Goal: Information Seeking & Learning: Find specific page/section

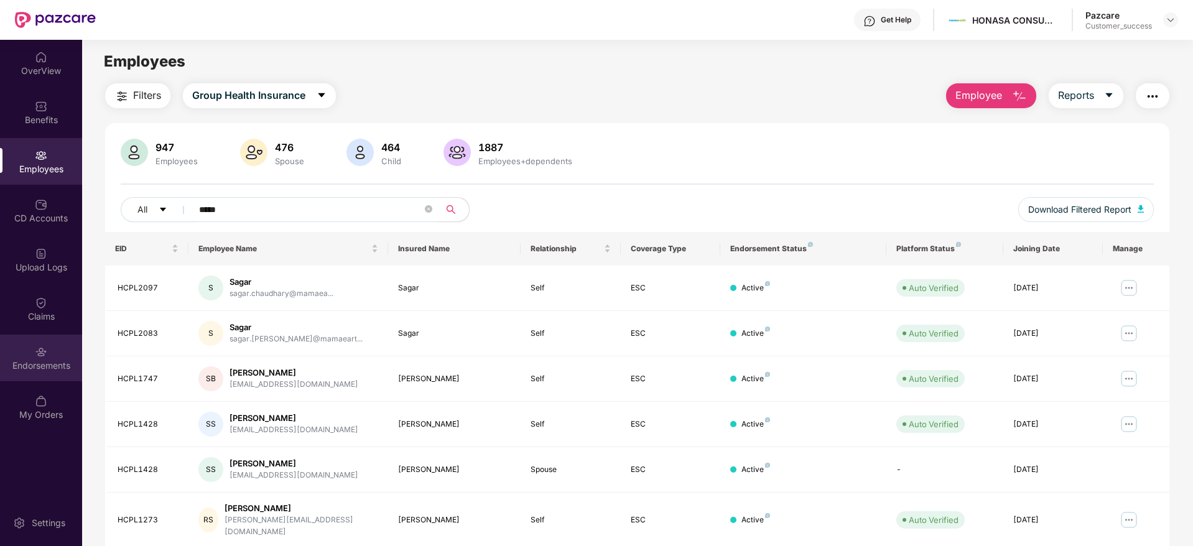
scroll to position [37, 0]
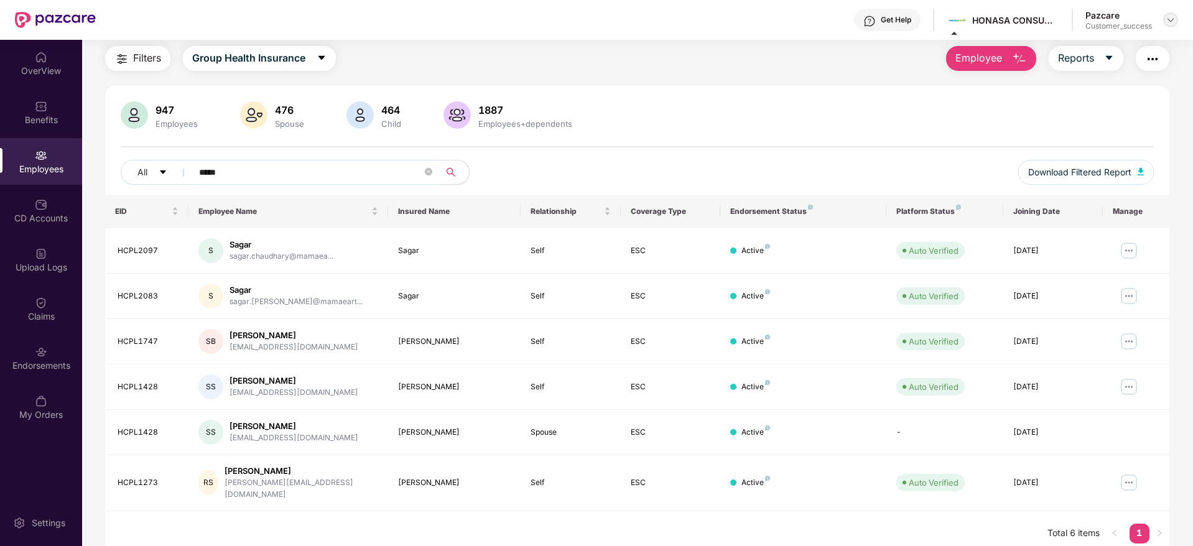
click at [1168, 22] on img at bounding box center [1171, 20] width 10 height 10
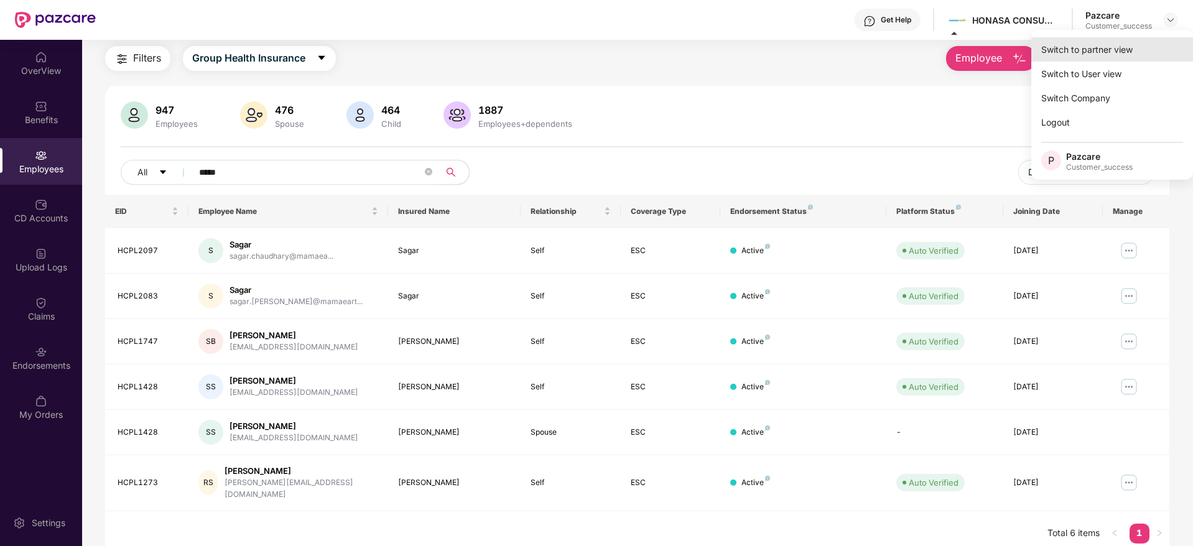
click at [1102, 46] on div "Switch to partner view" at bounding box center [1112, 49] width 162 height 24
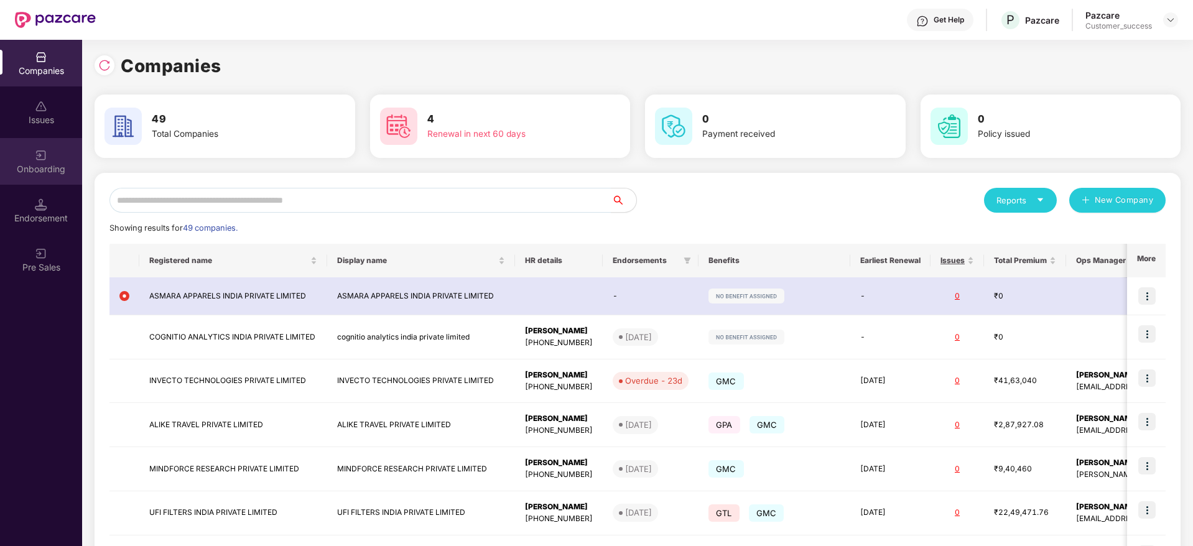
click at [39, 158] on img at bounding box center [41, 155] width 12 height 12
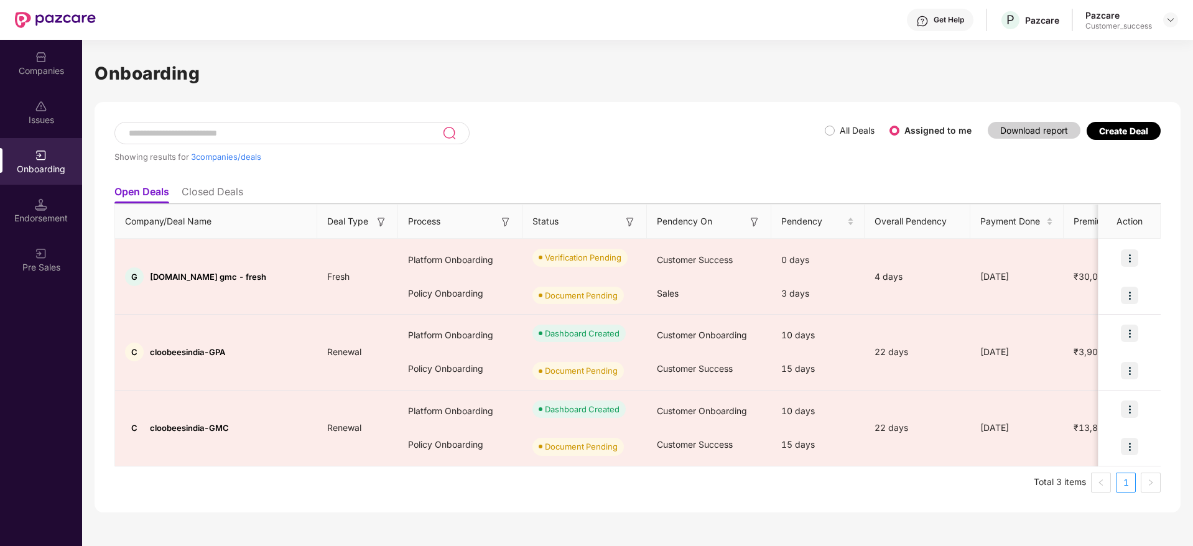
click at [919, 170] on div "Showing results for 3 companies/deals All Deals Assigned to me Download report …" at bounding box center [637, 150] width 1046 height 57
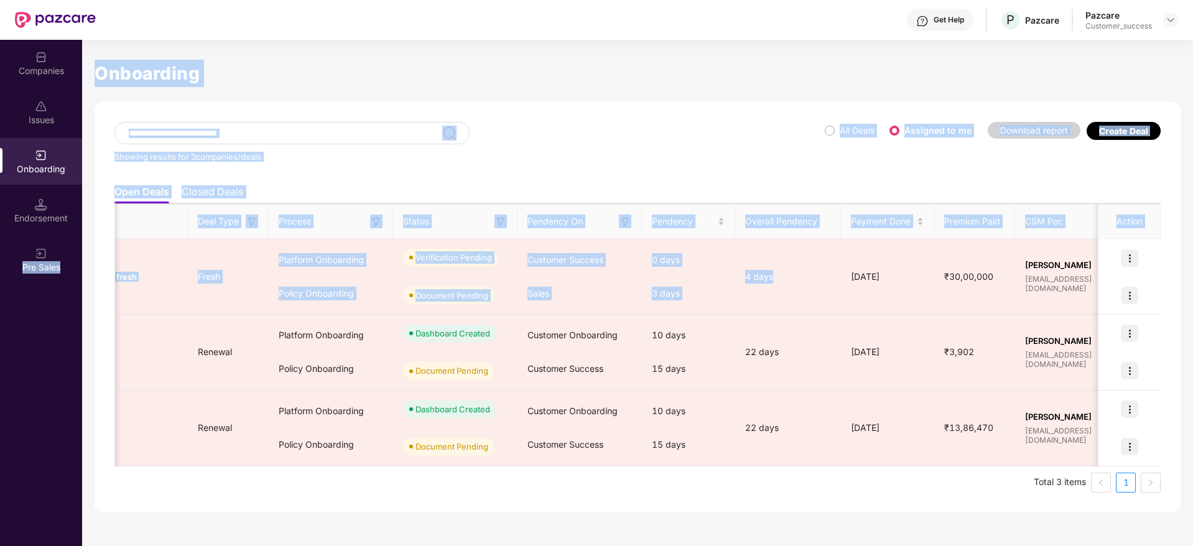
scroll to position [0, 0]
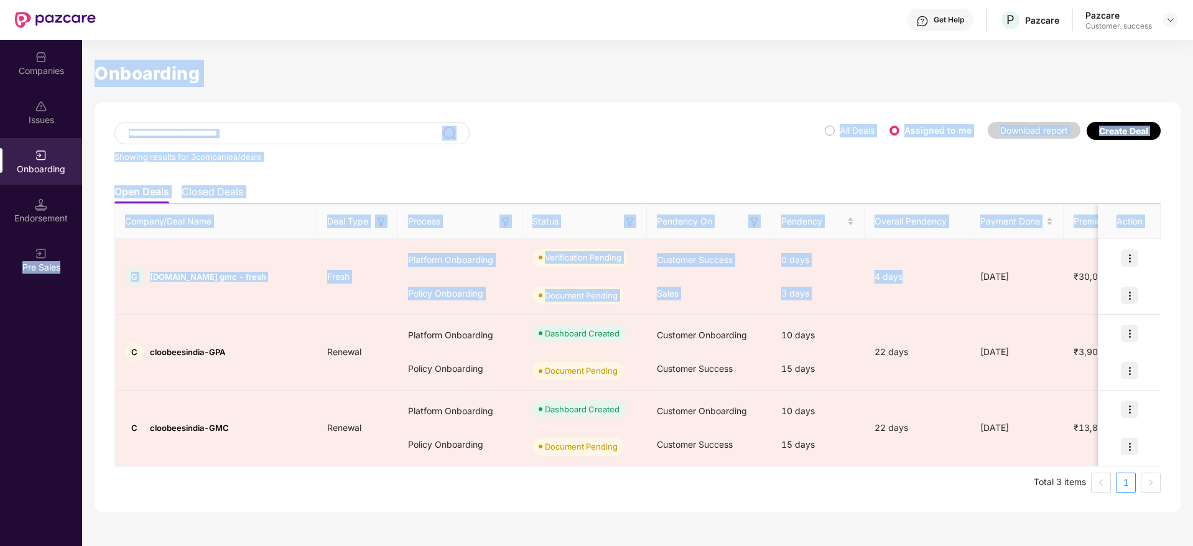
drag, startPoint x: 927, startPoint y: 254, endPoint x: 0, endPoint y: 317, distance: 929.0
click at [0, 317] on div "Companies Issues Onboarding Endorsement Pre Sales Onboarding Showing results fo…" at bounding box center [596, 293] width 1193 height 506
click at [513, 177] on div "Showing results for 3 companies/deals" at bounding box center [469, 150] width 710 height 57
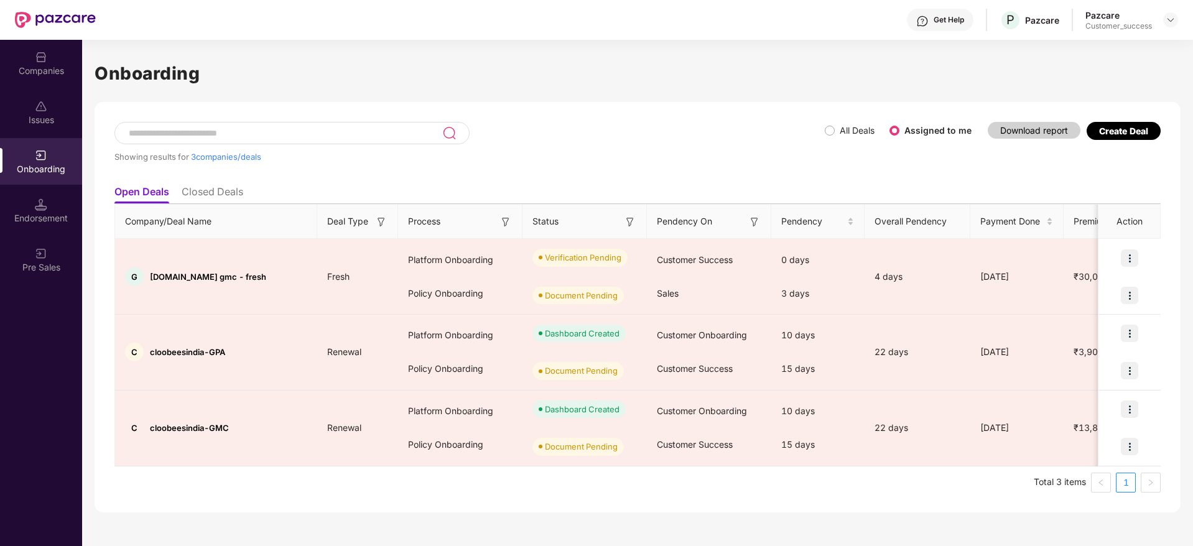
drag, startPoint x: 512, startPoint y: 181, endPoint x: 541, endPoint y: 172, distance: 30.7
click at [541, 172] on div "Showing results for 3 companies/deals All Deals Assigned to me Download report …" at bounding box center [638, 307] width 1086 height 411
click at [541, 172] on div "Showing results for 3 companies/deals" at bounding box center [469, 150] width 710 height 57
click at [1147, 182] on ul "Open Deals Closed Deals" at bounding box center [637, 191] width 1046 height 25
click at [42, 55] on img at bounding box center [41, 57] width 12 height 12
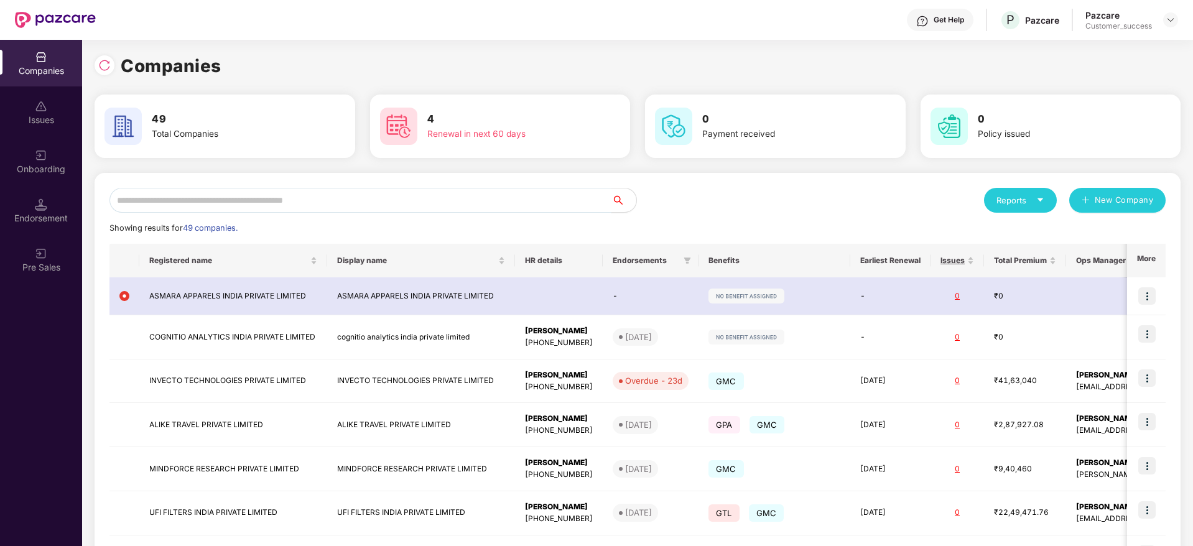
click at [206, 204] on input "text" at bounding box center [360, 200] width 502 height 25
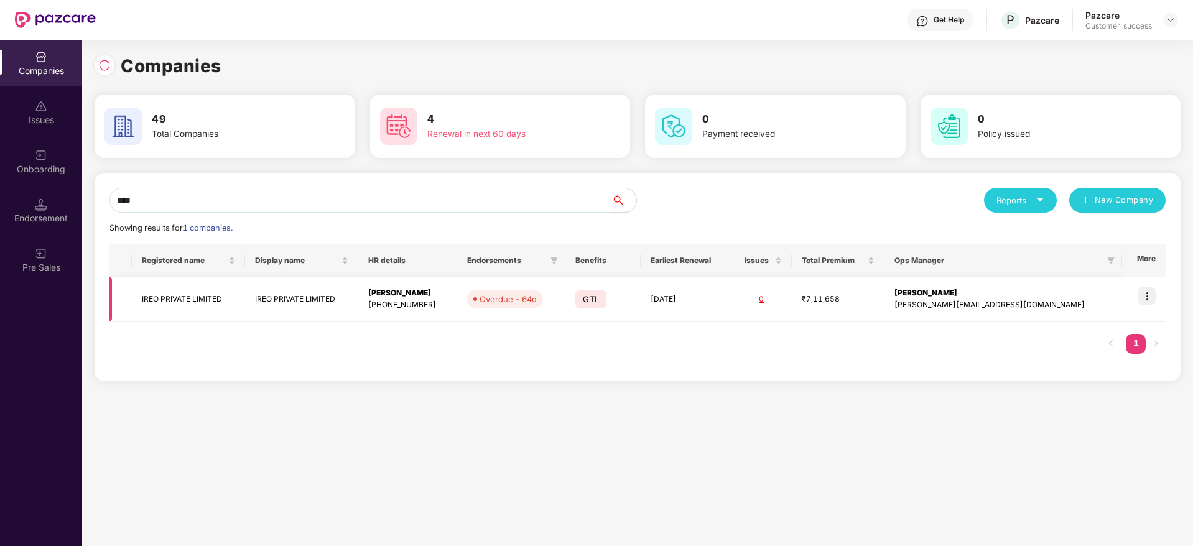
type input "****"
click at [1145, 294] on img at bounding box center [1146, 295] width 17 height 17
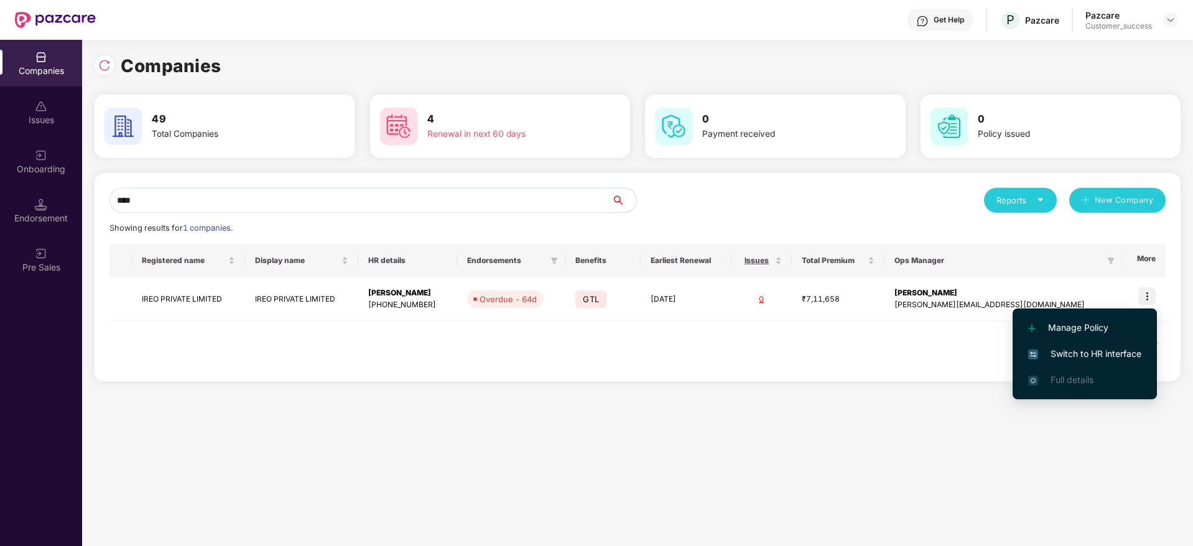
click at [1100, 360] on span "Switch to HR interface" at bounding box center [1084, 354] width 113 height 14
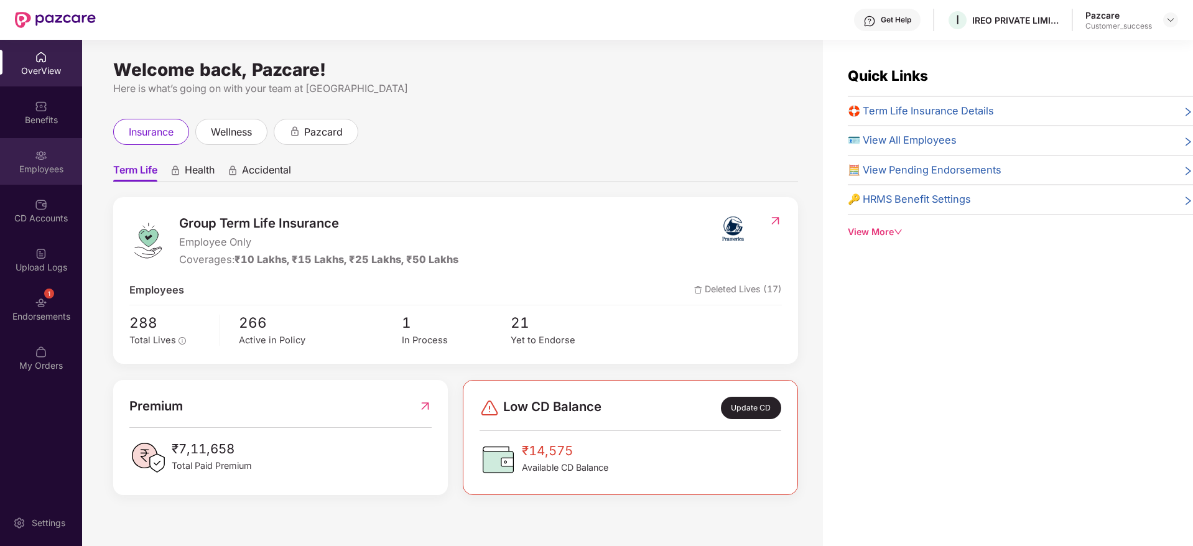
click at [22, 170] on div "Employees" at bounding box center [41, 169] width 82 height 12
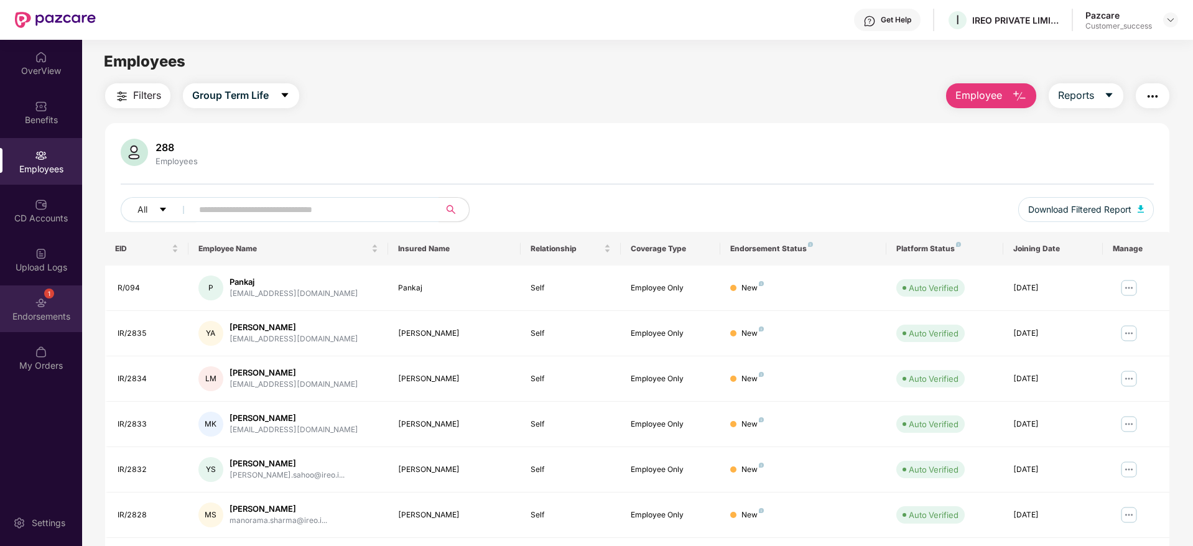
click at [38, 308] on img at bounding box center [41, 303] width 12 height 12
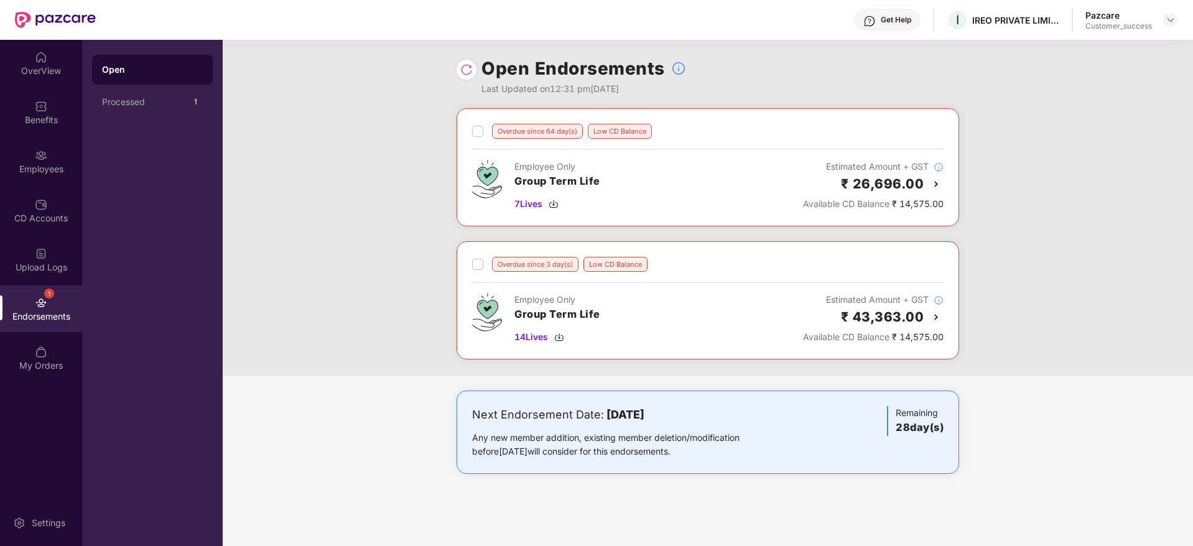
click at [936, 317] on img at bounding box center [936, 317] width 15 height 15
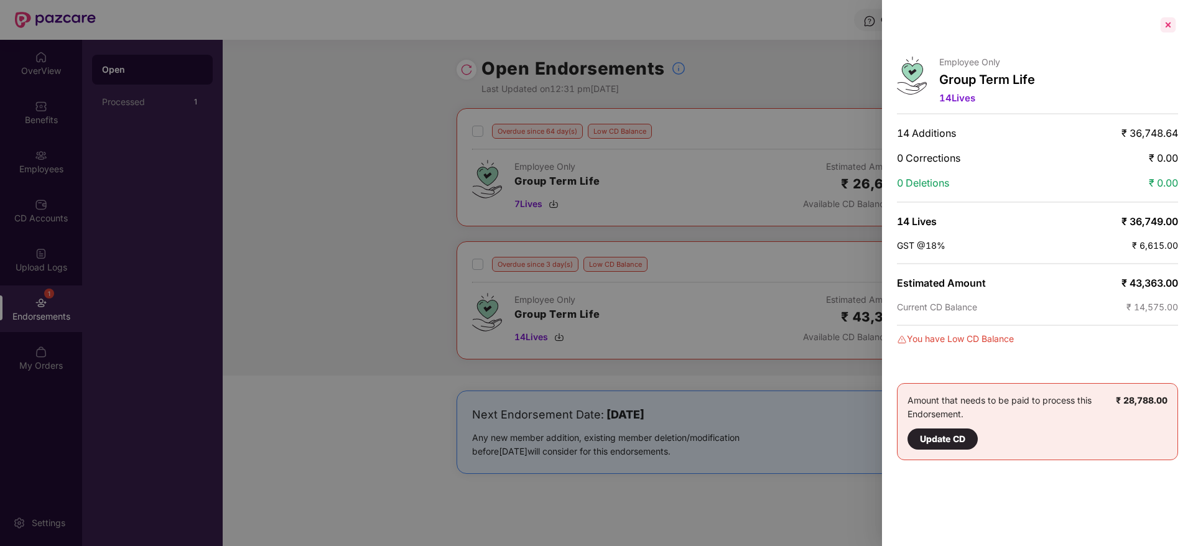
click at [1174, 26] on div at bounding box center [1168, 25] width 20 height 20
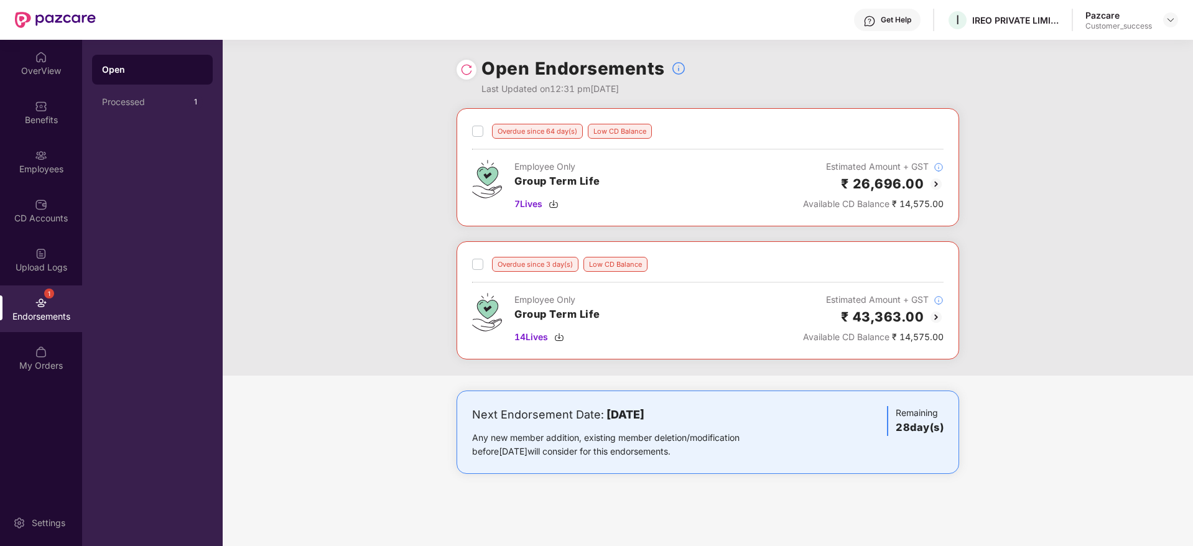
click at [928, 185] on div "₹ 26,696.00" at bounding box center [873, 184] width 141 height 21
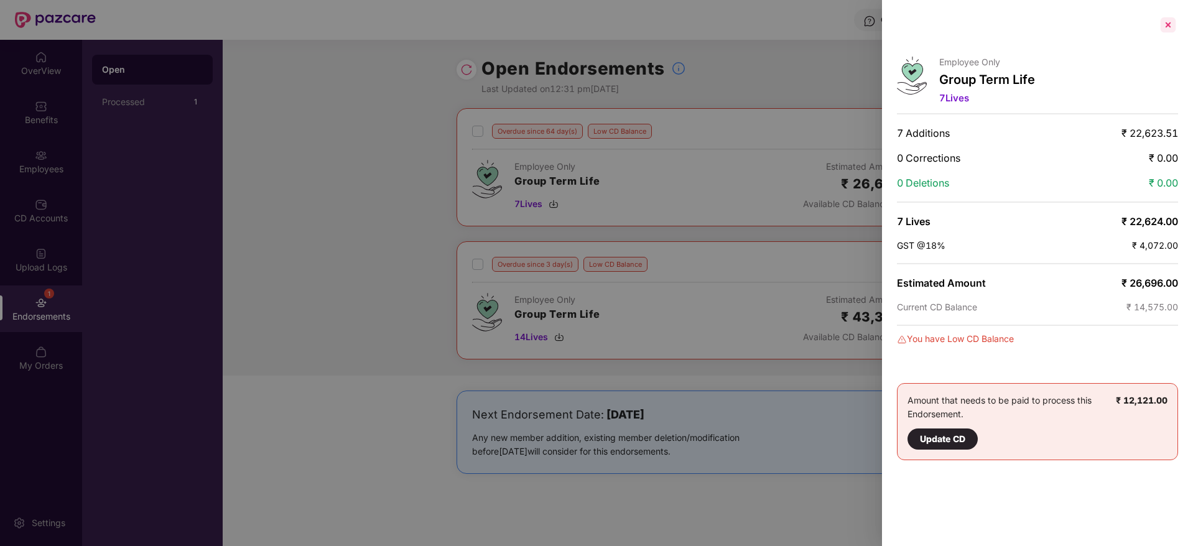
click at [1167, 28] on div at bounding box center [1168, 25] width 20 height 20
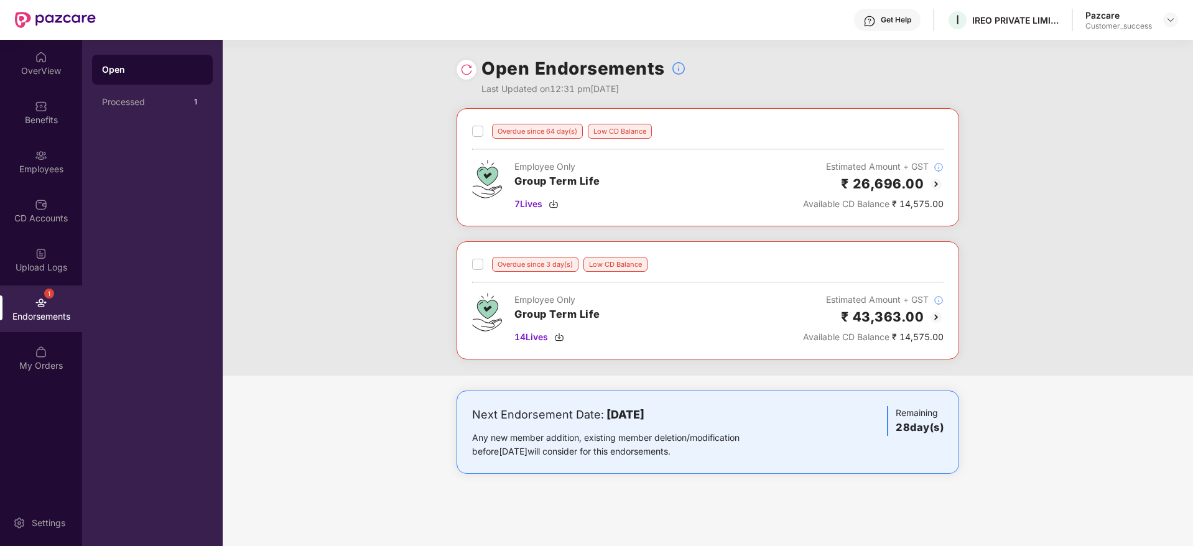
click at [934, 187] on img at bounding box center [936, 184] width 15 height 15
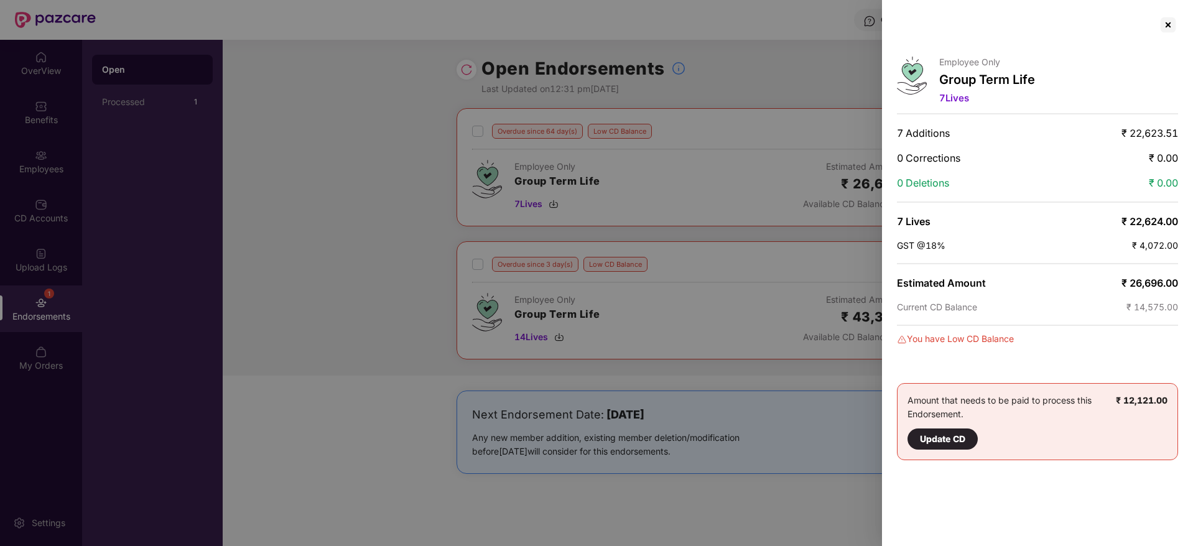
click at [402, 207] on div at bounding box center [596, 273] width 1193 height 546
click at [1172, 27] on div at bounding box center [1168, 25] width 20 height 20
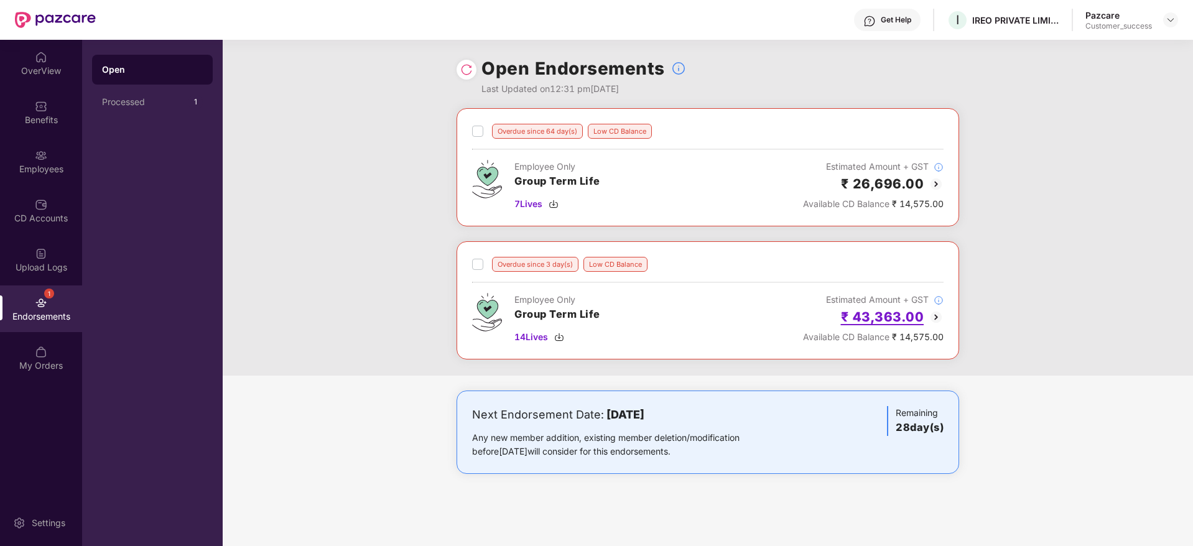
click at [923, 317] on h2 "₹ 43,363.00" at bounding box center [882, 317] width 83 height 21
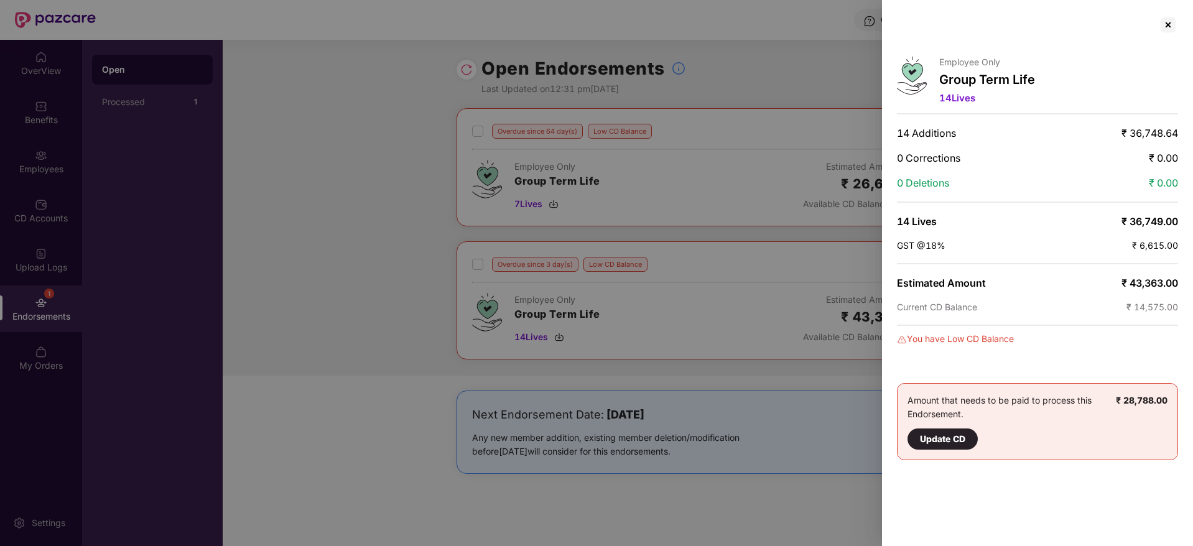
click at [728, 29] on div at bounding box center [596, 273] width 1193 height 546
click at [1165, 25] on div at bounding box center [1168, 25] width 20 height 20
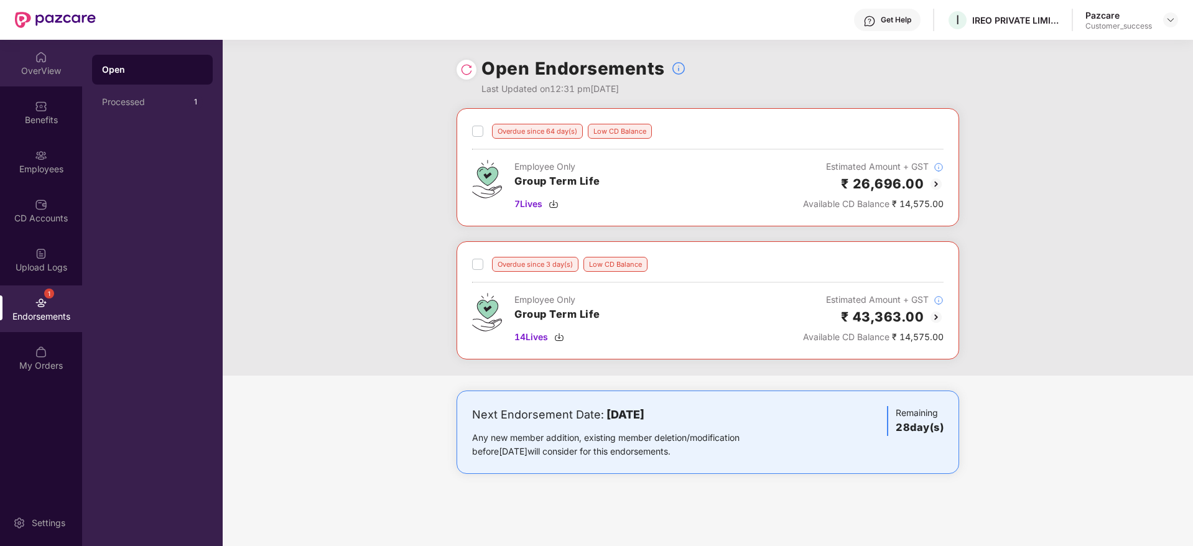
click at [38, 65] on div "OverView" at bounding box center [41, 71] width 82 height 12
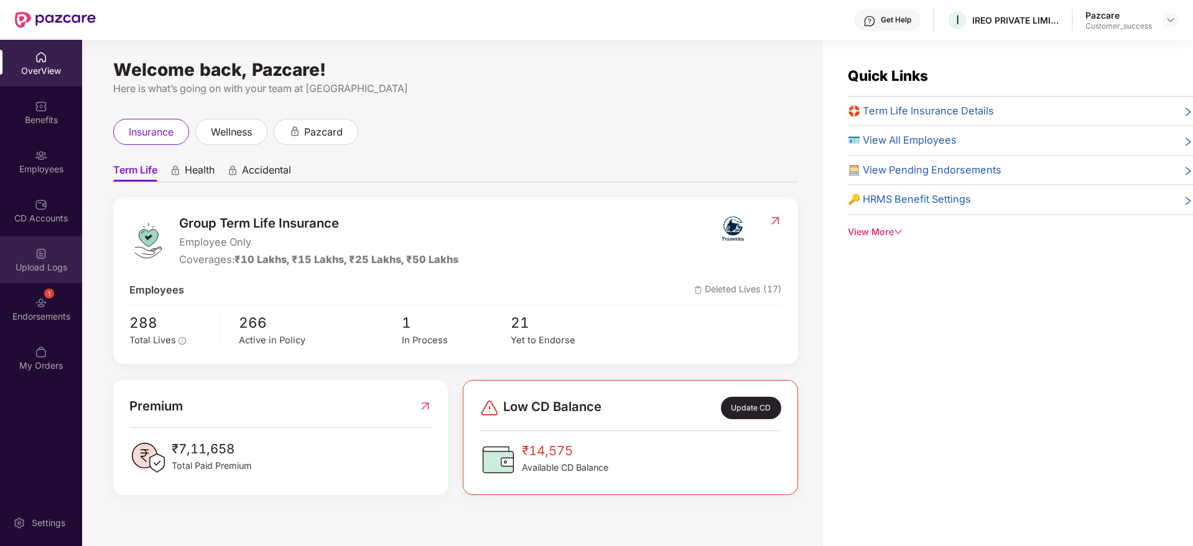
click at [38, 269] on div "Upload Logs" at bounding box center [41, 267] width 82 height 12
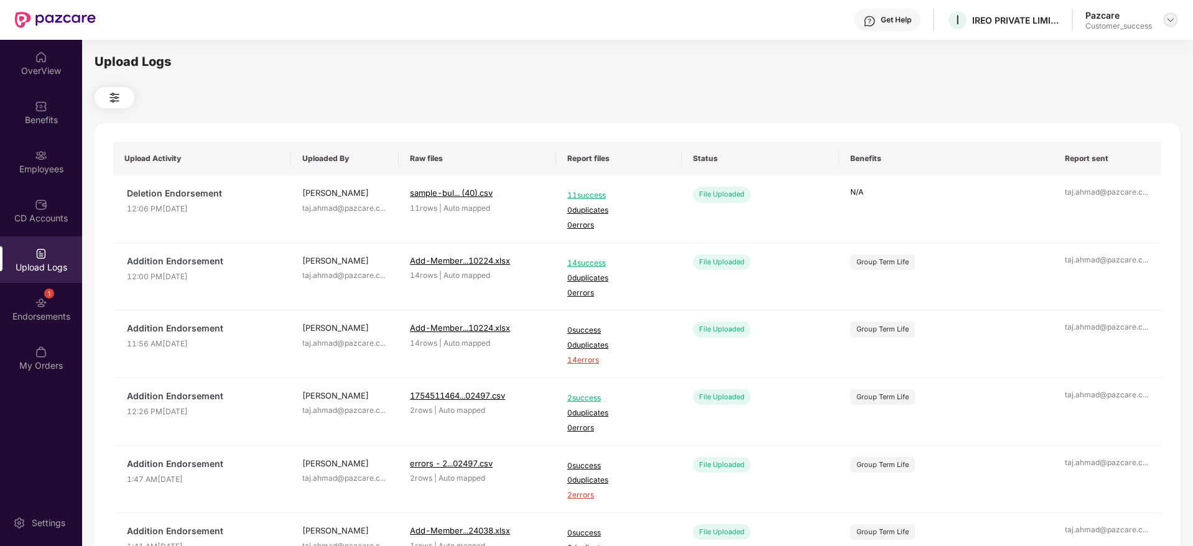
click at [1171, 26] on div at bounding box center [1170, 19] width 15 height 15
click at [1117, 52] on div "Switch to partner view" at bounding box center [1112, 49] width 162 height 24
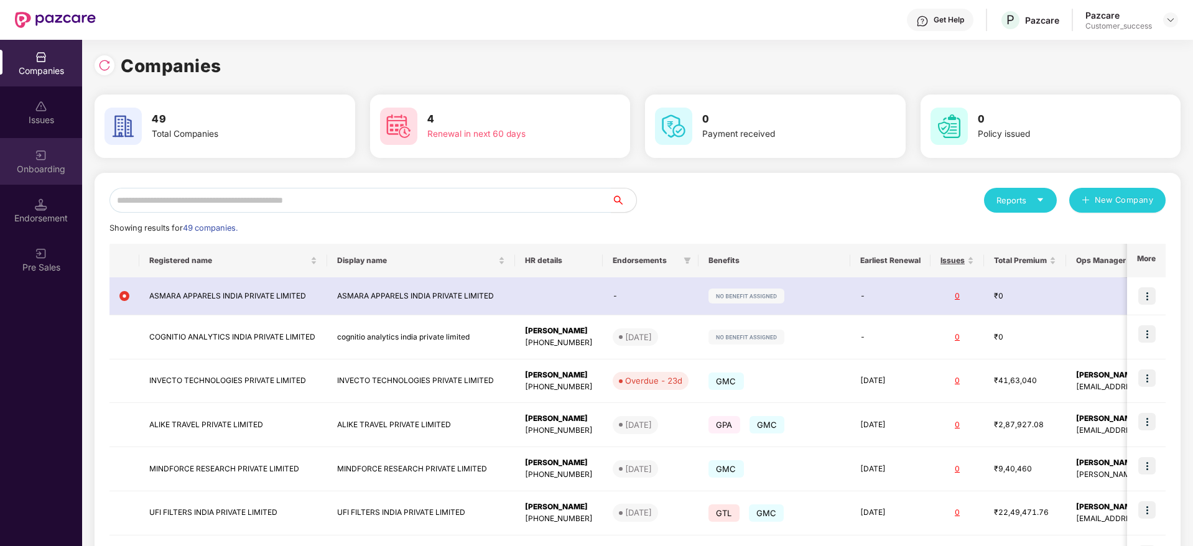
click at [32, 174] on div "Onboarding" at bounding box center [41, 169] width 82 height 12
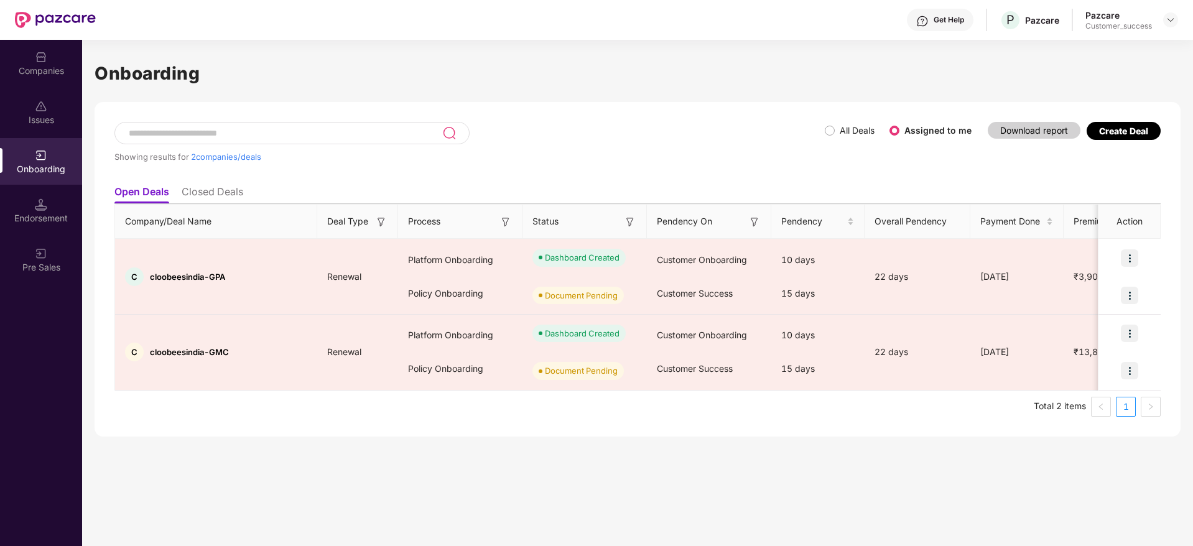
click at [199, 199] on li "Closed Deals" at bounding box center [213, 194] width 62 height 18
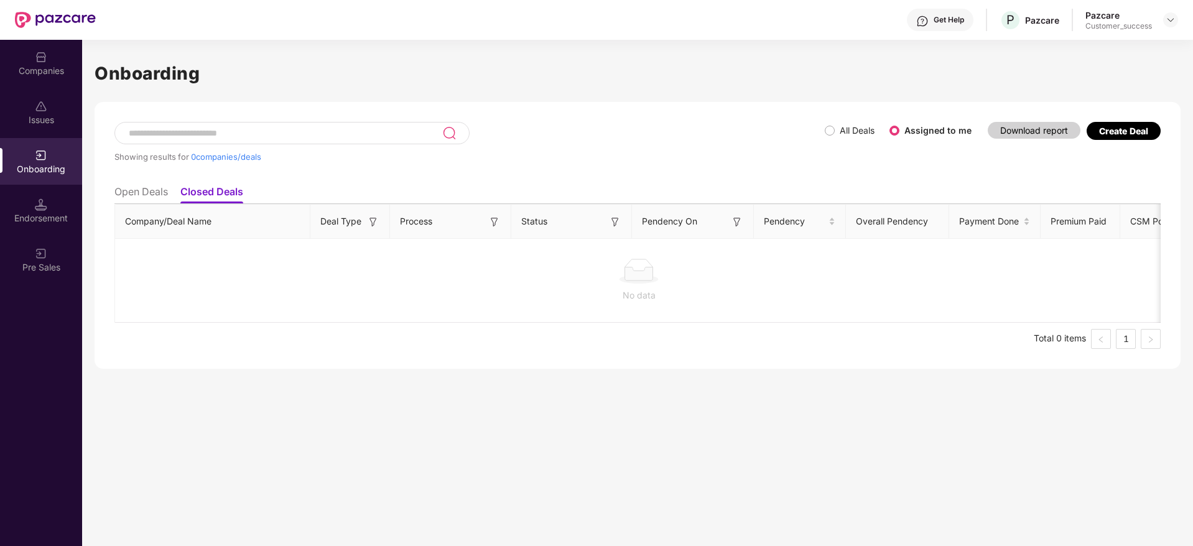
click at [147, 190] on li "Open Deals" at bounding box center [140, 194] width 53 height 18
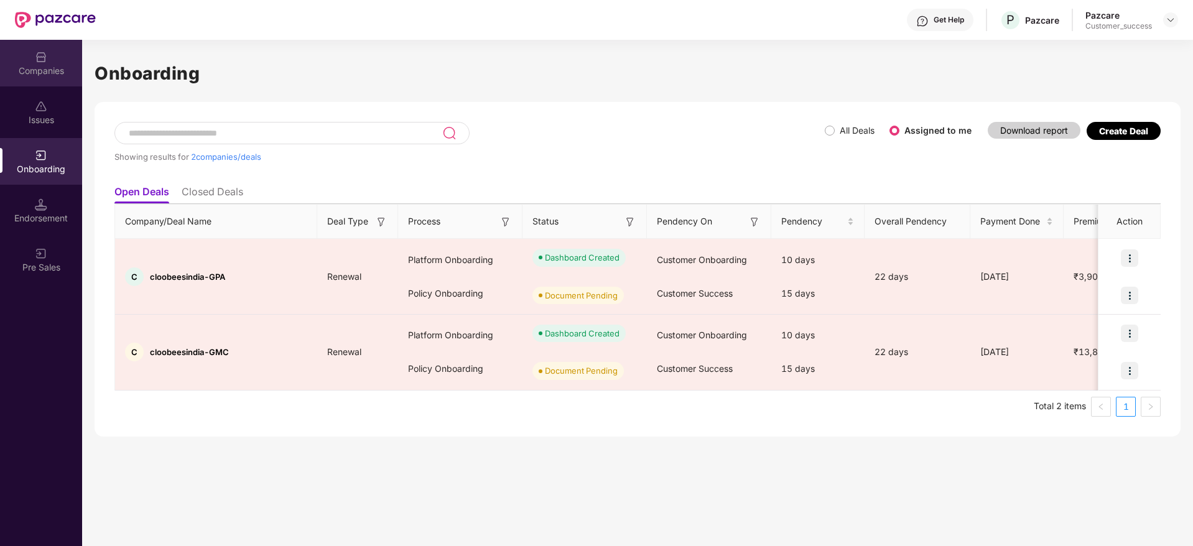
click at [40, 66] on div "Companies" at bounding box center [41, 71] width 82 height 12
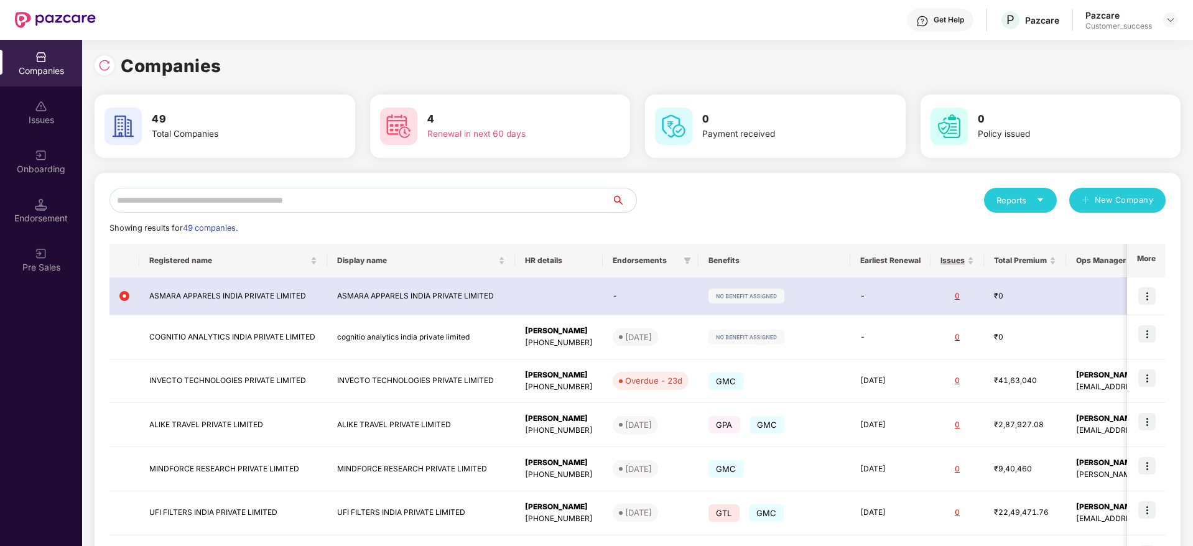
click at [636, 67] on div "Companies" at bounding box center [638, 65] width 1086 height 27
click at [221, 195] on input "text" at bounding box center [360, 200] width 502 height 25
click at [717, 182] on div "Reports New Company Showing results for 49 companies. Registered name Display n…" at bounding box center [638, 472] width 1086 height 598
click at [522, 196] on input "text" at bounding box center [360, 200] width 502 height 25
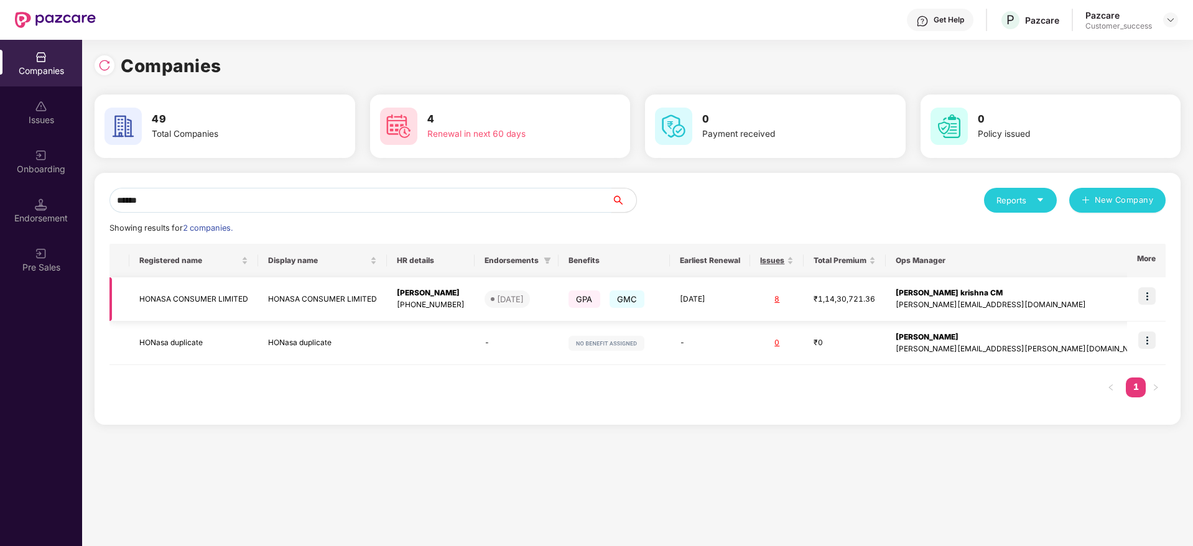
type input "******"
click at [1143, 293] on img at bounding box center [1146, 295] width 17 height 17
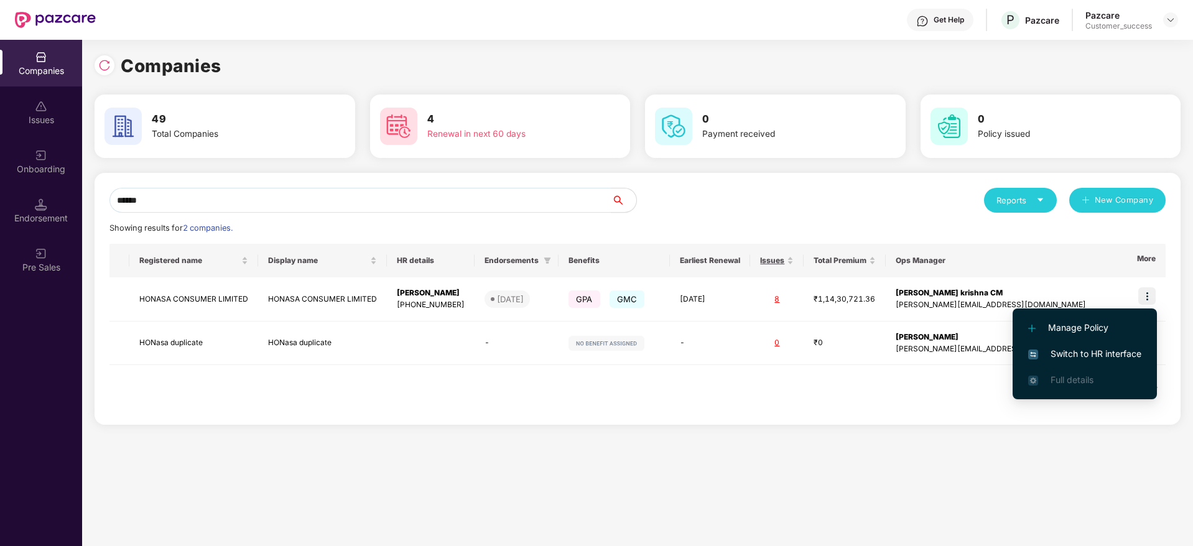
click at [1081, 348] on span "Switch to HR interface" at bounding box center [1084, 354] width 113 height 14
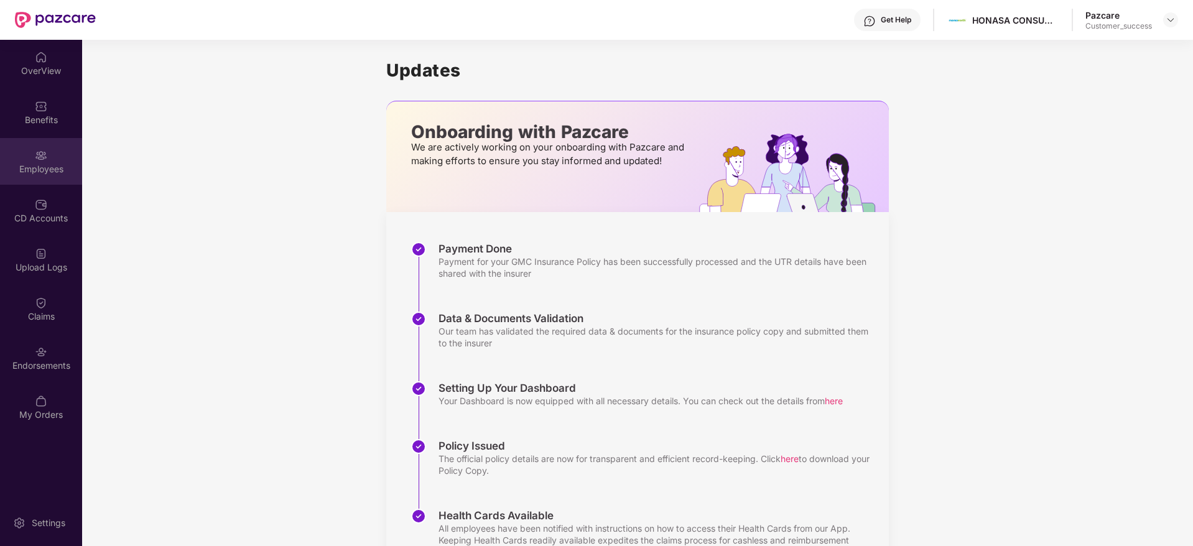
click at [41, 182] on div "Employees" at bounding box center [41, 161] width 82 height 47
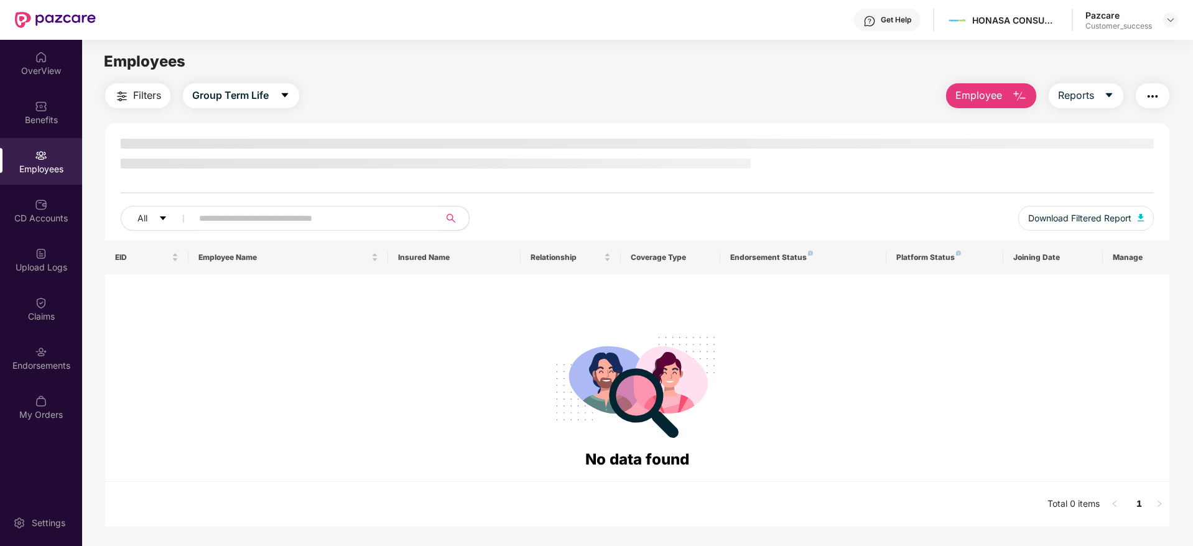
click at [239, 213] on input "text" at bounding box center [310, 218] width 223 height 19
click at [49, 59] on div "OverView" at bounding box center [41, 63] width 82 height 47
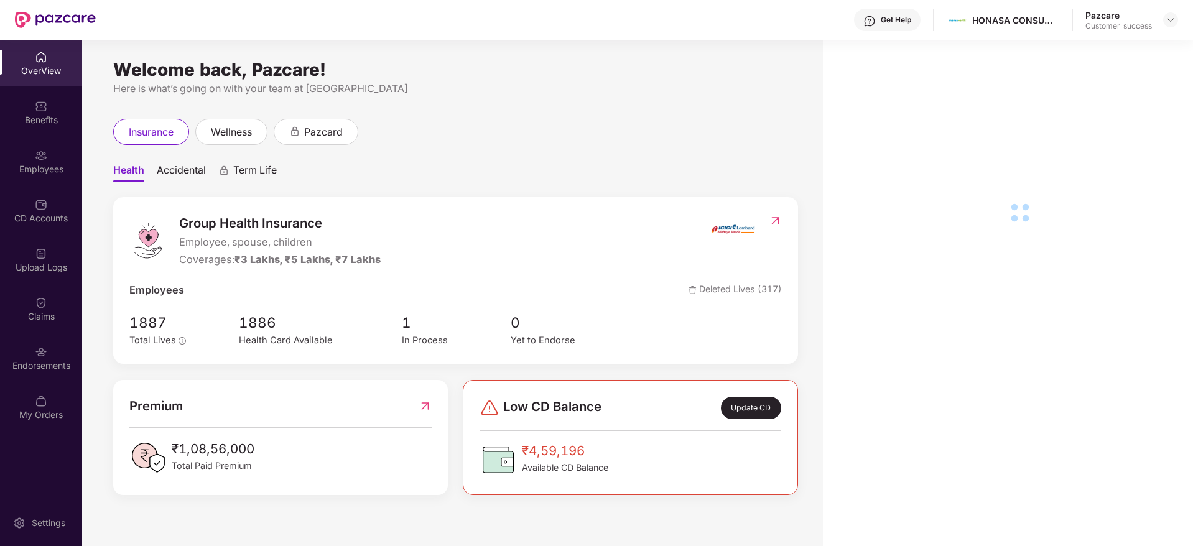
click at [37, 169] on div "Employees" at bounding box center [41, 169] width 82 height 12
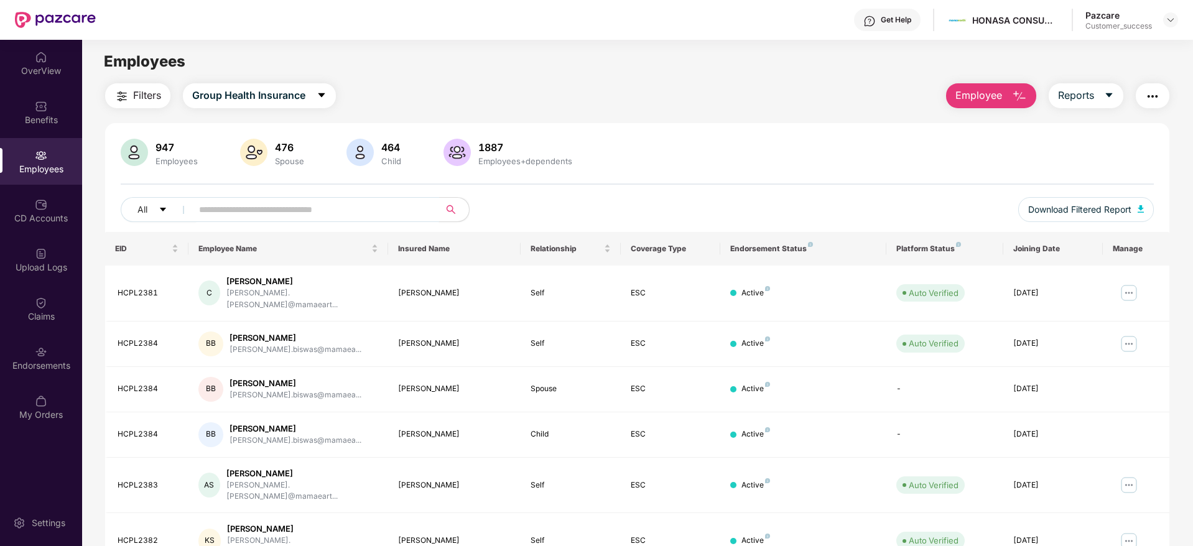
click at [267, 213] on input "text" at bounding box center [310, 209] width 223 height 19
paste input "********"
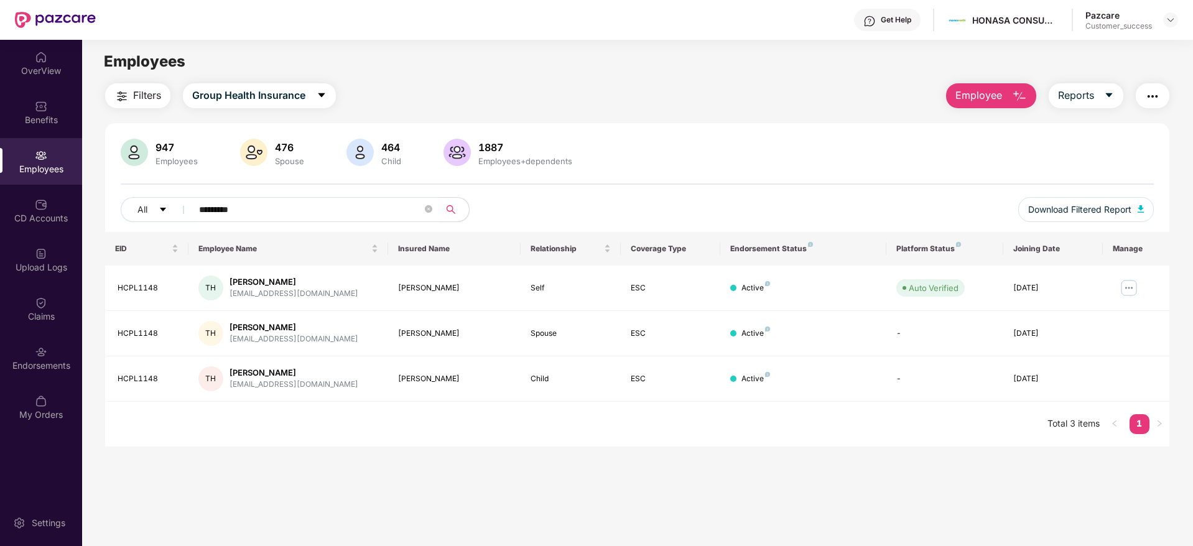
type input "********"
click at [1134, 284] on img at bounding box center [1129, 288] width 20 height 20
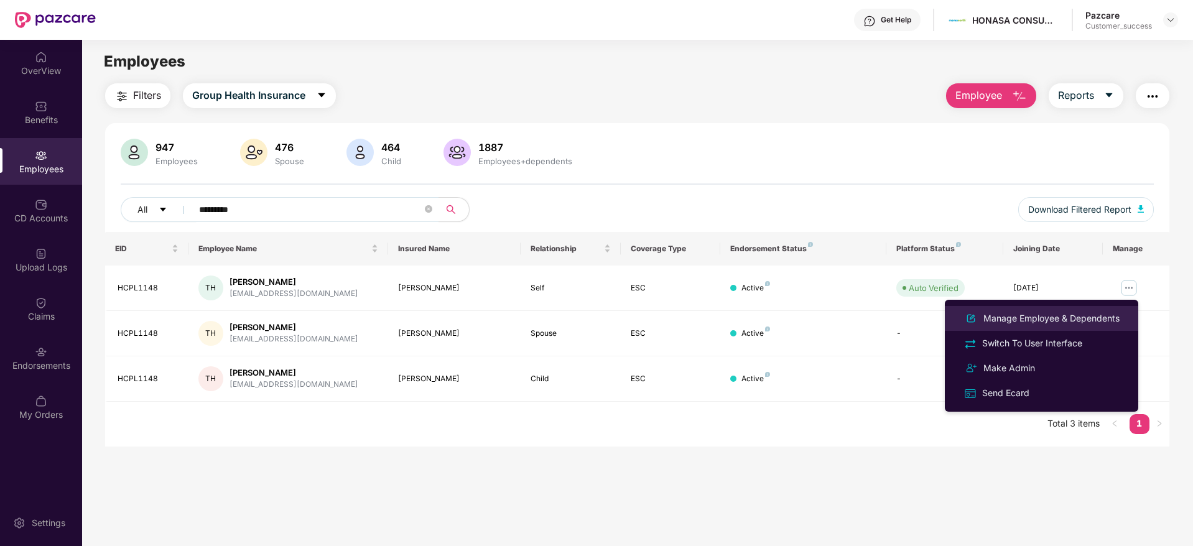
click at [1007, 320] on div "Manage Employee & Dependents" at bounding box center [1051, 319] width 141 height 14
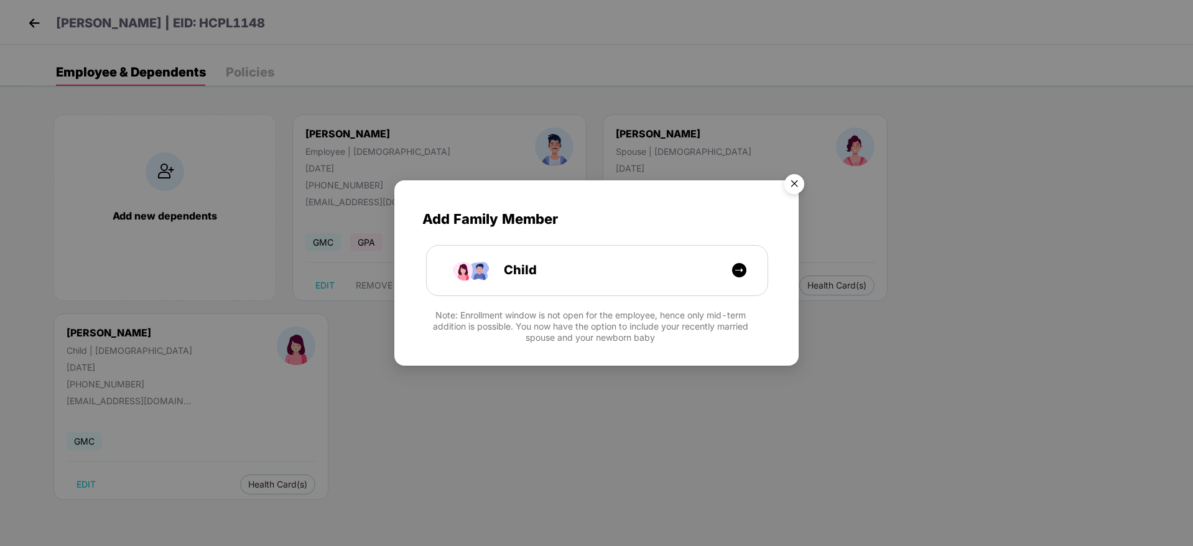
click at [796, 181] on img "Close" at bounding box center [794, 186] width 35 height 35
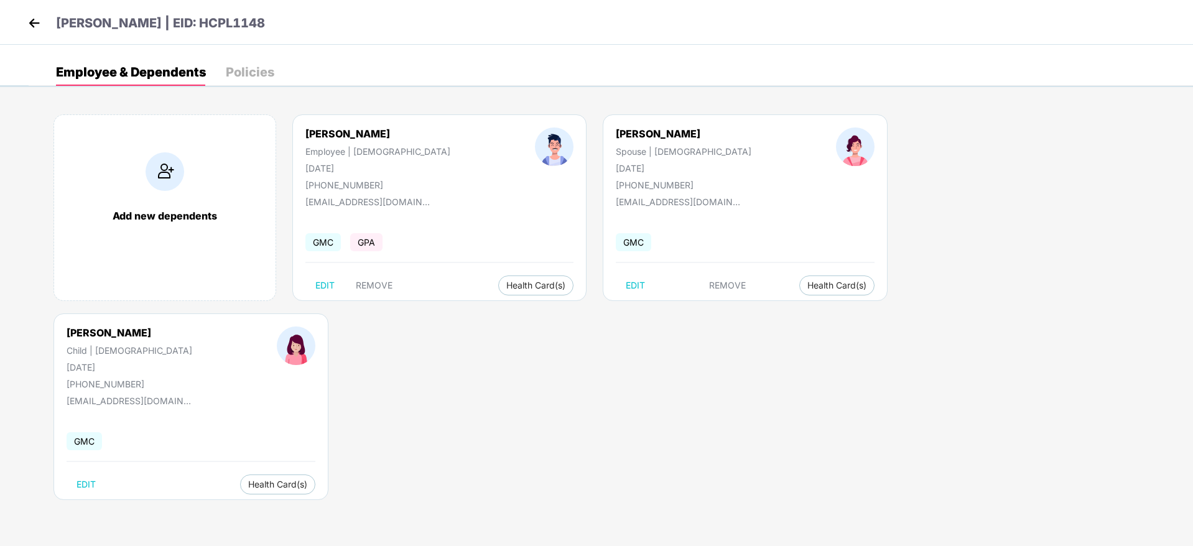
click at [31, 21] on img at bounding box center [34, 23] width 19 height 19
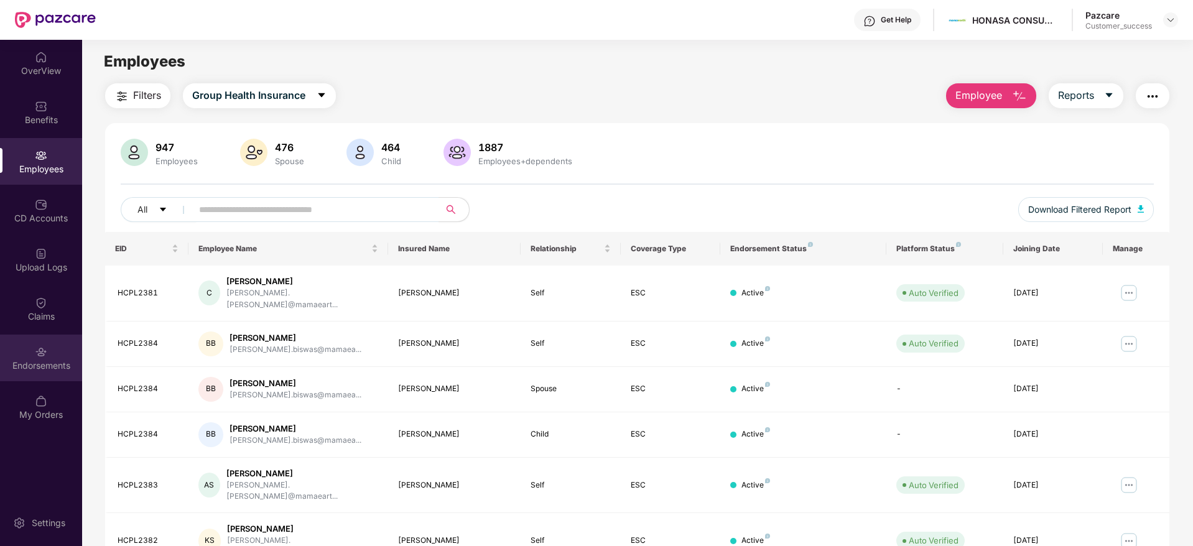
click at [58, 373] on div "Endorsements" at bounding box center [41, 358] width 82 height 47
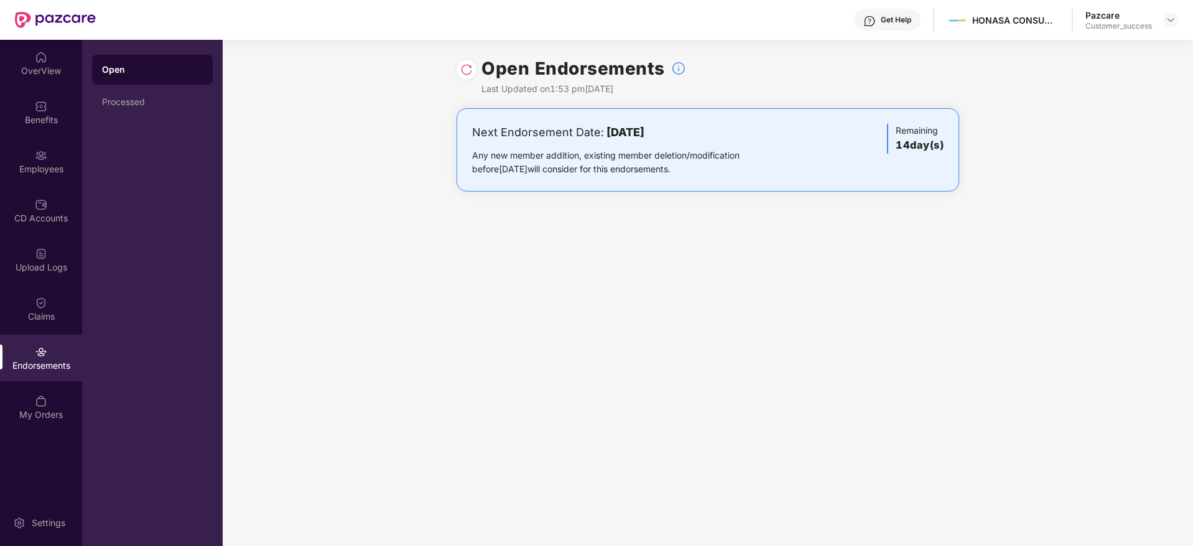
click at [466, 65] on img at bounding box center [466, 69] width 12 height 12
click at [465, 68] on img at bounding box center [466, 69] width 12 height 12
click at [141, 100] on div "Processed" at bounding box center [152, 102] width 101 height 10
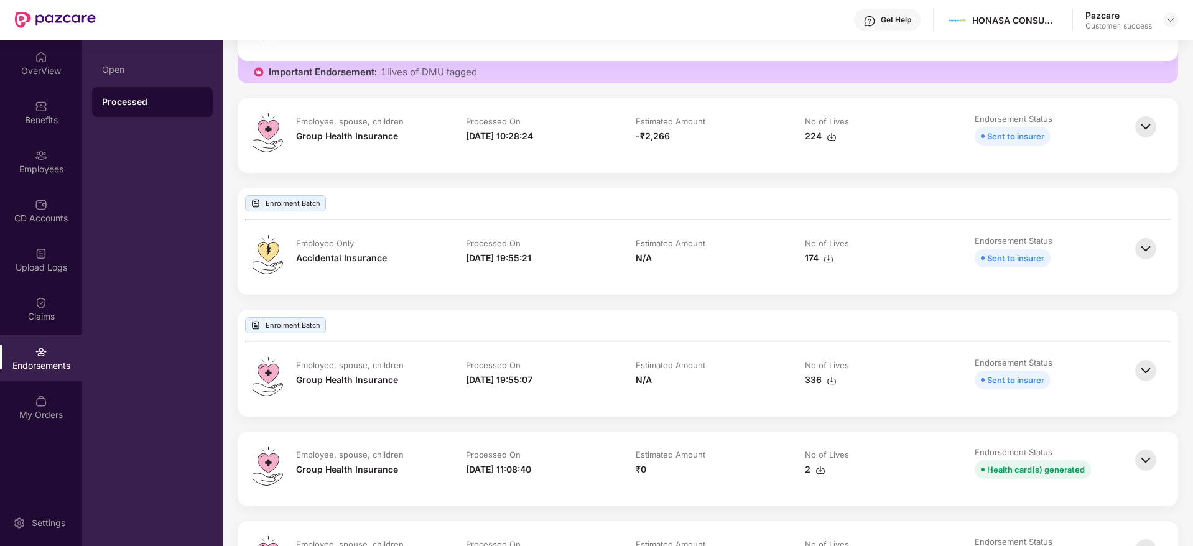
scroll to position [1381, 0]
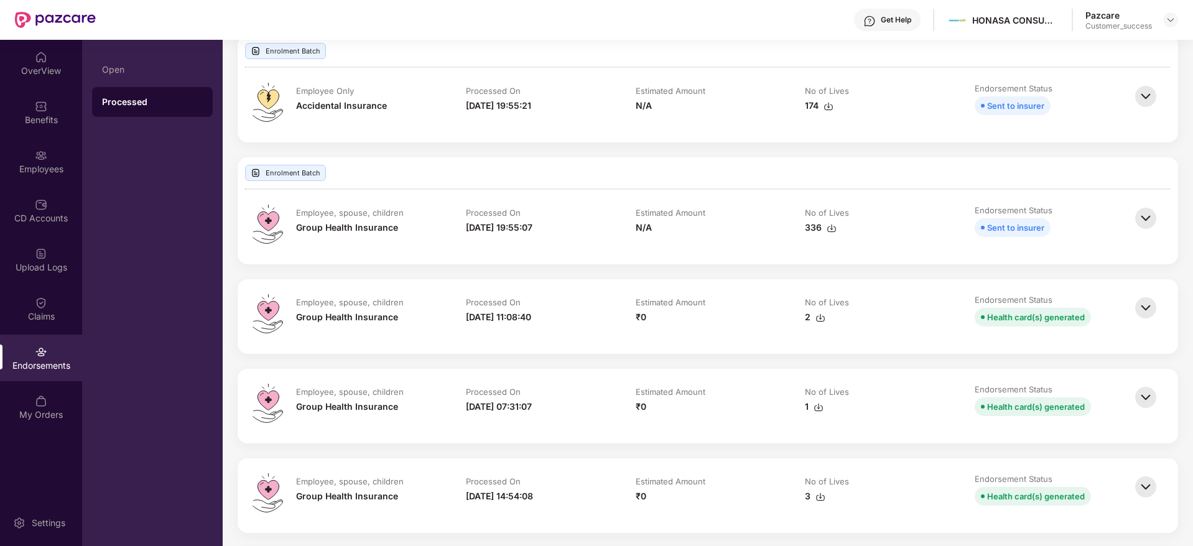
click at [816, 317] on img at bounding box center [821, 318] width 10 height 10
click at [18, 152] on div "Employees" at bounding box center [41, 161] width 82 height 47
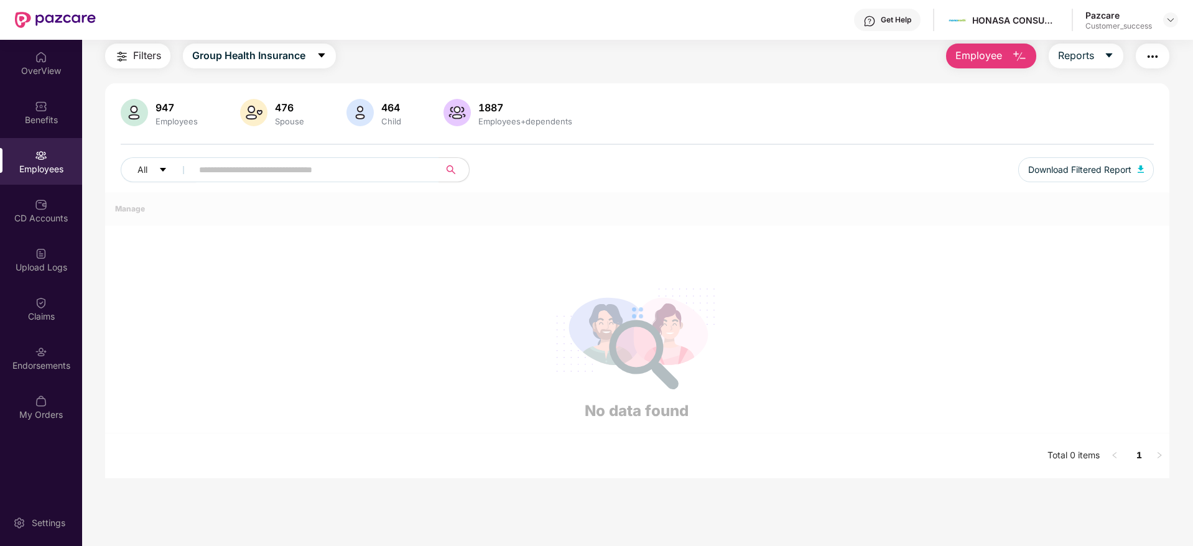
scroll to position [218, 0]
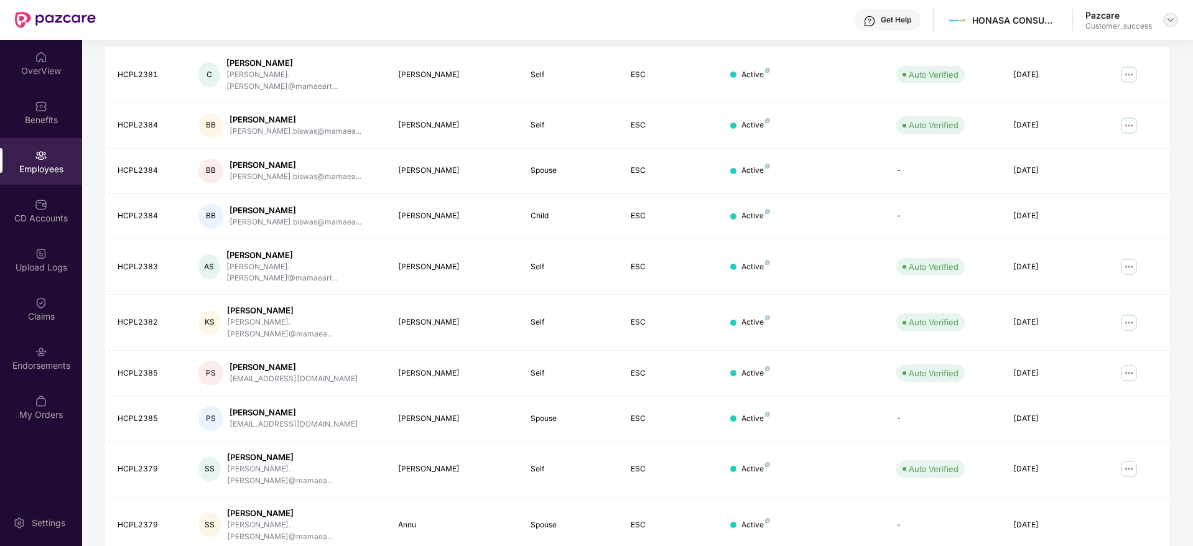
click at [1168, 18] on img at bounding box center [1171, 20] width 10 height 10
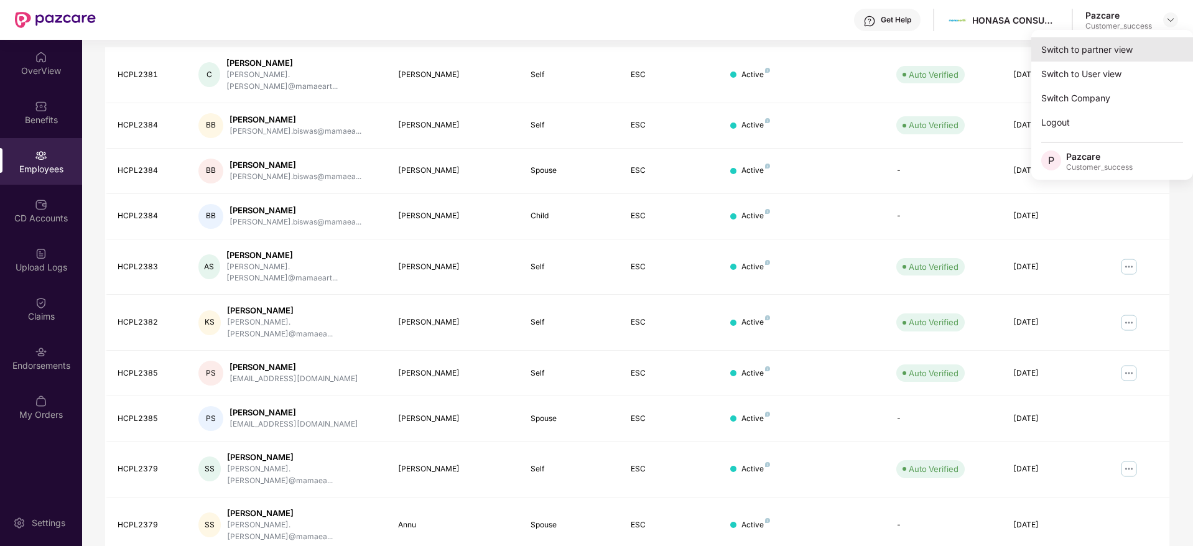
click at [1096, 47] on div "Switch to partner view" at bounding box center [1112, 49] width 162 height 24
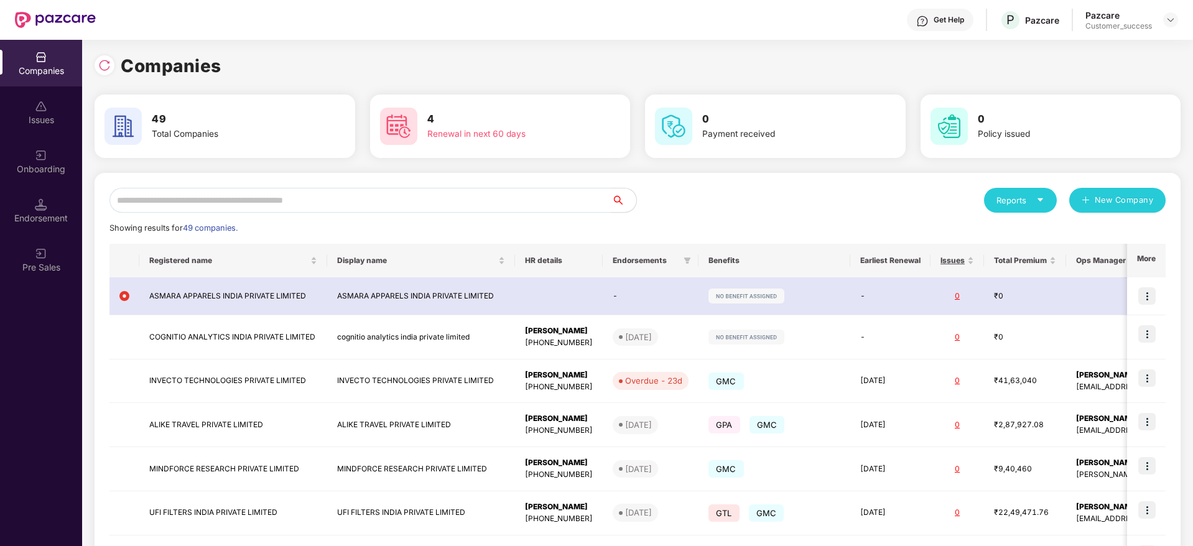
click at [362, 206] on input "text" at bounding box center [360, 200] width 502 height 25
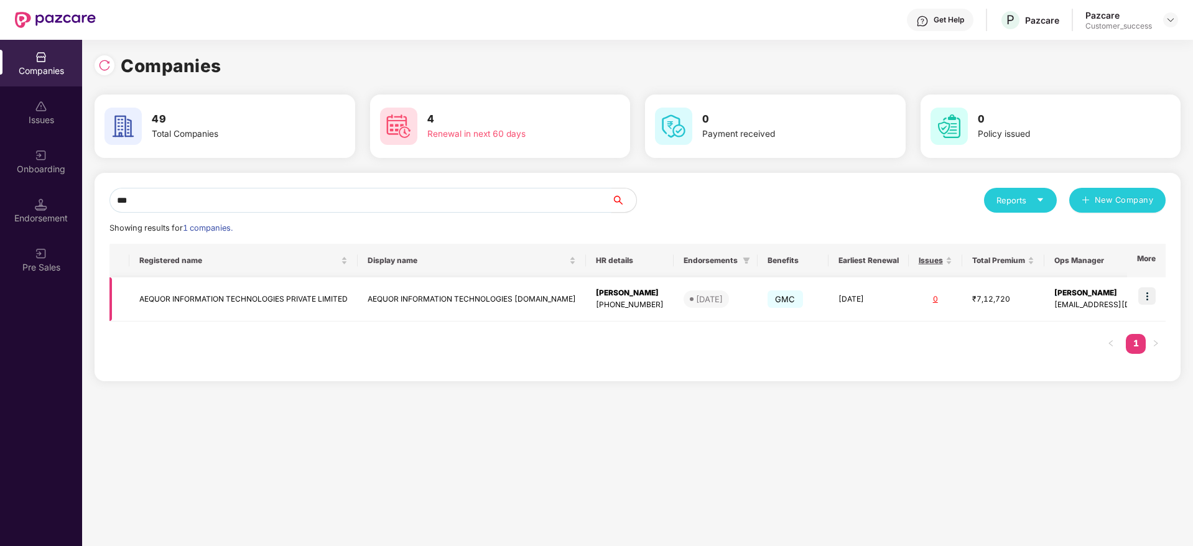
type input "***"
click at [1153, 297] on img at bounding box center [1146, 295] width 17 height 17
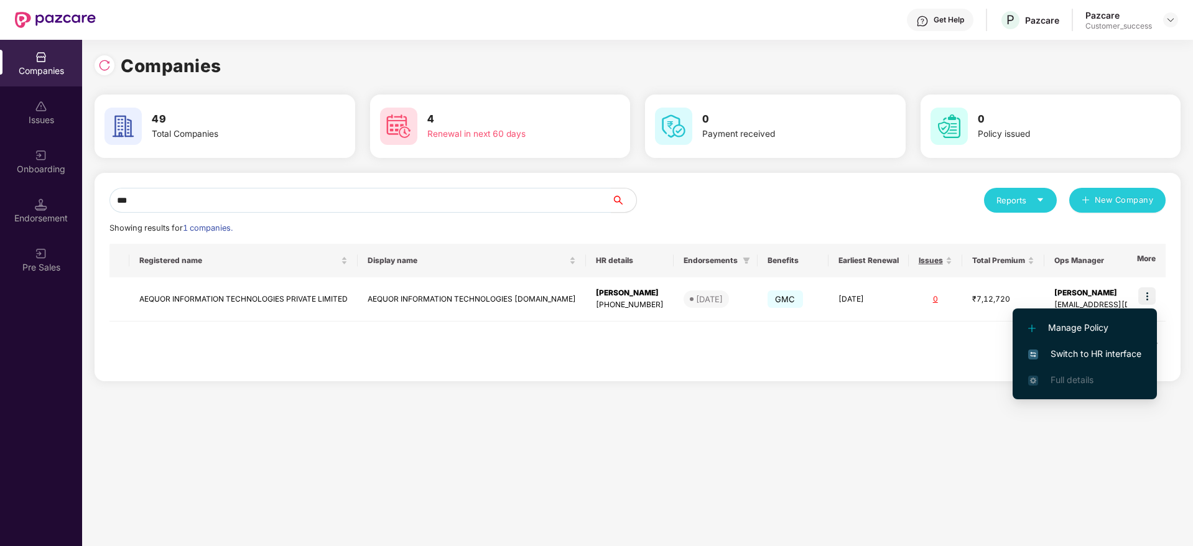
click at [1076, 350] on span "Switch to HR interface" at bounding box center [1084, 354] width 113 height 14
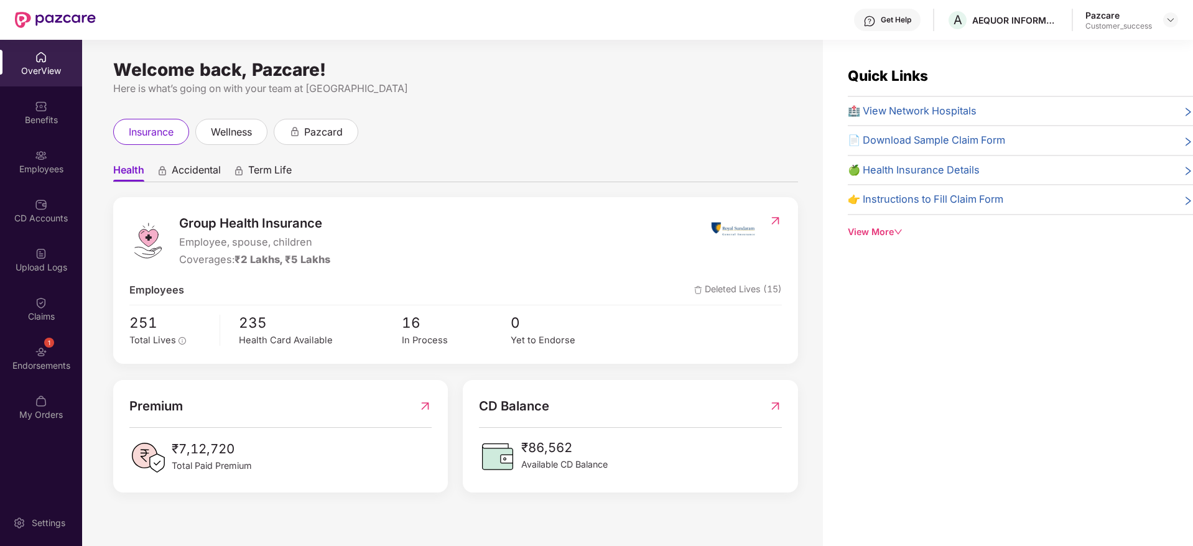
click at [41, 160] on img at bounding box center [41, 155] width 12 height 12
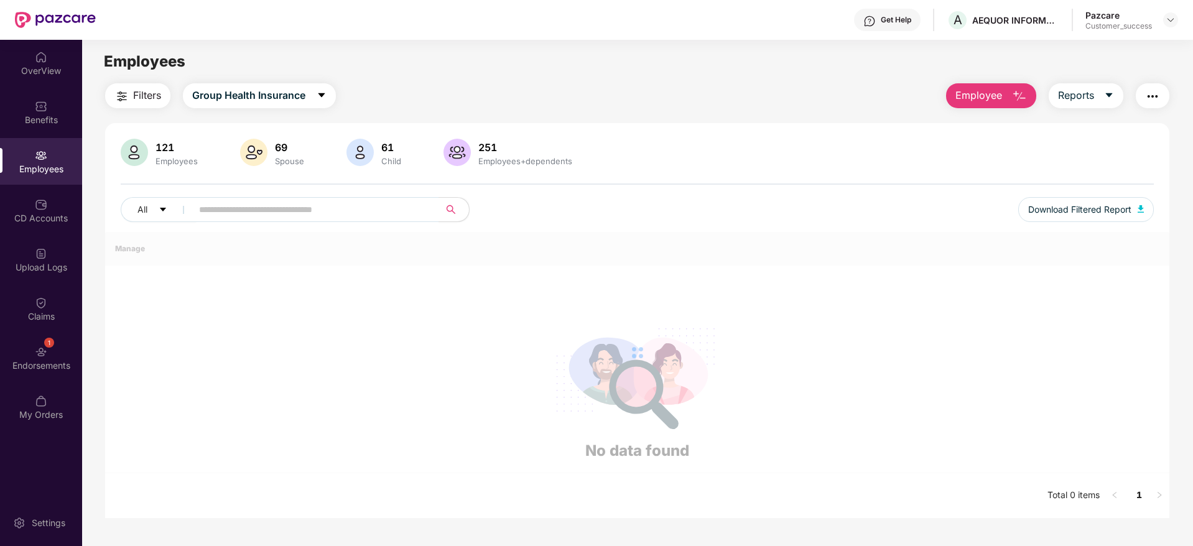
click at [41, 160] on img at bounding box center [41, 155] width 12 height 12
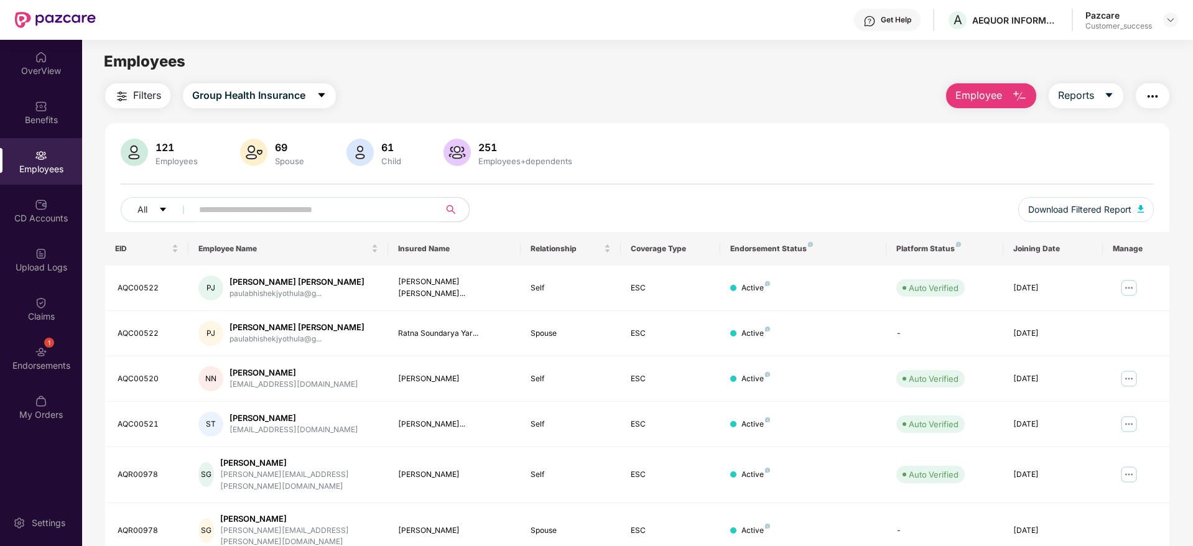
click at [260, 210] on input "text" at bounding box center [310, 209] width 223 height 19
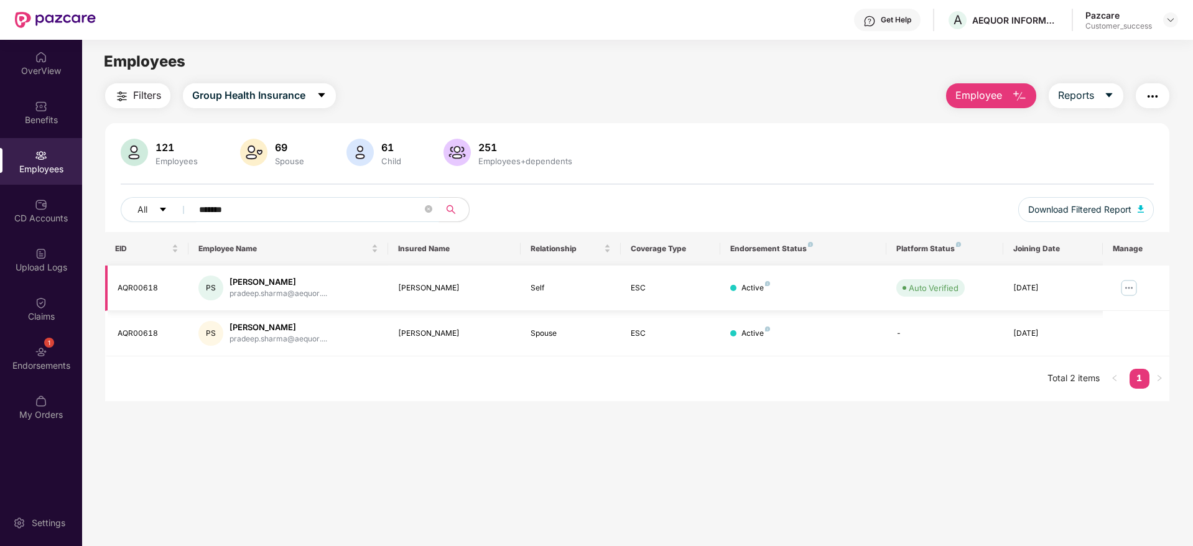
type input "*******"
click at [1127, 284] on img at bounding box center [1129, 288] width 20 height 20
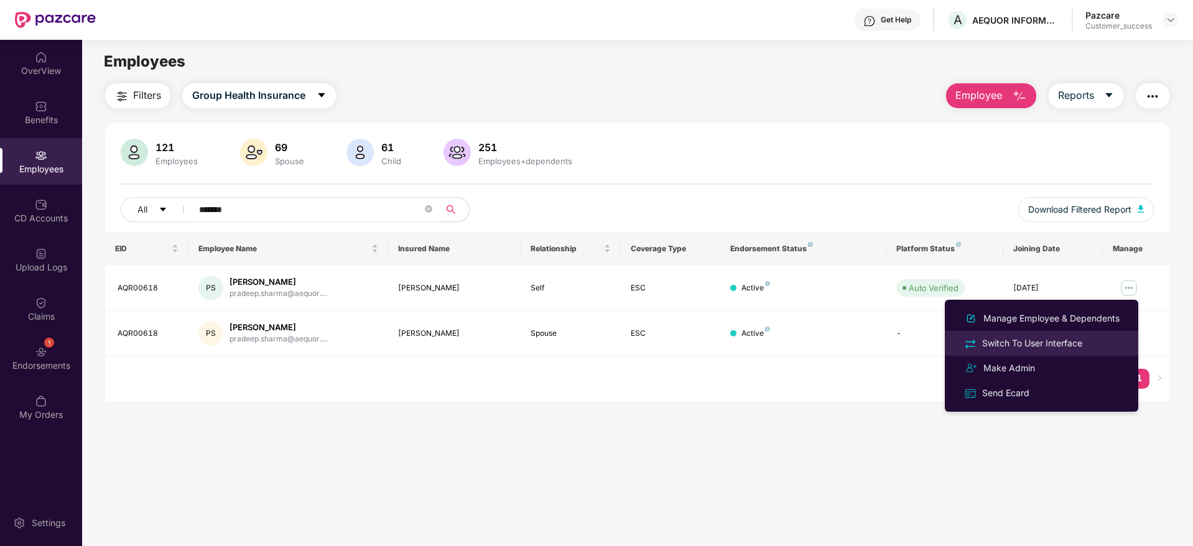
click at [1015, 342] on div "Switch To User Interface" at bounding box center [1032, 344] width 105 height 14
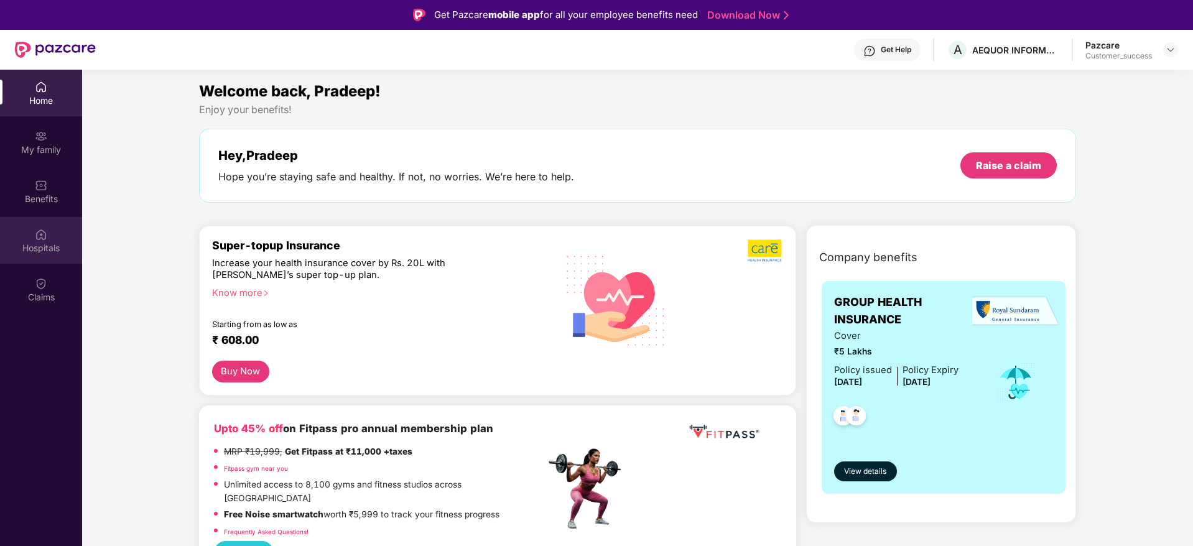
click at [45, 246] on div "Hospitals" at bounding box center [41, 248] width 82 height 12
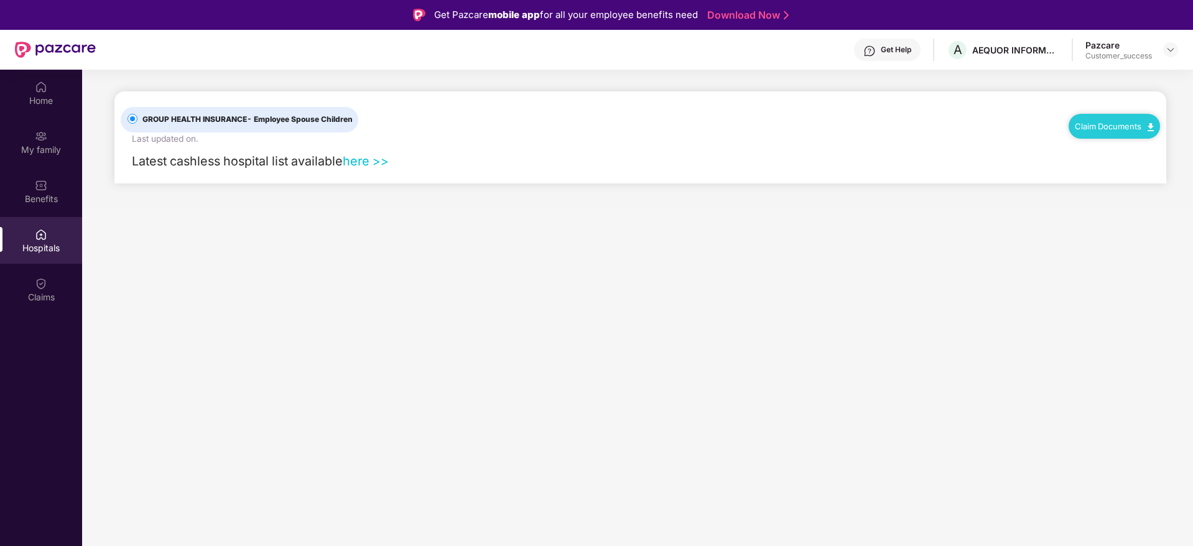
click at [371, 157] on link "here >>" at bounding box center [366, 161] width 46 height 15
click at [1168, 43] on div at bounding box center [1170, 49] width 15 height 15
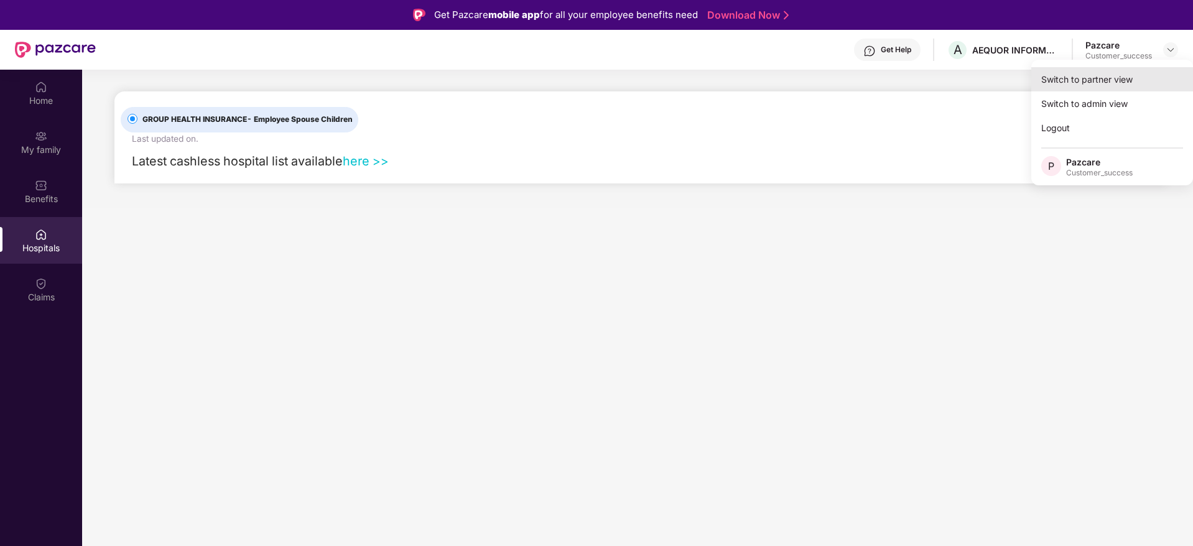
click at [1094, 75] on div "Switch to partner view" at bounding box center [1112, 79] width 162 height 24
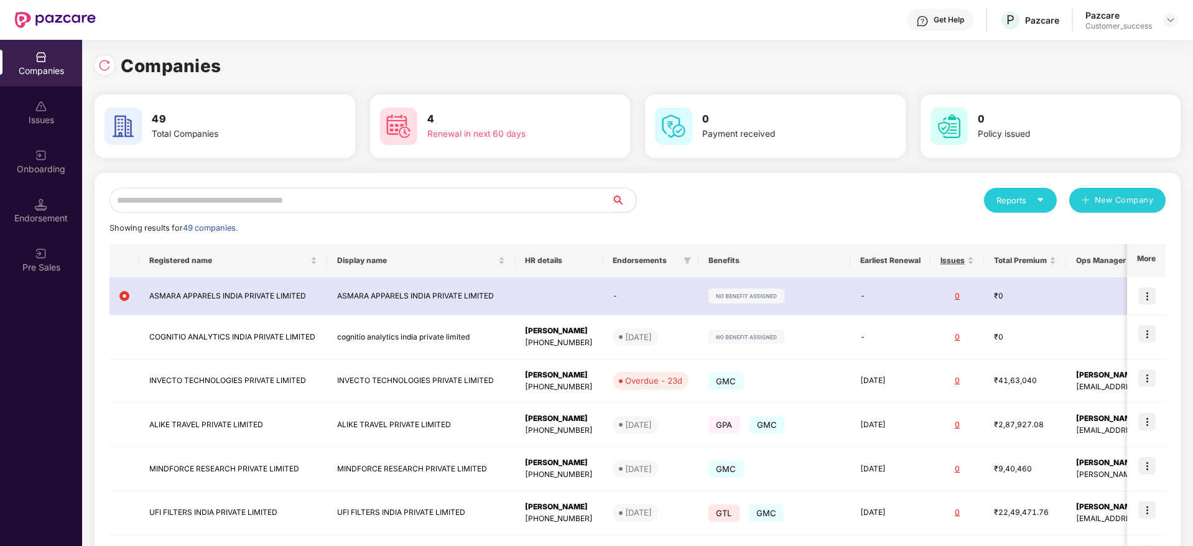
click at [159, 209] on input "text" at bounding box center [360, 200] width 502 height 25
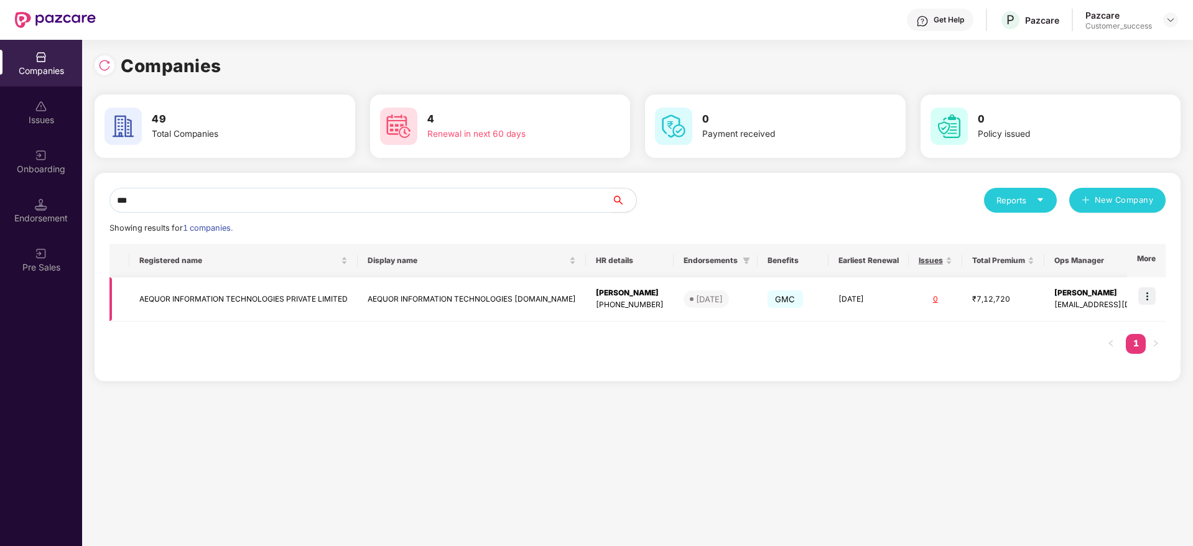
type input "***"
click at [1146, 297] on img at bounding box center [1146, 295] width 17 height 17
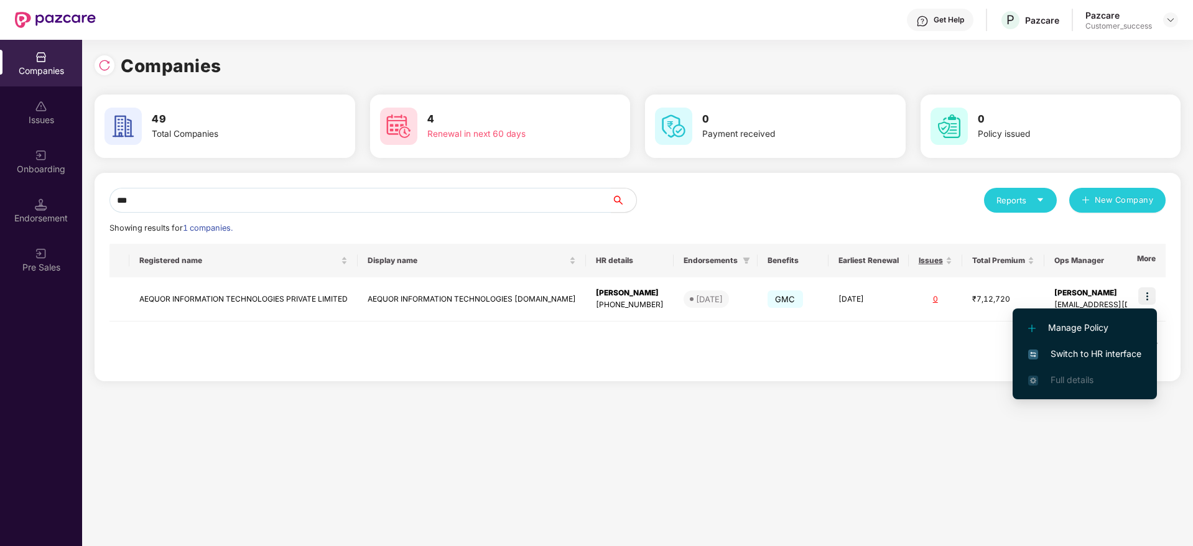
click at [1084, 355] on span "Switch to HR interface" at bounding box center [1084, 354] width 113 height 14
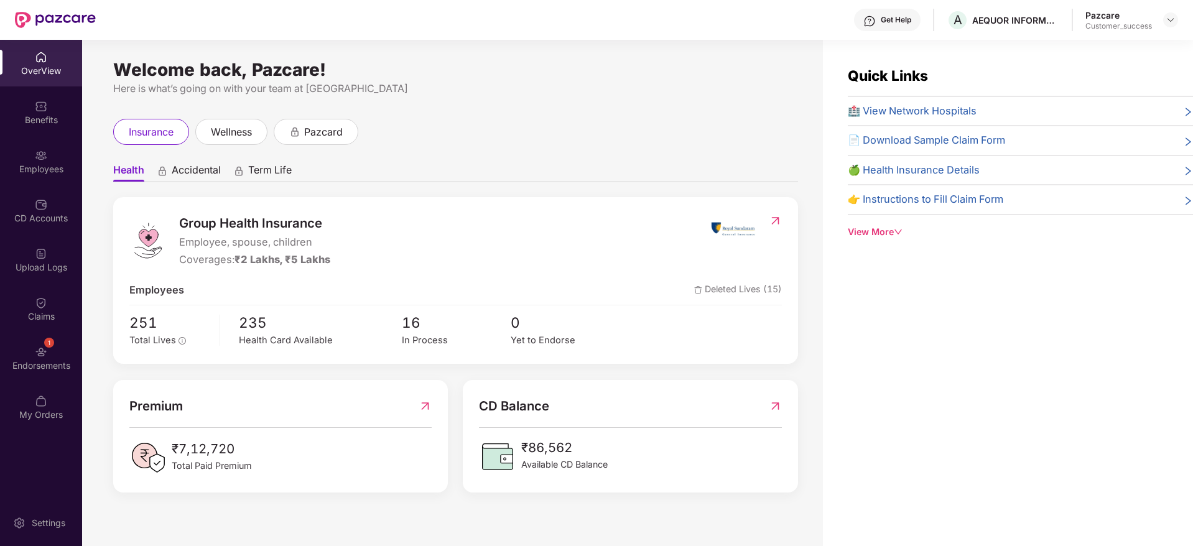
click at [44, 165] on div "Employees" at bounding box center [41, 169] width 82 height 12
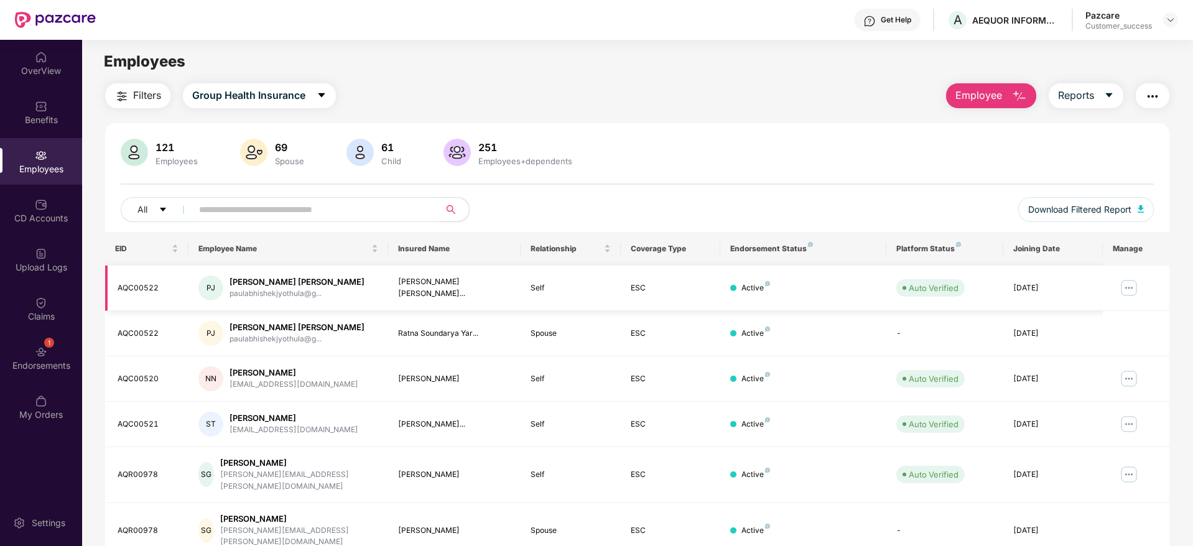
click at [1133, 286] on img at bounding box center [1129, 288] width 20 height 20
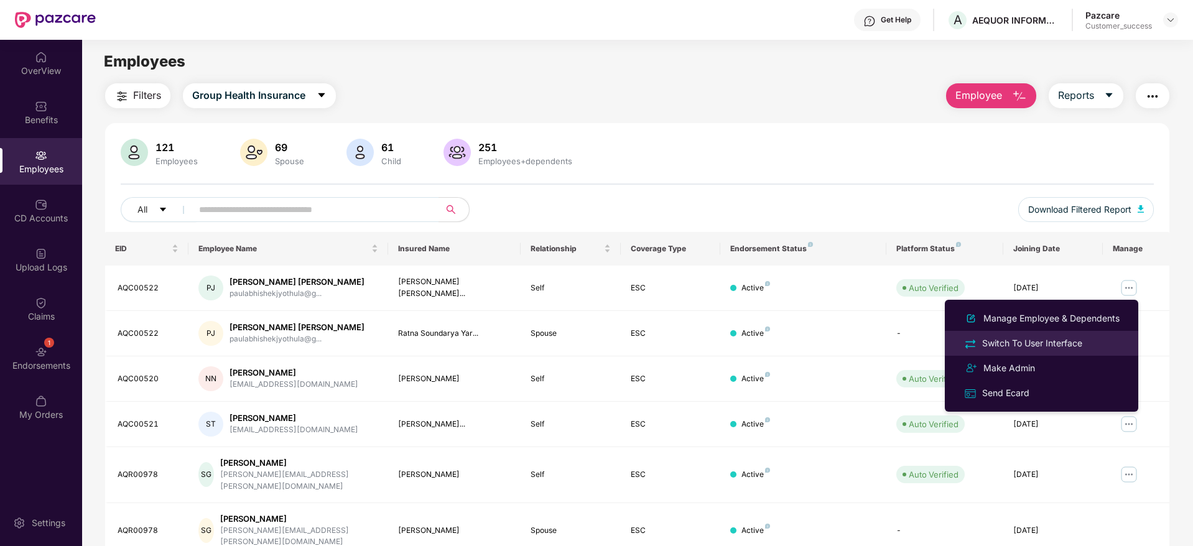
click at [1041, 338] on div "Switch To User Interface" at bounding box center [1032, 344] width 105 height 14
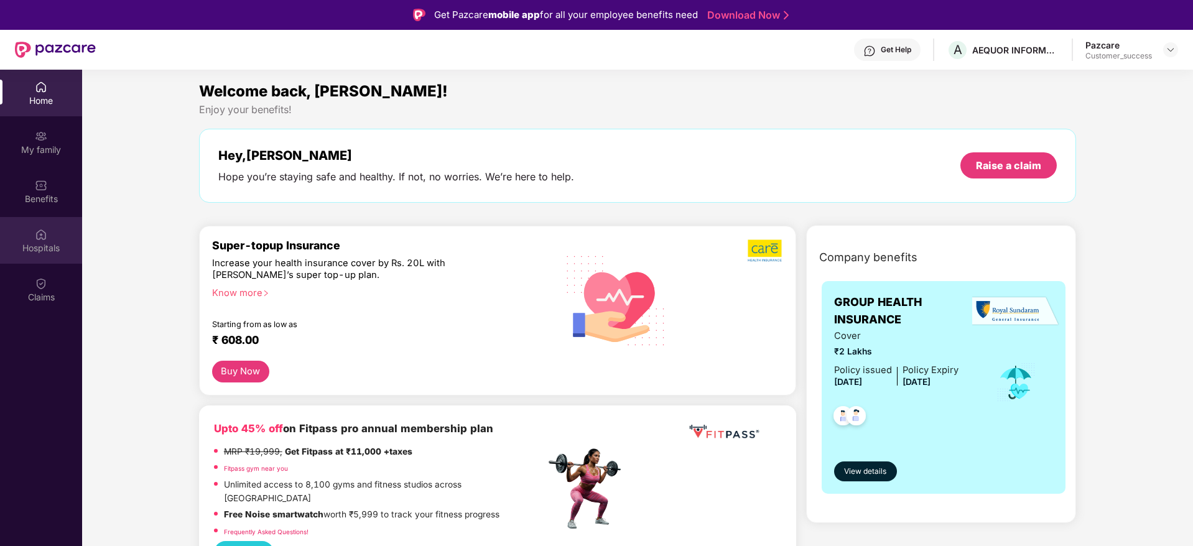
click at [50, 242] on div "Hospitals" at bounding box center [41, 248] width 82 height 12
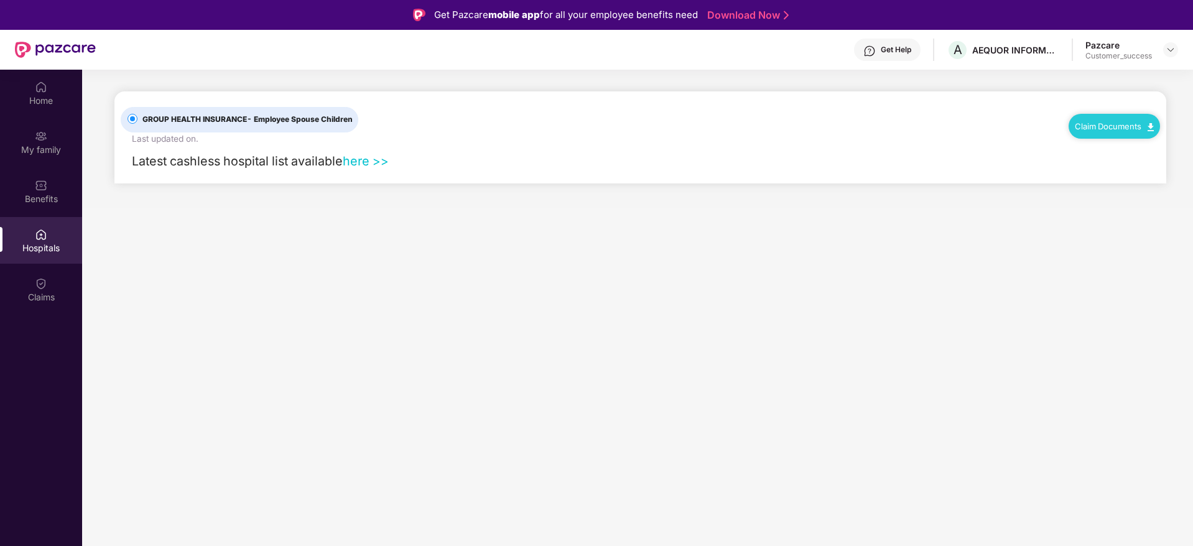
click at [1110, 128] on link "Claim Documents" at bounding box center [1114, 126] width 79 height 10
click at [851, 126] on div "GROUP HEALTH INSURANCE - Employee Spouse Children Last updated on . Claim Docum…" at bounding box center [641, 118] width 1040 height 54
click at [365, 157] on link "here >>" at bounding box center [366, 161] width 46 height 15
click at [37, 85] on img at bounding box center [41, 87] width 12 height 12
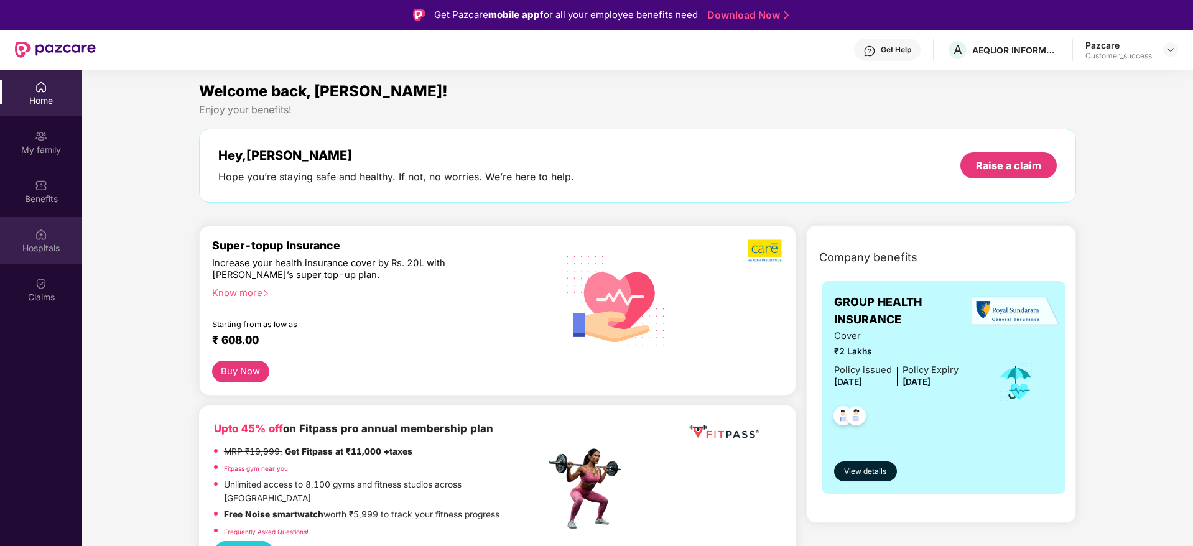
click at [55, 238] on div "Hospitals" at bounding box center [41, 240] width 82 height 47
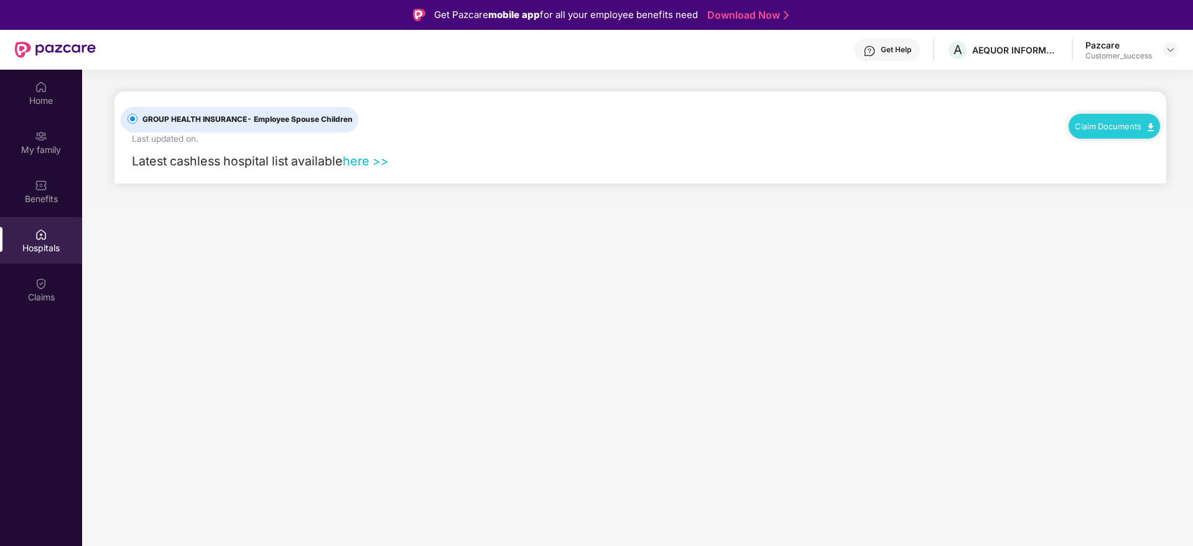
click at [1040, 139] on div "GROUP HEALTH INSURANCE - Employee Spouse Children Last updated on . Claim Docum…" at bounding box center [641, 118] width 1040 height 54
click at [1171, 50] on img at bounding box center [1171, 50] width 10 height 10
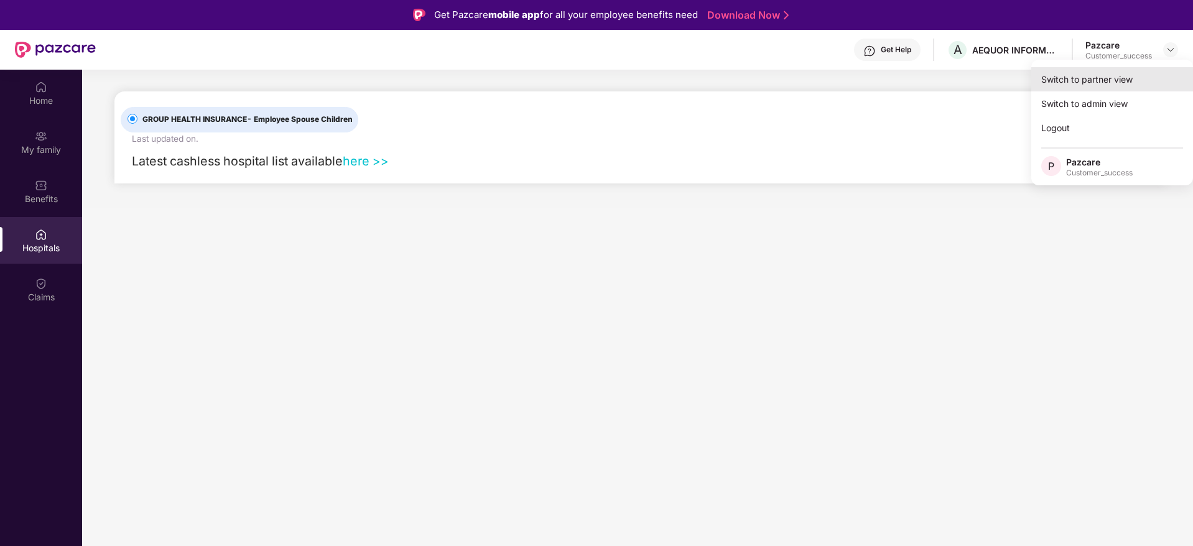
click at [1121, 70] on div "Switch to partner view" at bounding box center [1112, 79] width 162 height 24
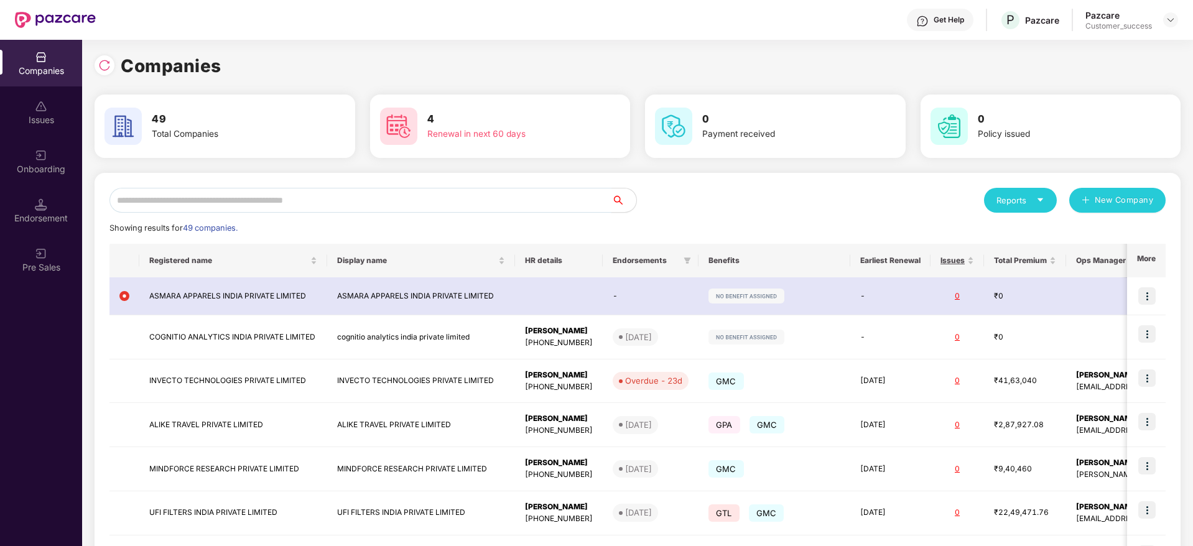
click at [229, 196] on input "text" at bounding box center [360, 200] width 502 height 25
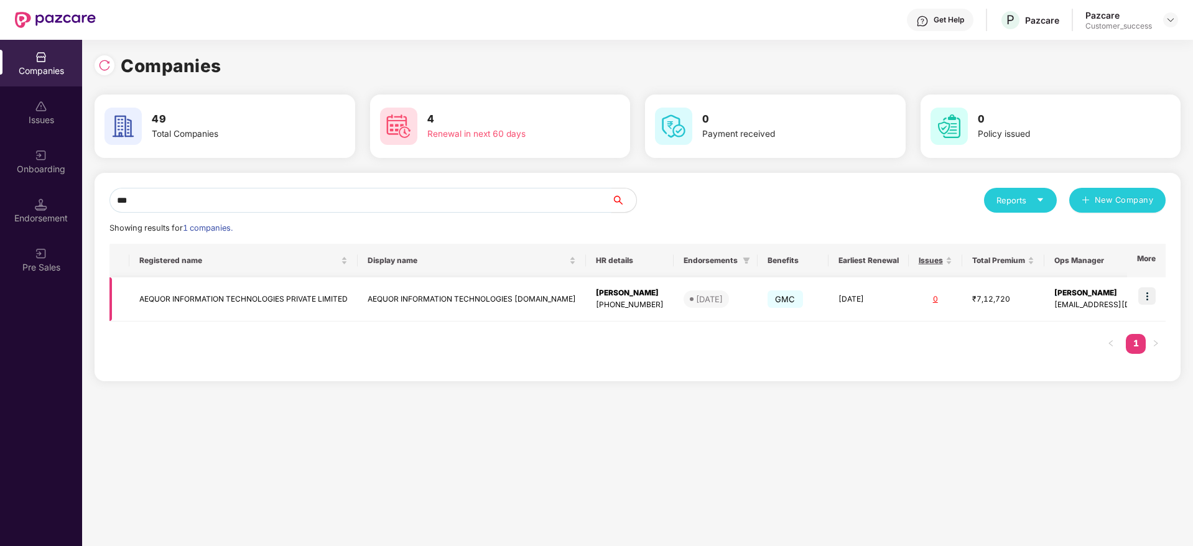
type input "***"
click at [1151, 294] on img at bounding box center [1146, 295] width 17 height 17
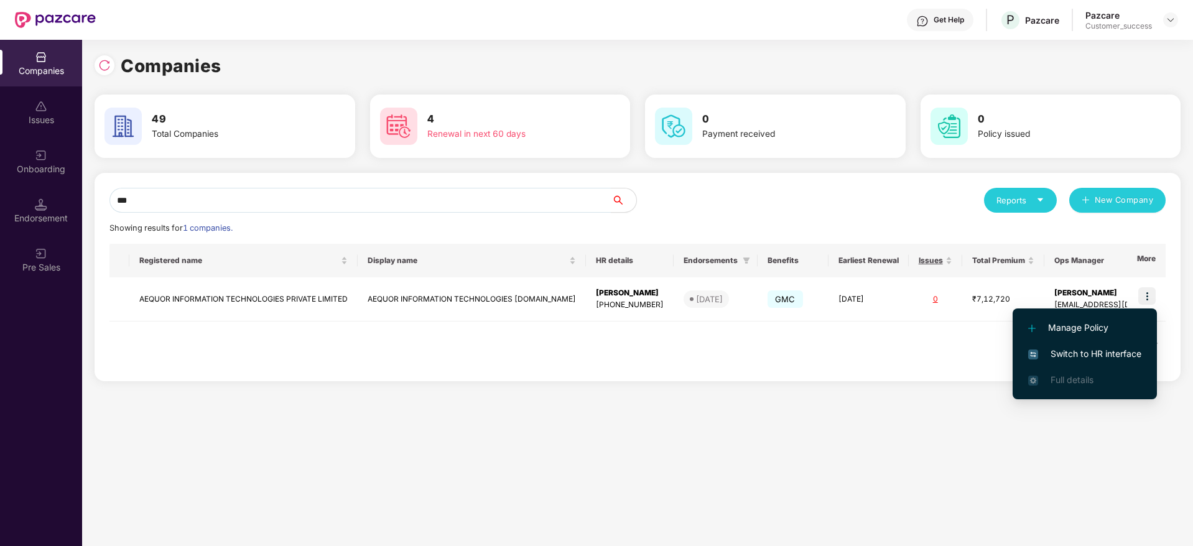
click at [1058, 352] on span "Switch to HR interface" at bounding box center [1084, 354] width 113 height 14
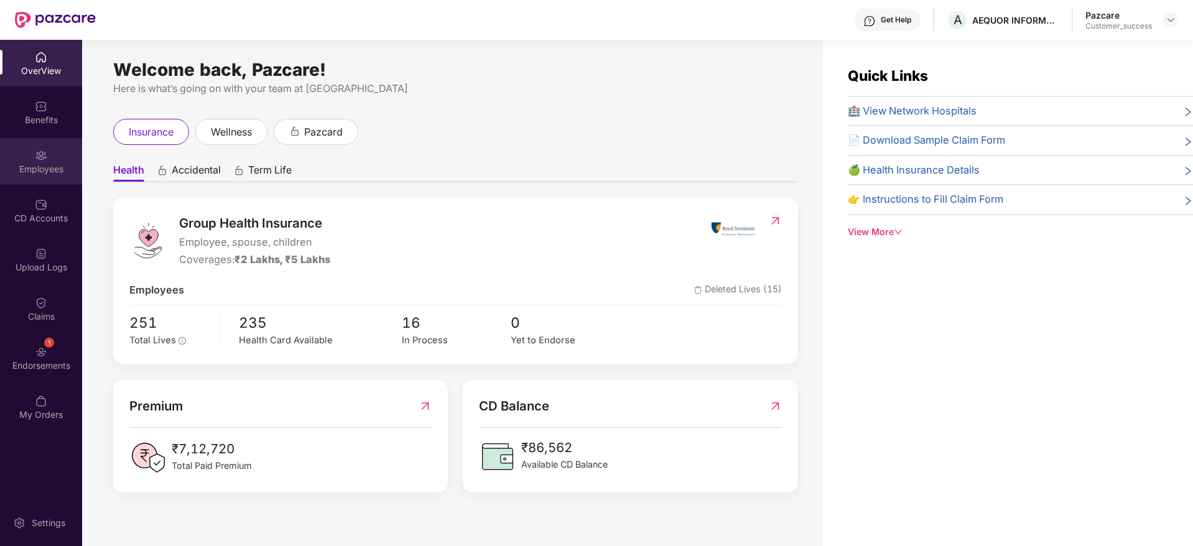
click at [37, 160] on img at bounding box center [41, 155] width 12 height 12
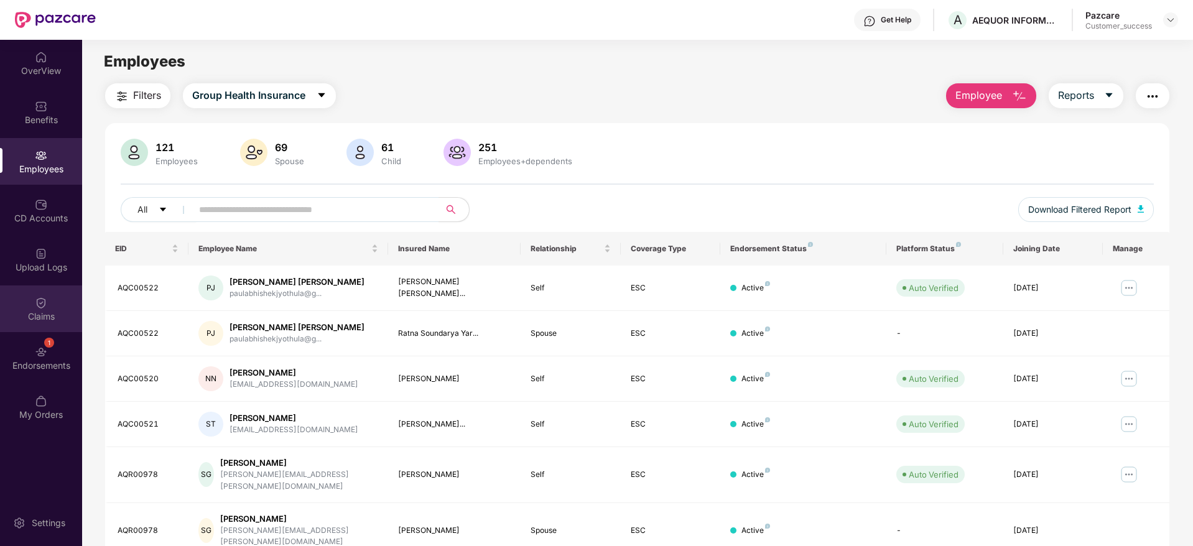
click at [36, 292] on div "Claims" at bounding box center [41, 309] width 82 height 47
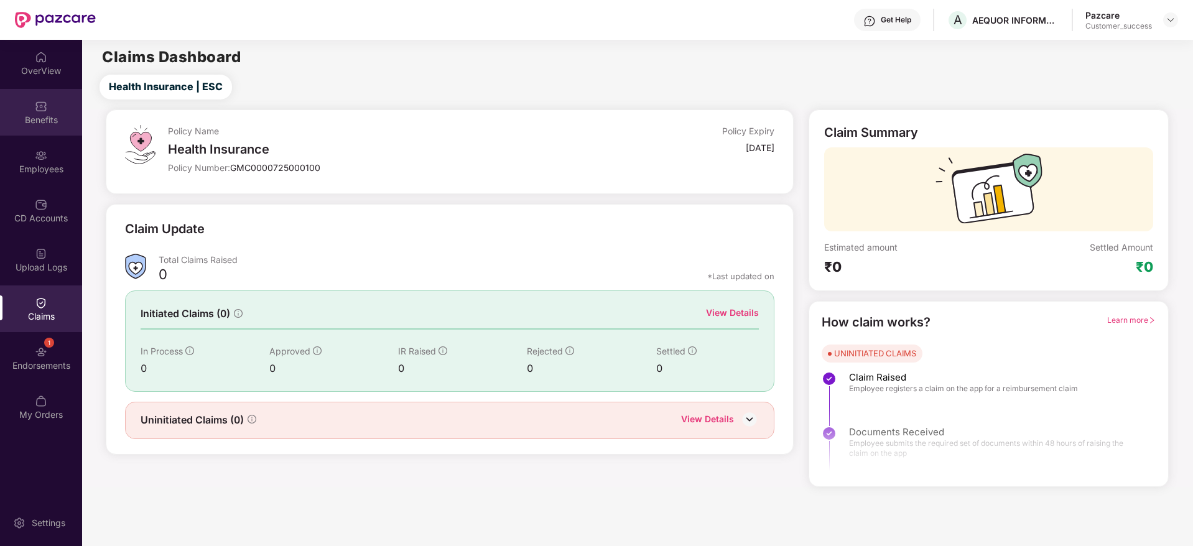
click at [44, 105] on img at bounding box center [41, 106] width 12 height 12
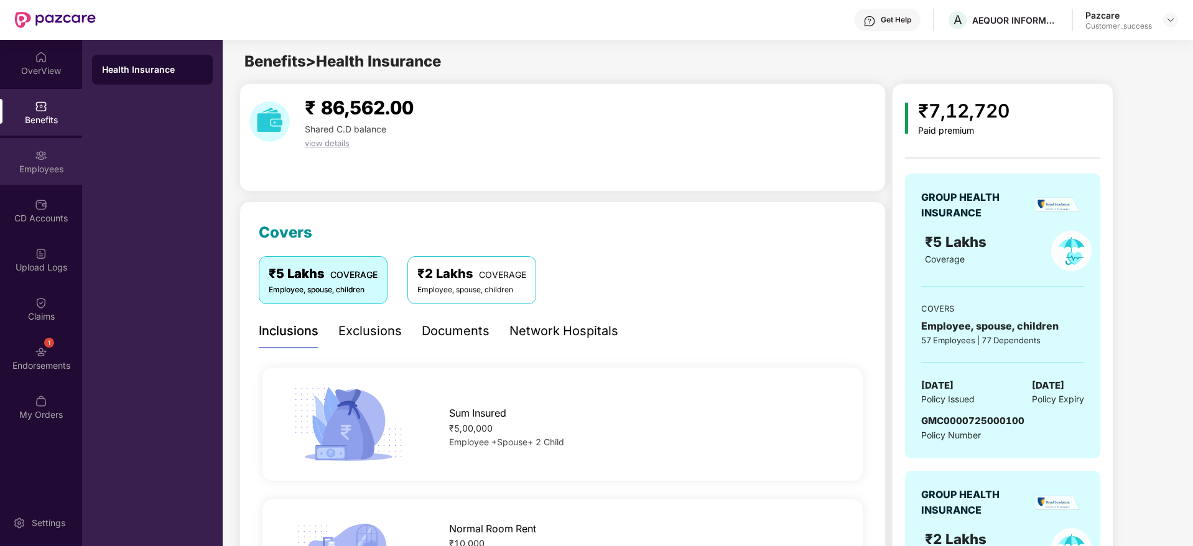
click at [42, 169] on div "Employees" at bounding box center [41, 169] width 82 height 12
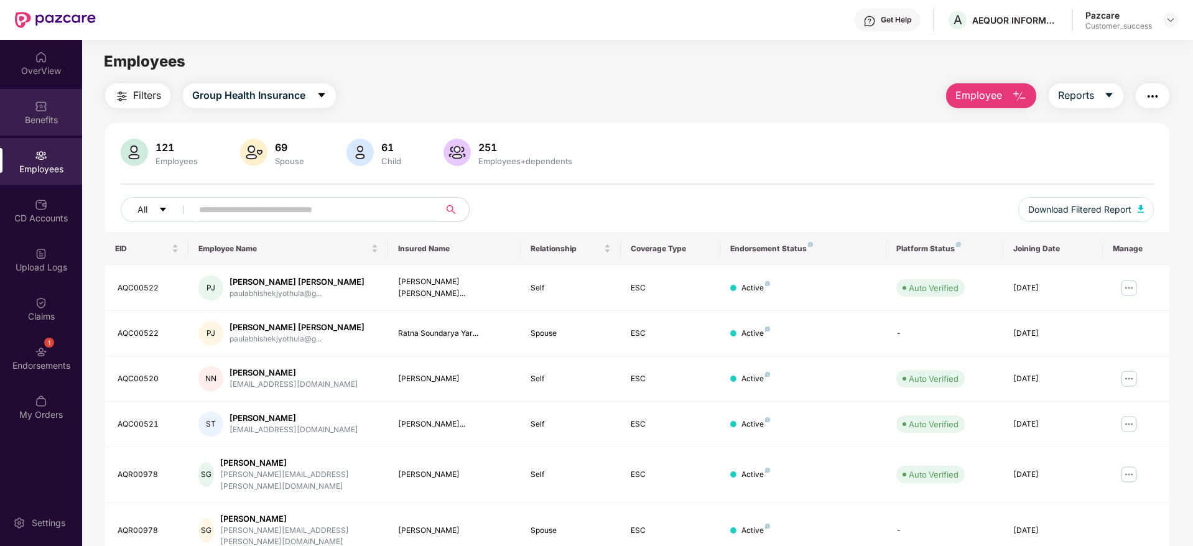
click at [39, 114] on div "Benefits" at bounding box center [41, 120] width 82 height 12
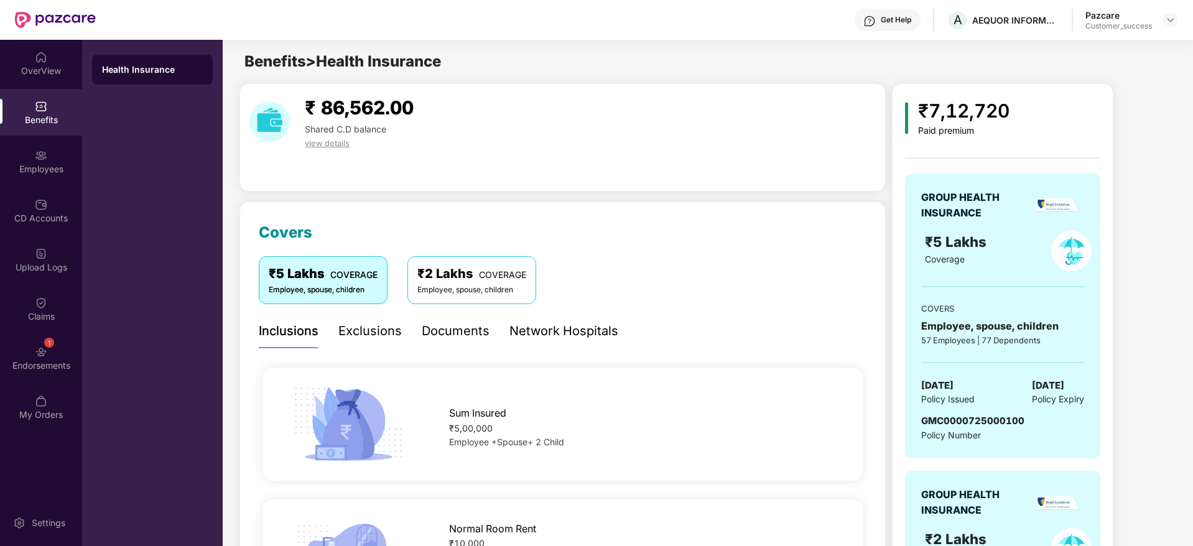
click at [551, 327] on div "Network Hospitals" at bounding box center [563, 331] width 109 height 19
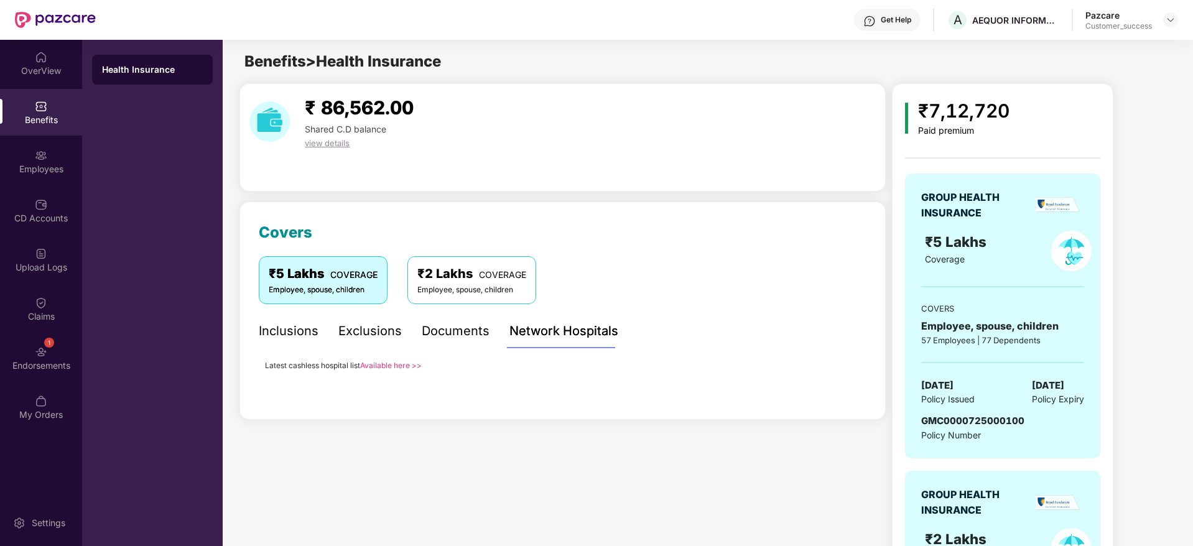
click at [391, 366] on link "Available here >>" at bounding box center [391, 365] width 62 height 9
click at [41, 159] on img at bounding box center [41, 155] width 12 height 12
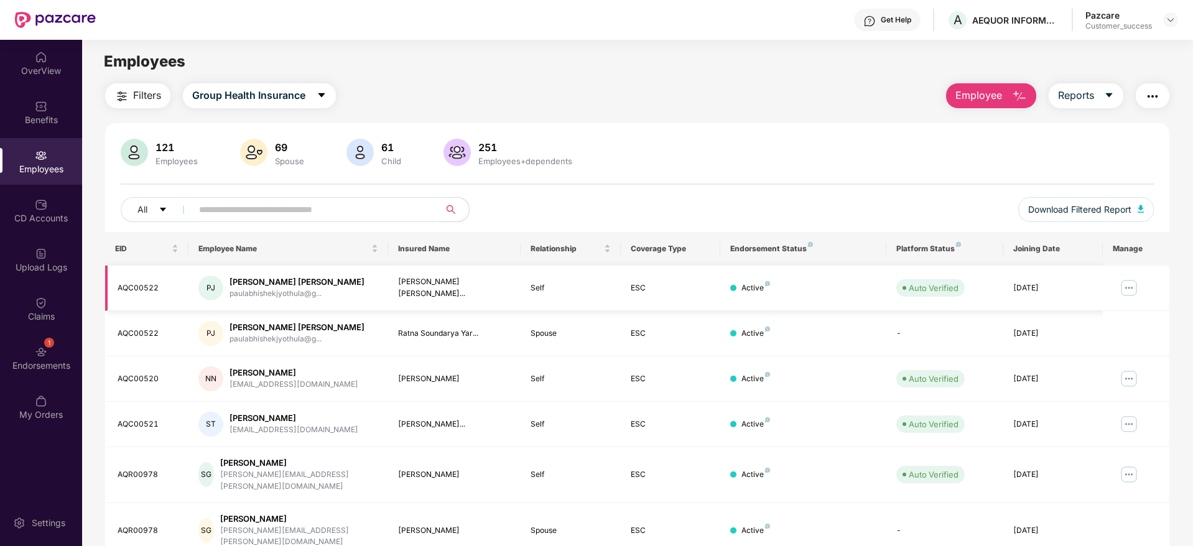
click at [1125, 282] on img at bounding box center [1129, 288] width 20 height 20
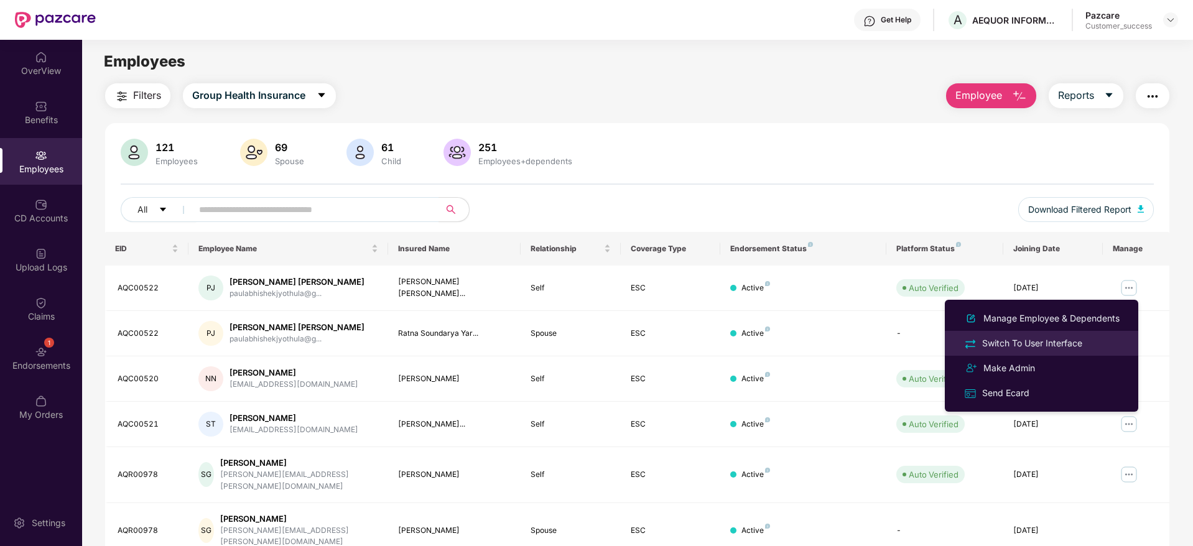
click at [1037, 340] on div "Switch To User Interface" at bounding box center [1032, 344] width 105 height 14
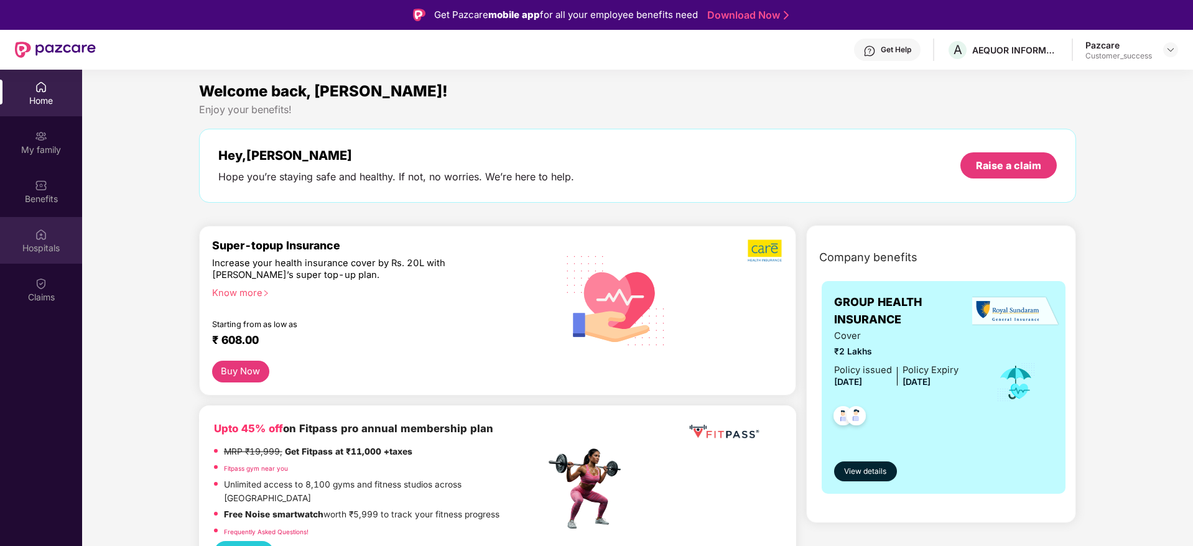
click at [50, 242] on div "Hospitals" at bounding box center [41, 248] width 82 height 12
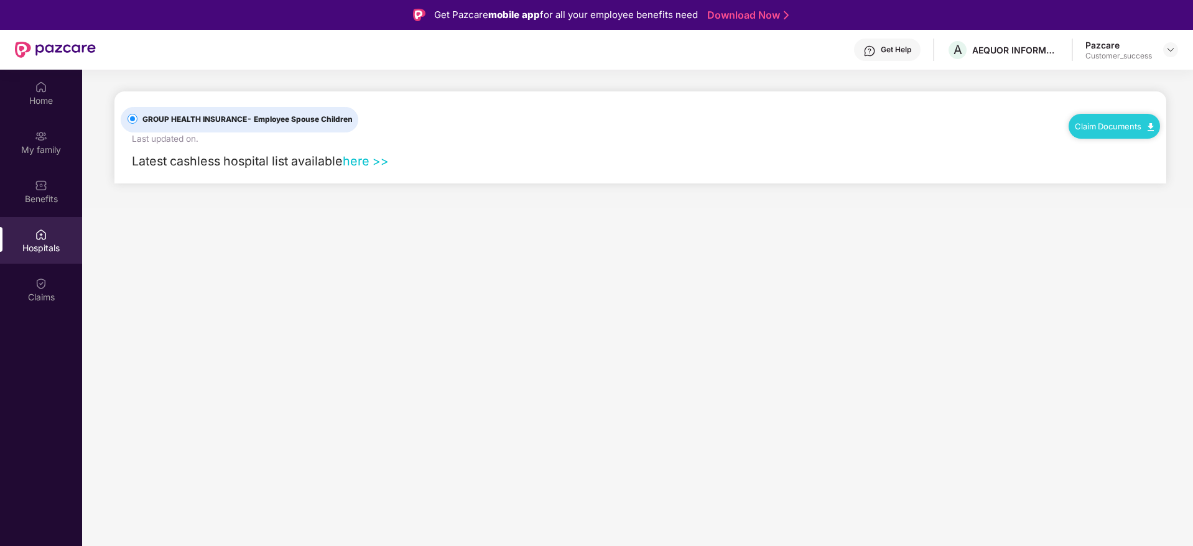
click at [1128, 129] on link "Claim Documents" at bounding box center [1114, 126] width 79 height 10
click at [970, 144] on div "GROUP HEALTH INSURANCE - Employee Spouse Children Last updated on . Claim Docum…" at bounding box center [641, 118] width 1040 height 54
click at [357, 161] on link "here >>" at bounding box center [366, 161] width 46 height 15
click at [1174, 49] on img at bounding box center [1171, 50] width 10 height 10
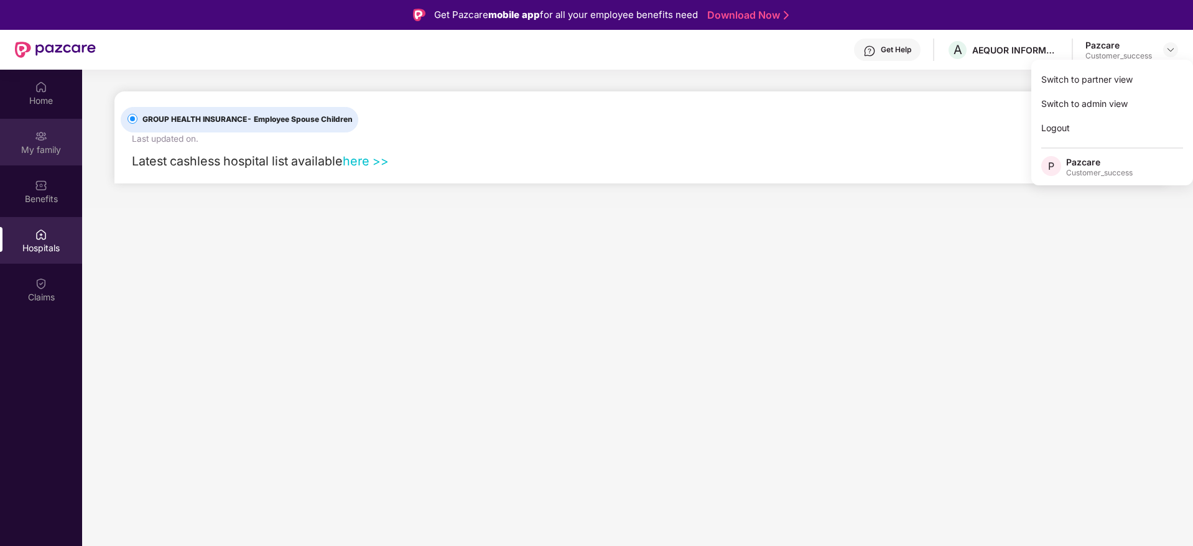
click at [40, 146] on div "My family" at bounding box center [41, 150] width 82 height 12
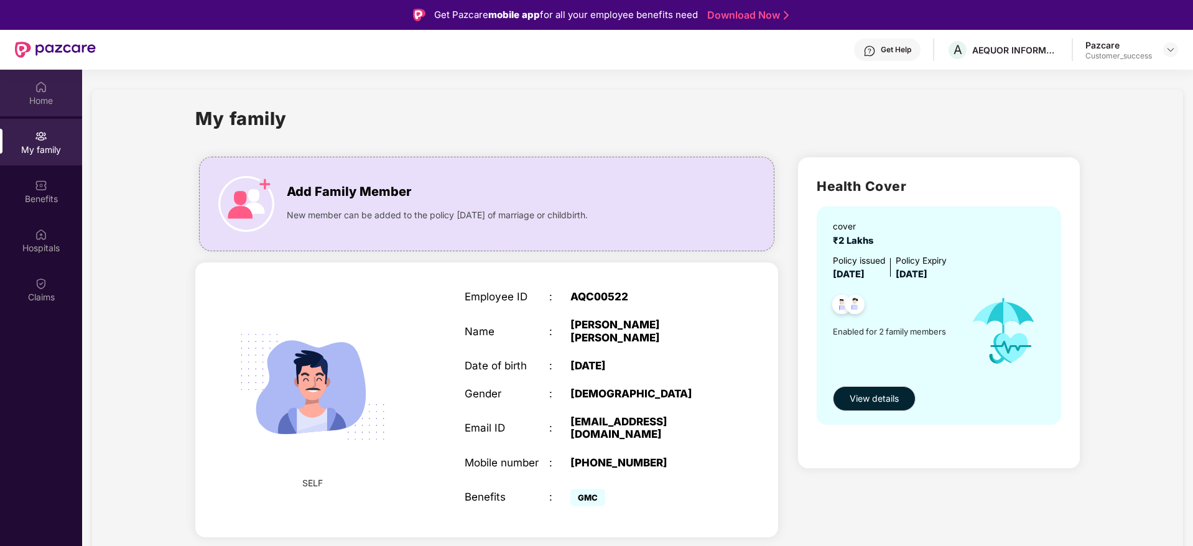
click at [45, 89] on img at bounding box center [41, 87] width 12 height 12
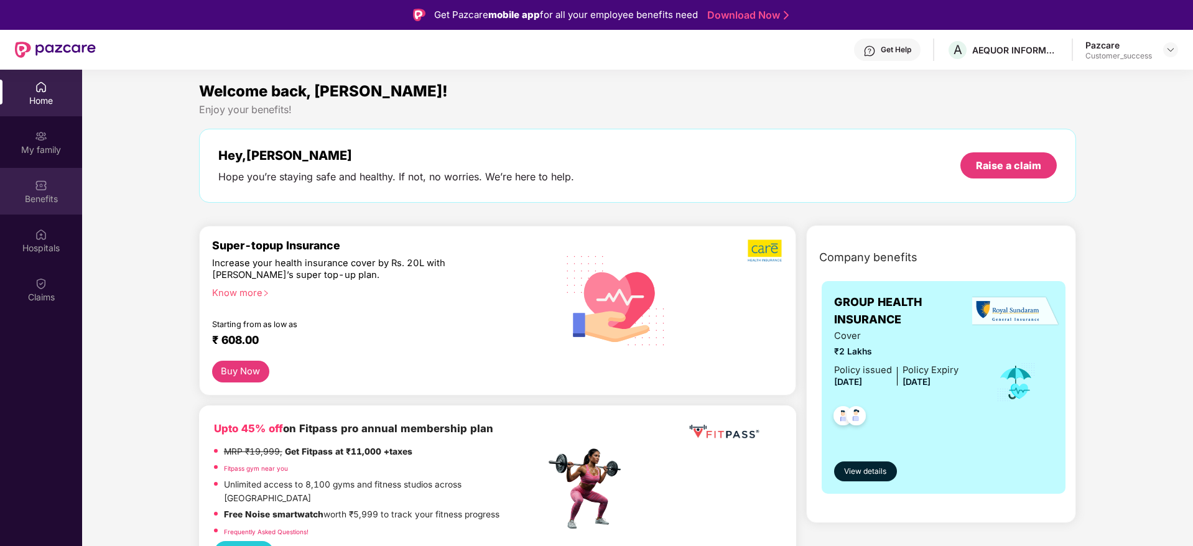
click at [42, 192] on div "Benefits" at bounding box center [41, 191] width 82 height 47
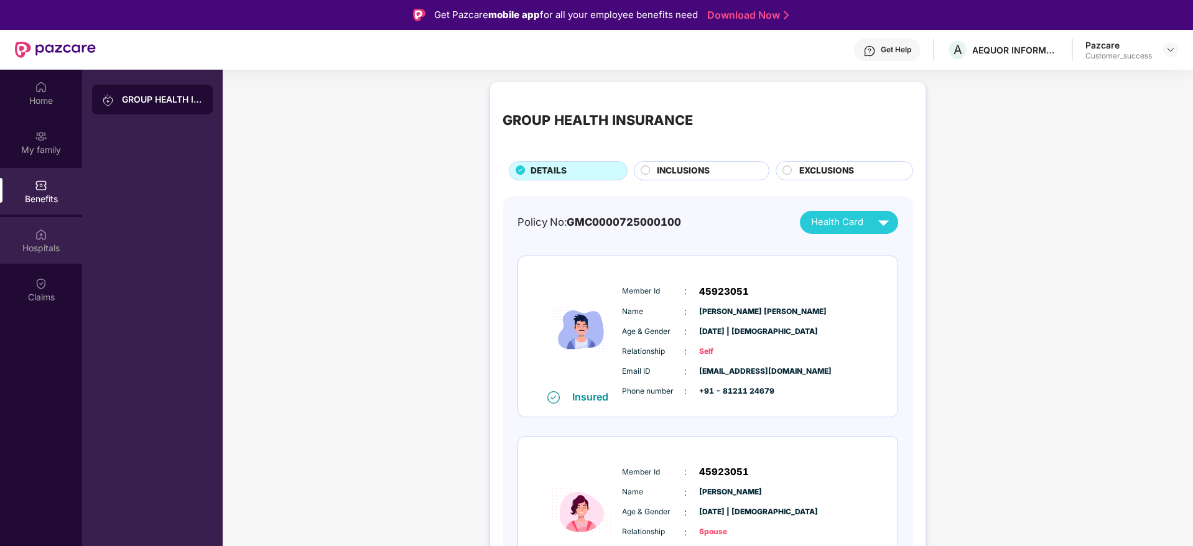
click at [41, 259] on div "Hospitals" at bounding box center [41, 240] width 82 height 47
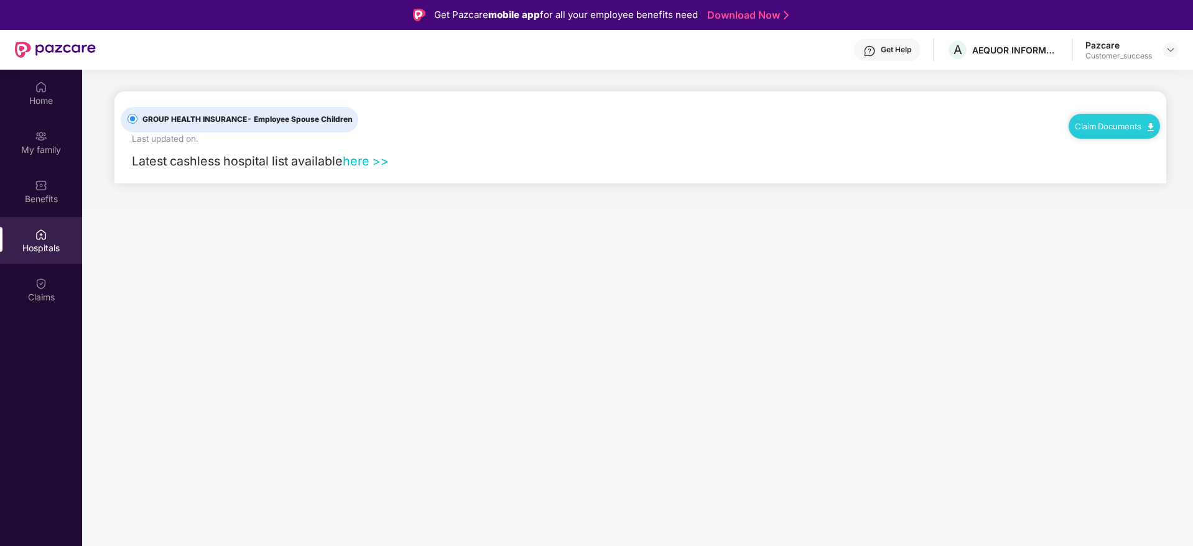
click at [1112, 122] on link "Claim Documents" at bounding box center [1114, 126] width 79 height 10
click at [964, 146] on div "Latest cashless hospital list available here >>" at bounding box center [641, 165] width 1040 height 38
click at [360, 158] on link "here >>" at bounding box center [366, 161] width 46 height 15
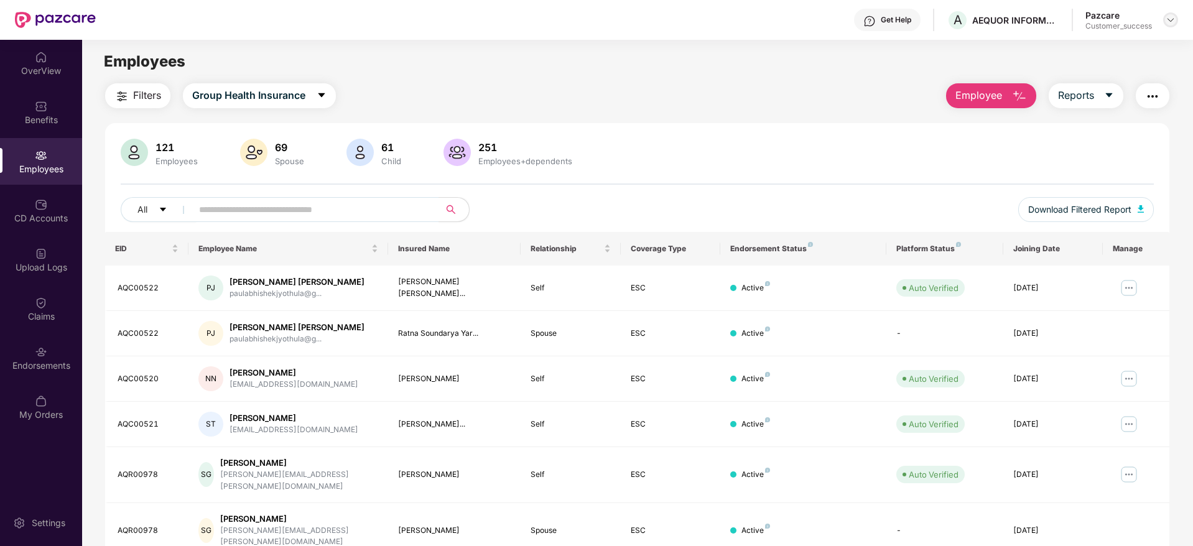
click at [1169, 16] on img at bounding box center [1171, 20] width 10 height 10
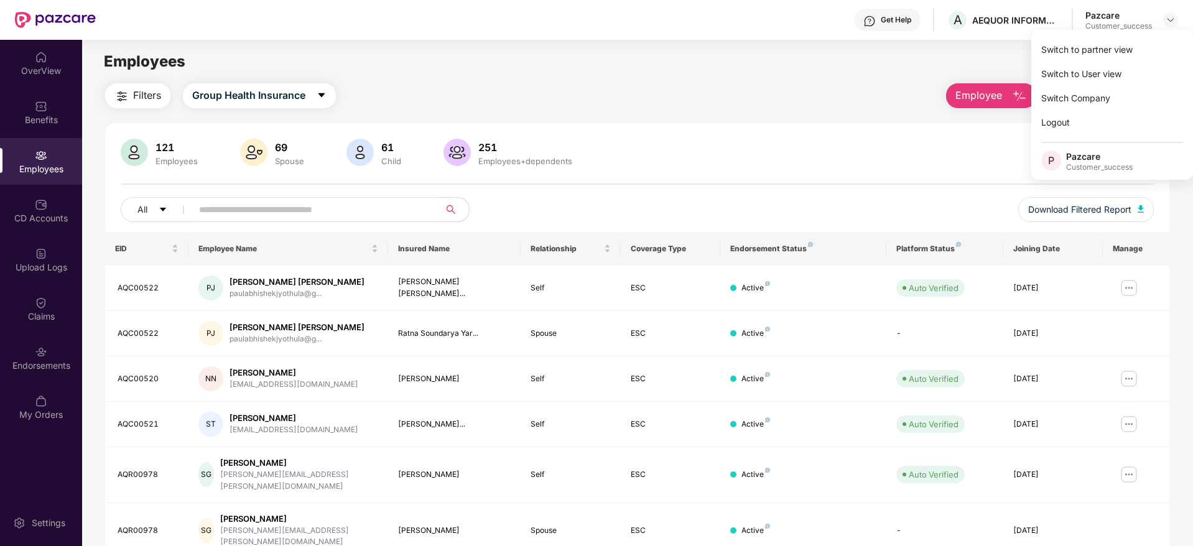
click at [796, 98] on div "Filters Group Health Insurance Employee Reports" at bounding box center [637, 95] width 1064 height 25
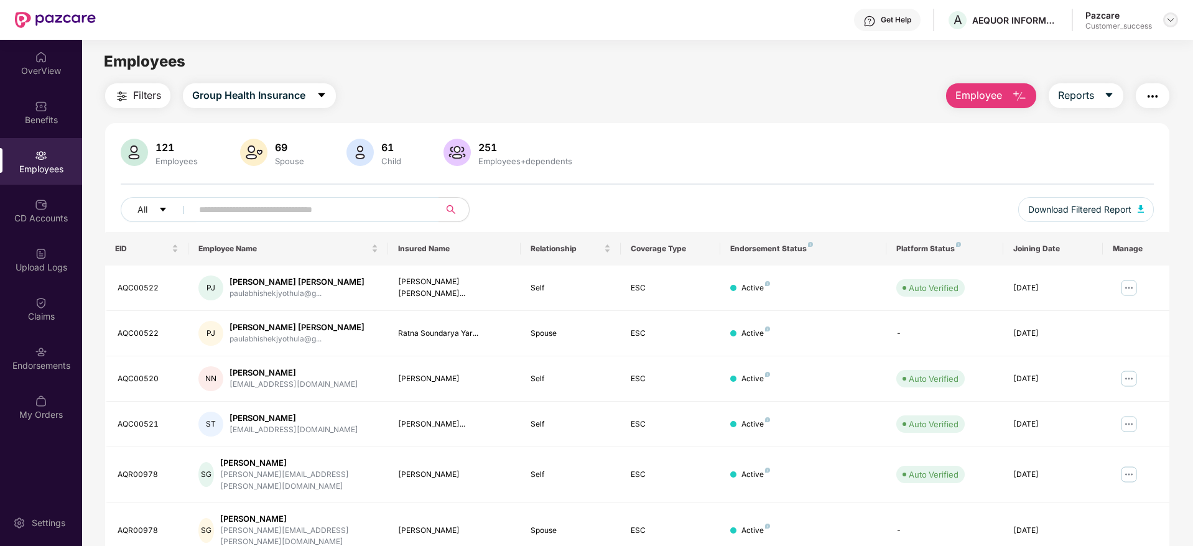
click at [1173, 17] on img at bounding box center [1171, 20] width 10 height 10
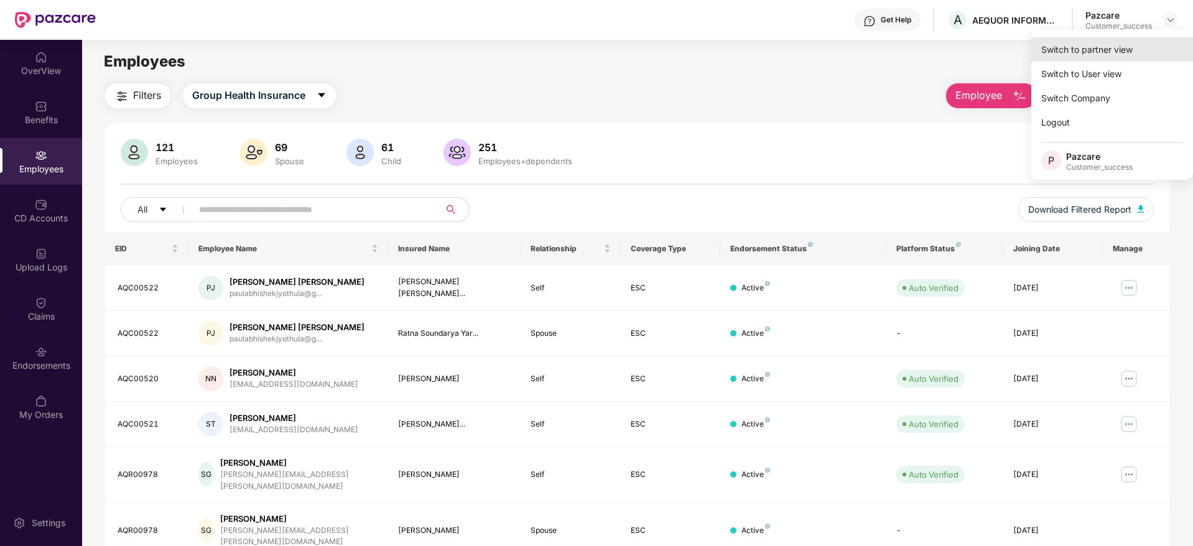
click at [1080, 49] on div "Switch to partner view" at bounding box center [1112, 49] width 162 height 24
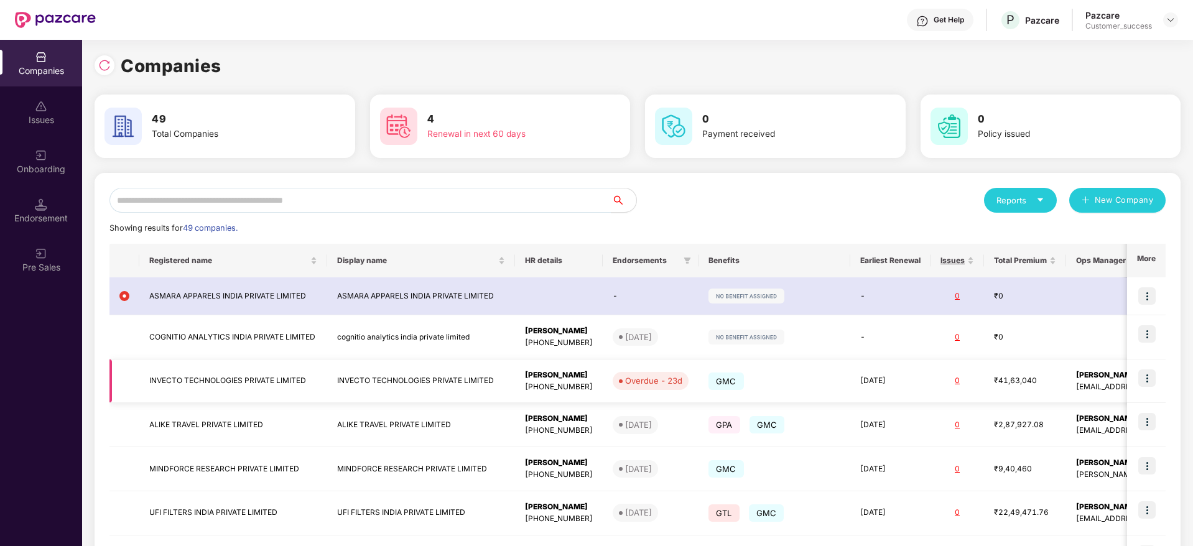
click at [1150, 383] on img at bounding box center [1146, 378] width 17 height 17
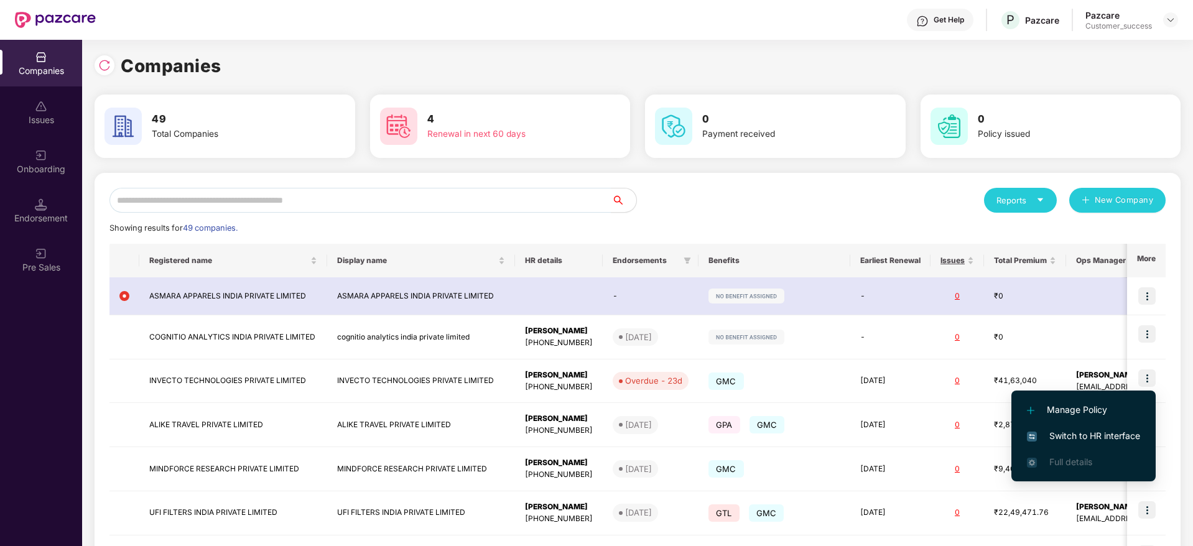
click at [1096, 429] on span "Switch to HR interface" at bounding box center [1083, 436] width 113 height 14
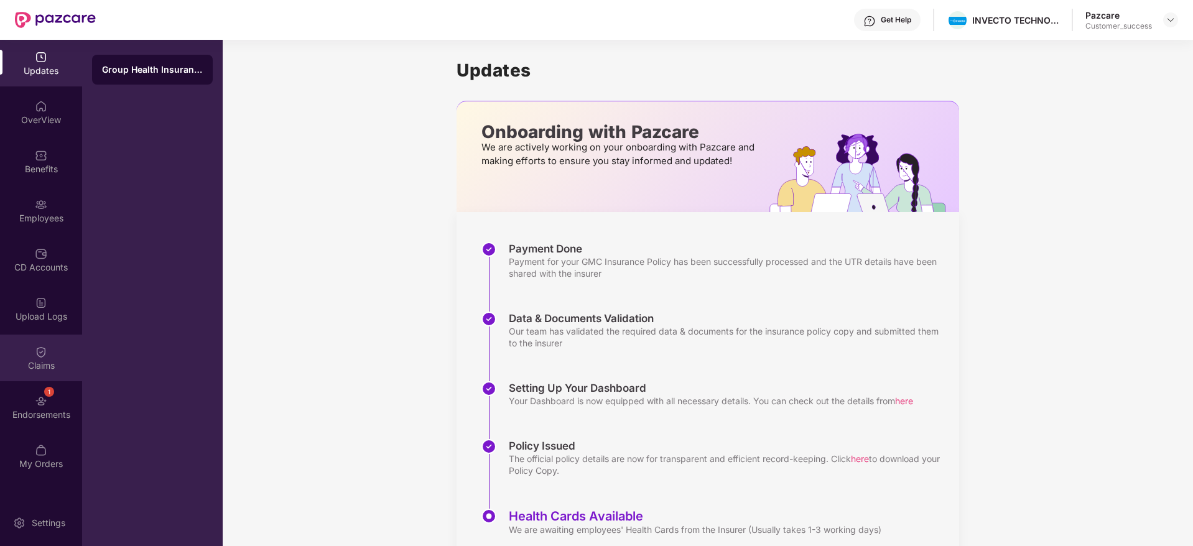
click at [41, 356] on img at bounding box center [41, 352] width 12 height 12
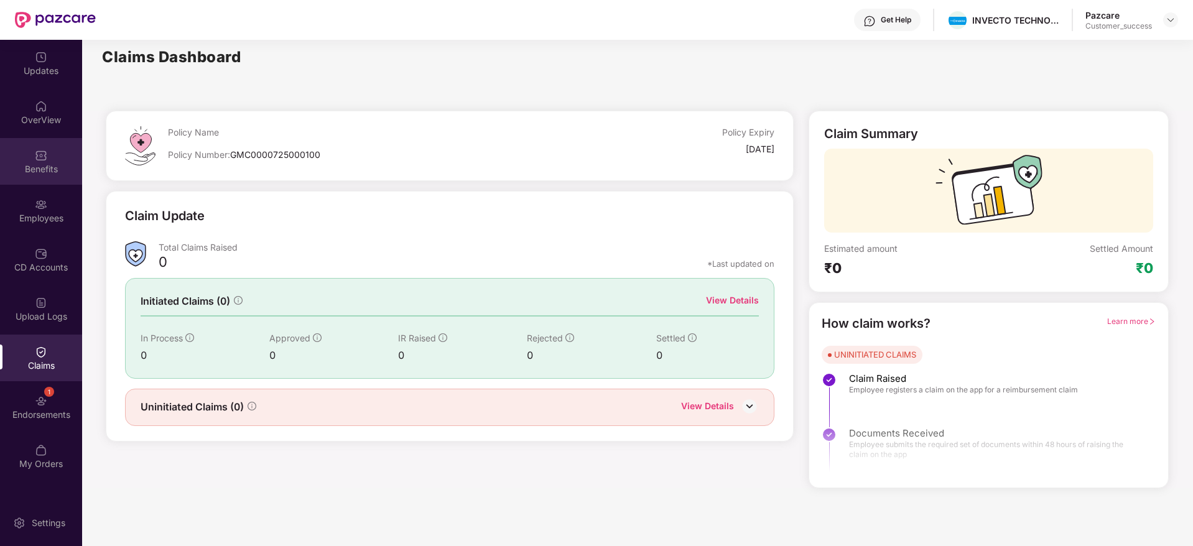
click at [39, 159] on img at bounding box center [41, 155] width 12 height 12
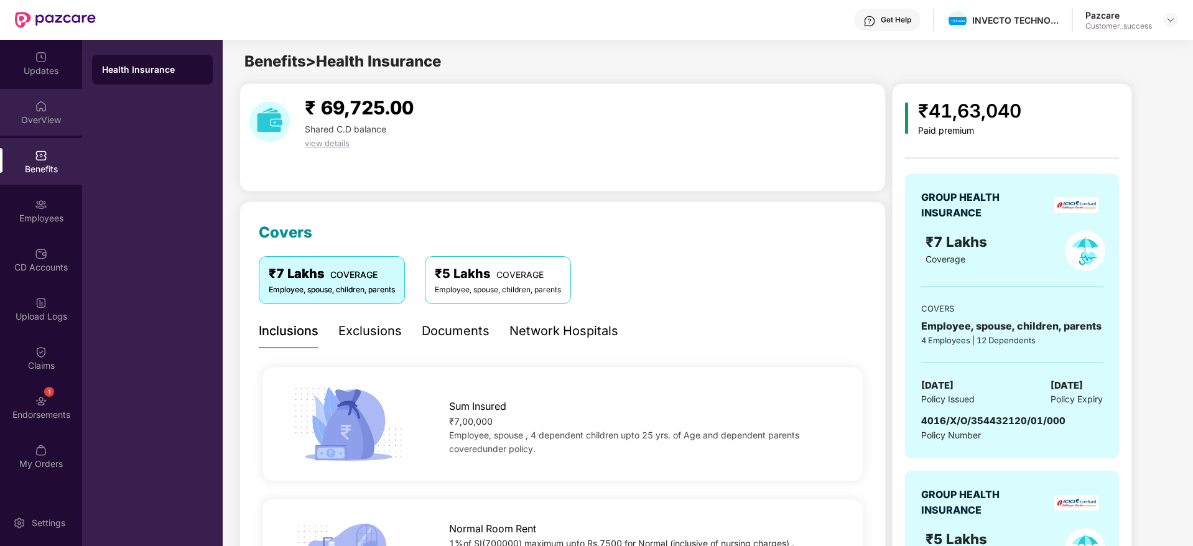
click at [30, 112] on div "OverView" at bounding box center [41, 112] width 82 height 47
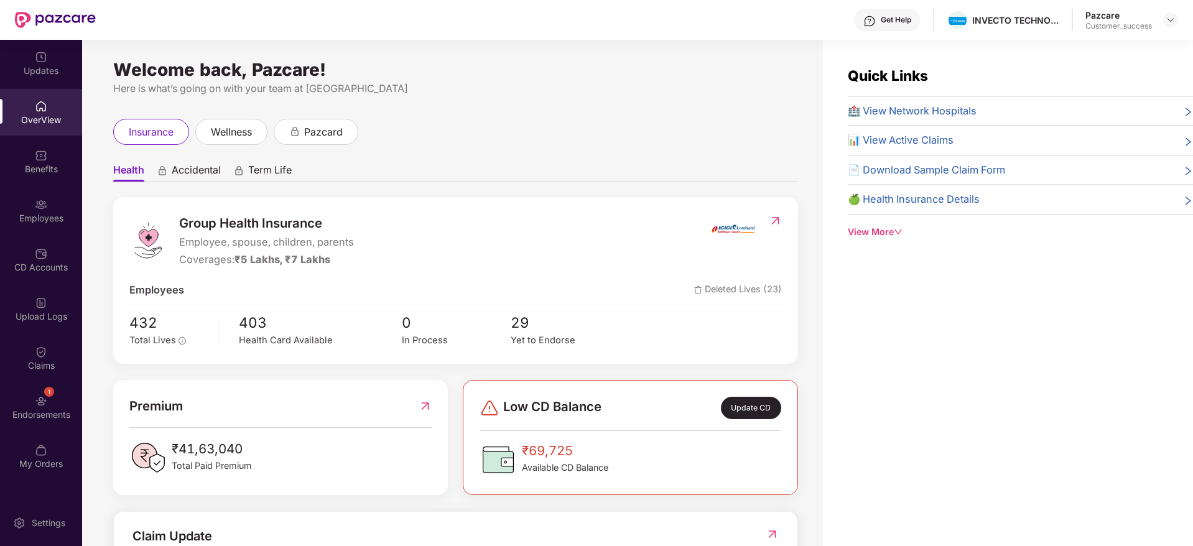
click at [888, 113] on span "🏥 View Network Hospitals" at bounding box center [912, 111] width 129 height 16
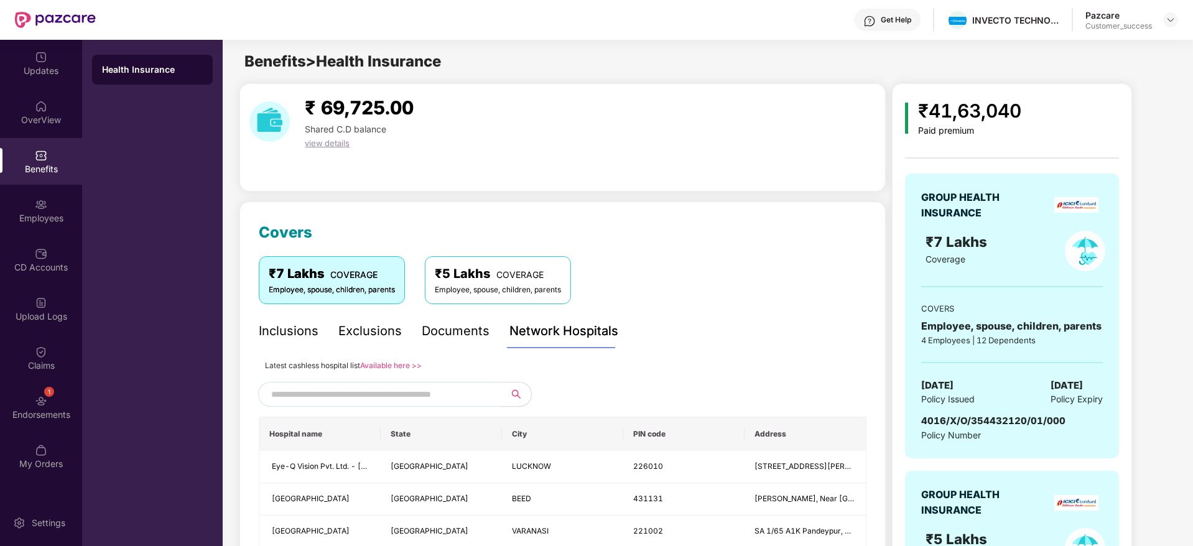
click at [385, 365] on link "Available here >>" at bounding box center [391, 365] width 62 height 9
click at [37, 199] on img at bounding box center [41, 204] width 12 height 12
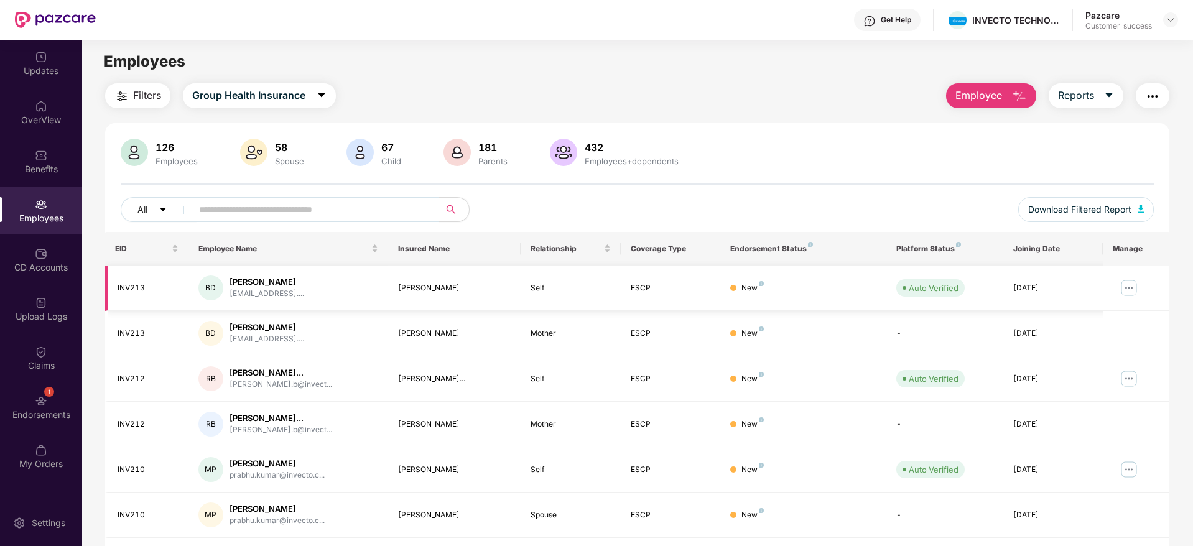
click at [1132, 286] on img at bounding box center [1129, 288] width 20 height 20
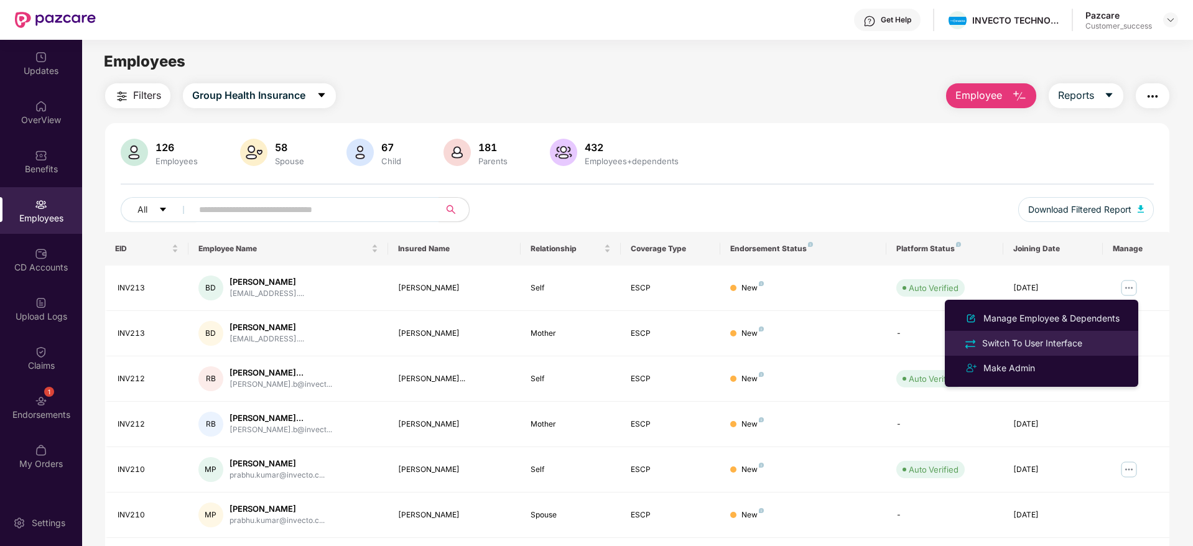
click at [1054, 345] on div "Switch To User Interface" at bounding box center [1032, 344] width 105 height 14
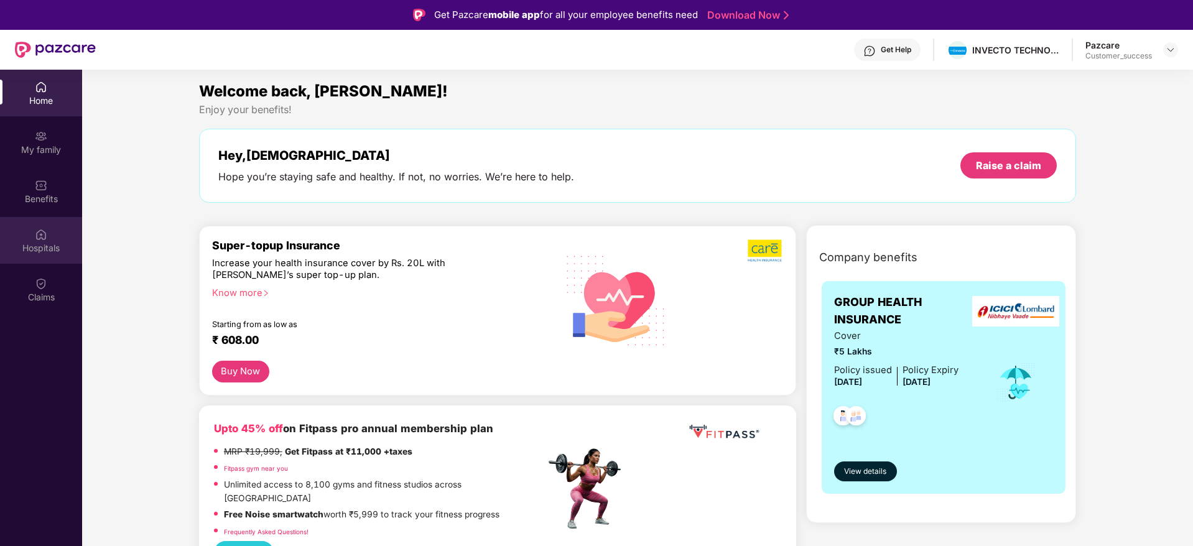
click at [50, 259] on div "Hospitals" at bounding box center [41, 240] width 82 height 47
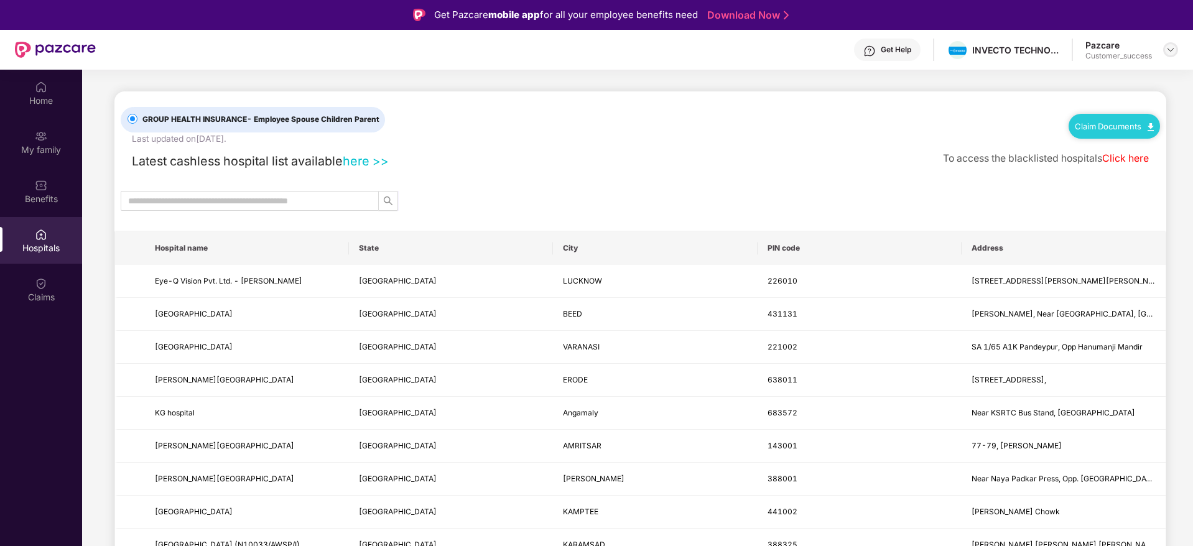
click at [1170, 45] on img at bounding box center [1171, 50] width 10 height 10
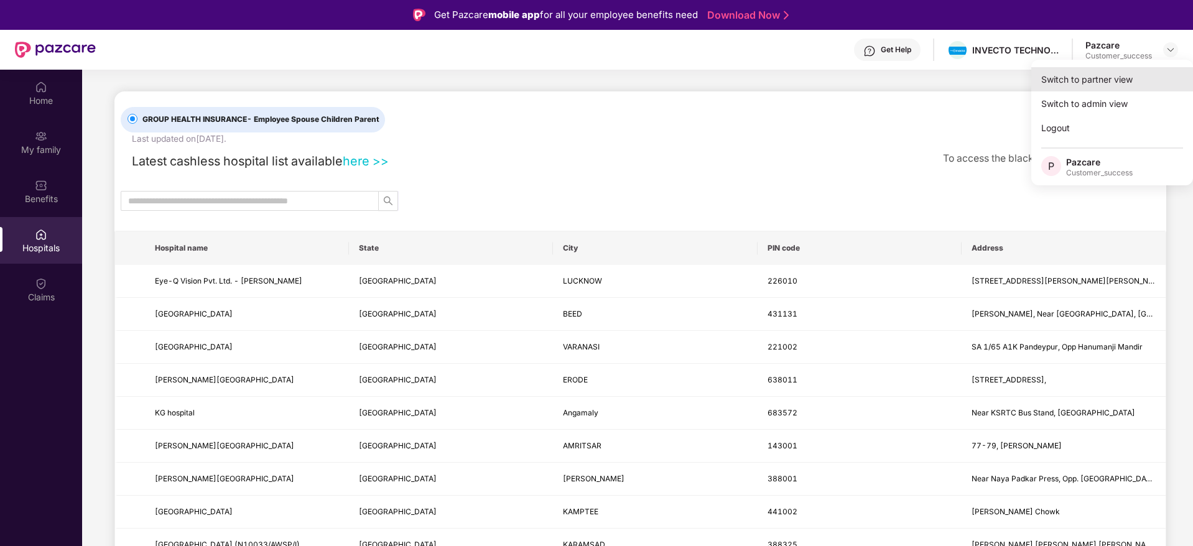
click at [1102, 81] on div "Switch to partner view" at bounding box center [1112, 79] width 162 height 24
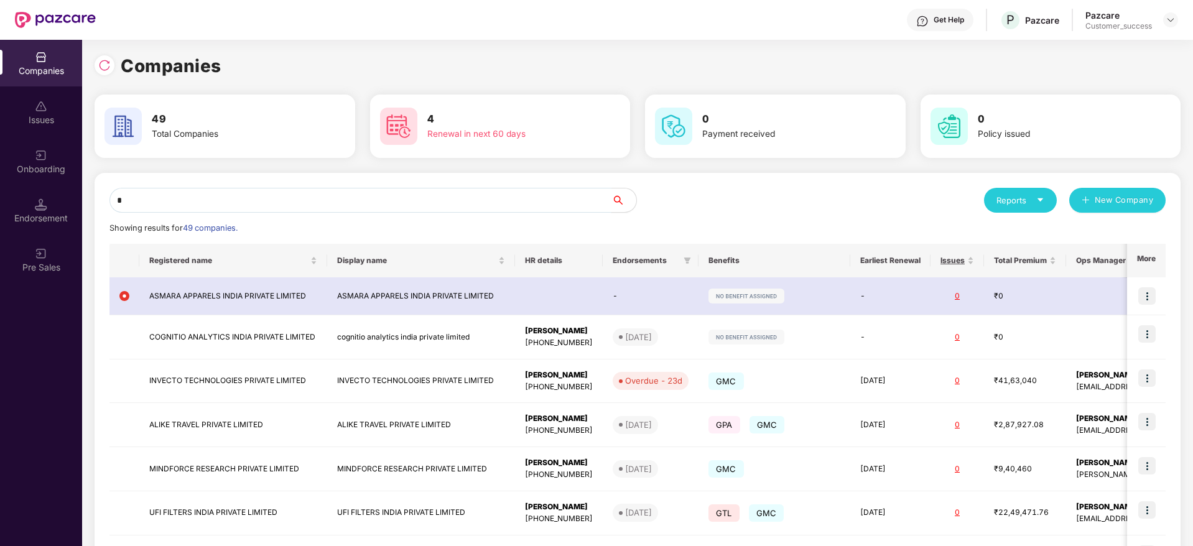
click at [177, 205] on input "*" at bounding box center [360, 200] width 502 height 25
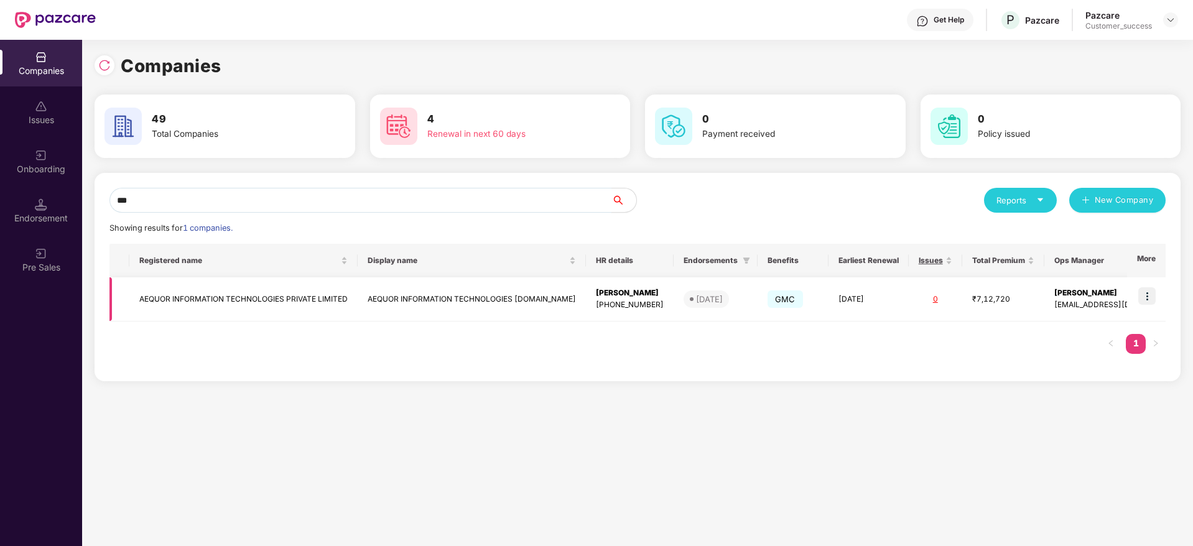
type input "***"
click at [1147, 300] on img at bounding box center [1146, 295] width 17 height 17
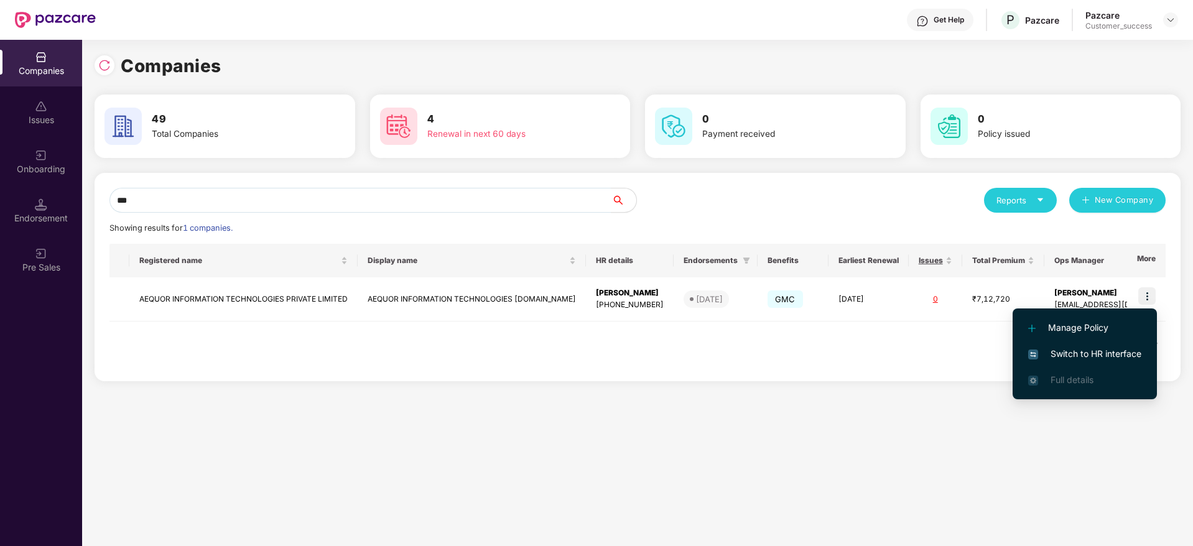
click at [1082, 356] on span "Switch to HR interface" at bounding box center [1084, 354] width 113 height 14
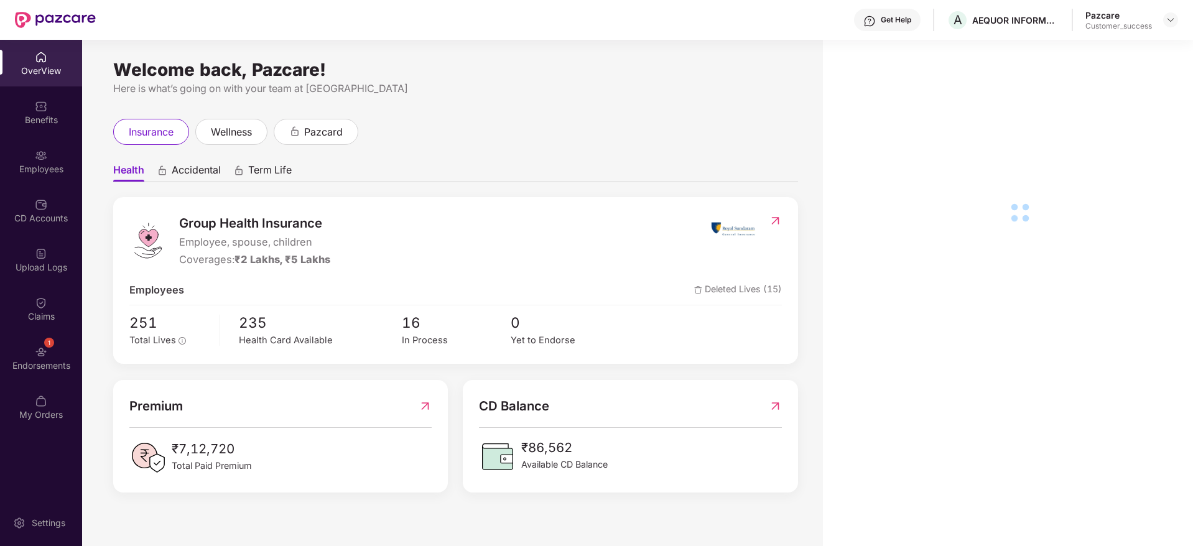
click at [43, 165] on div "Employees" at bounding box center [41, 169] width 82 height 12
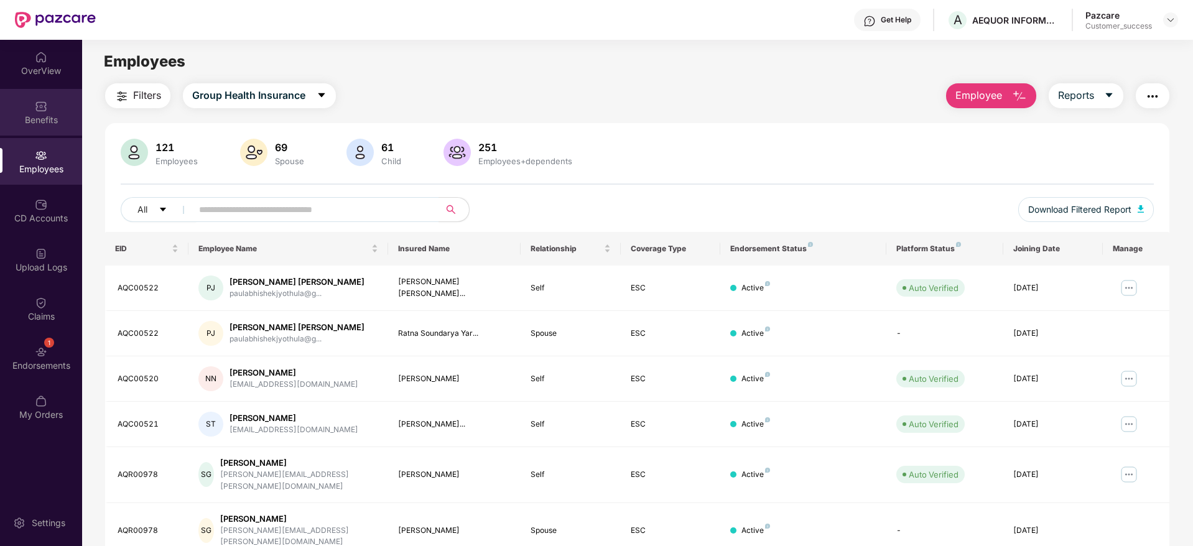
click at [44, 105] on img at bounding box center [41, 106] width 12 height 12
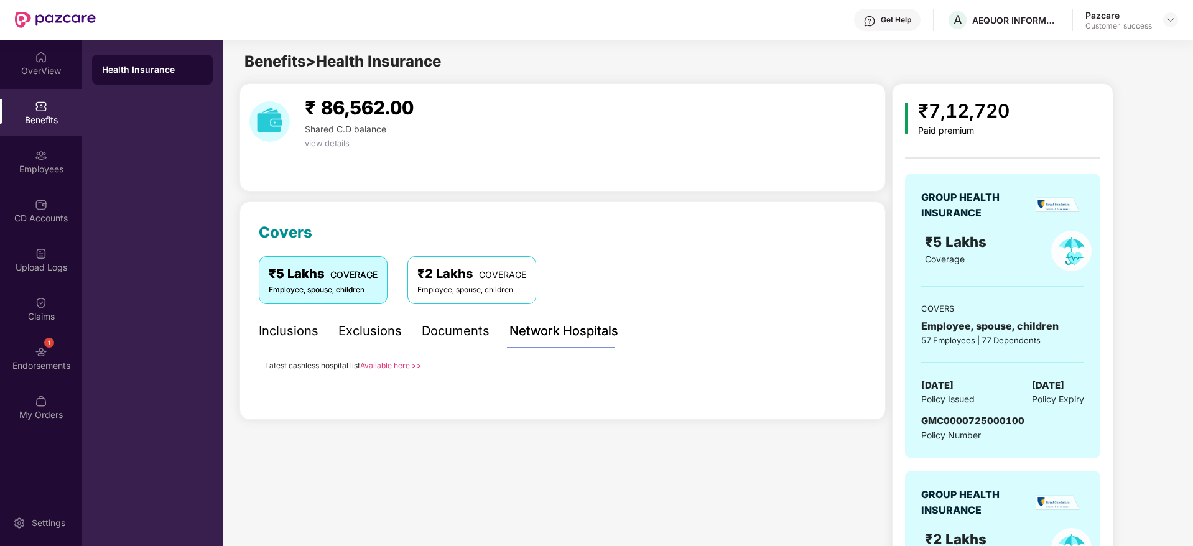
click at [396, 363] on link "Available here >>" at bounding box center [391, 365] width 62 height 9
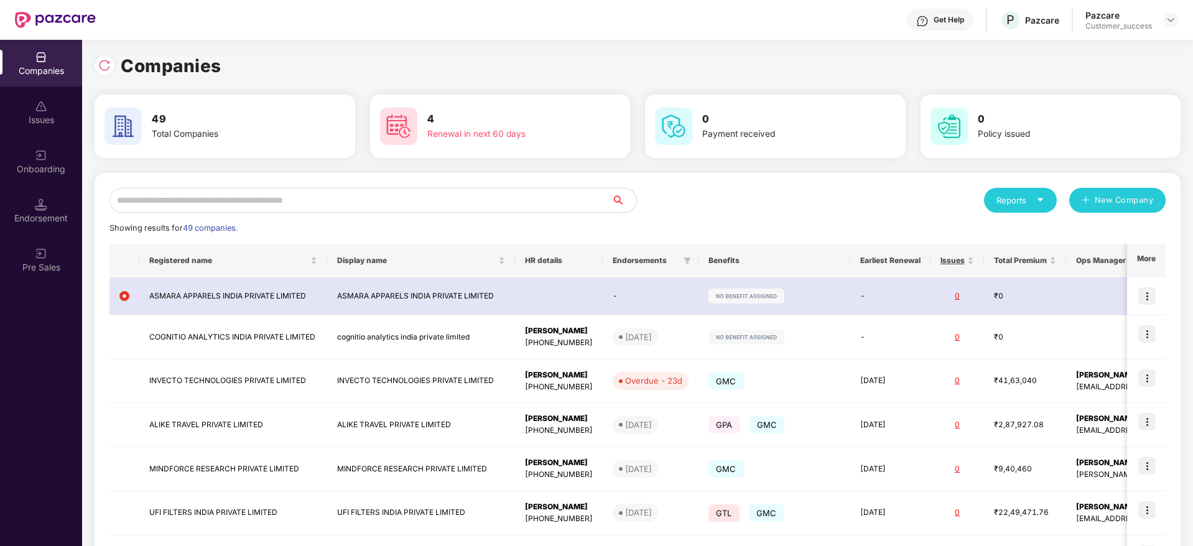
click at [238, 203] on input "text" at bounding box center [360, 200] width 502 height 25
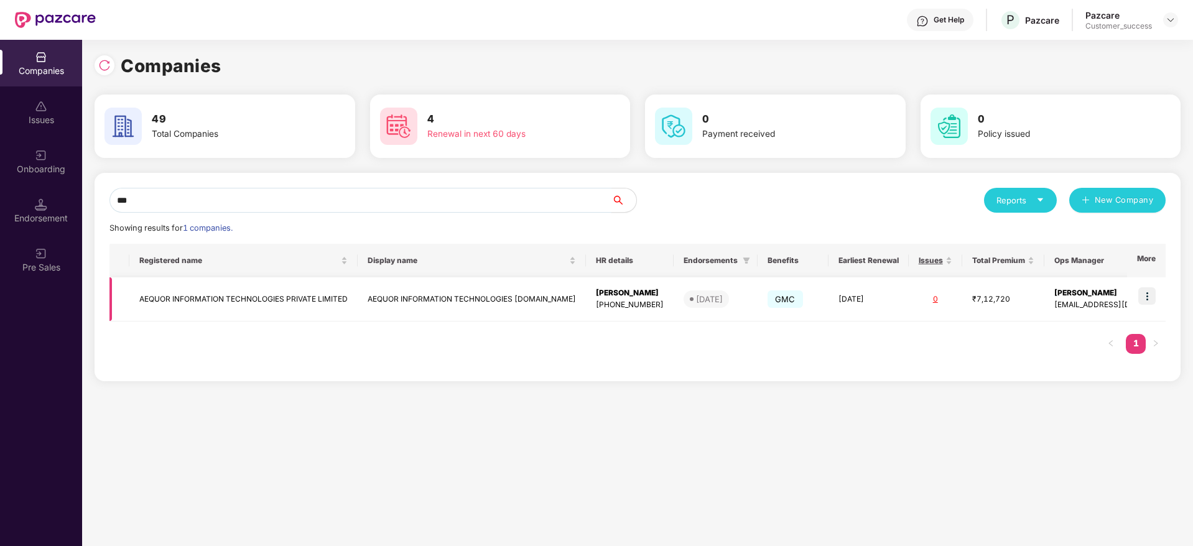
type input "***"
click at [1156, 299] on img at bounding box center [1146, 295] width 17 height 17
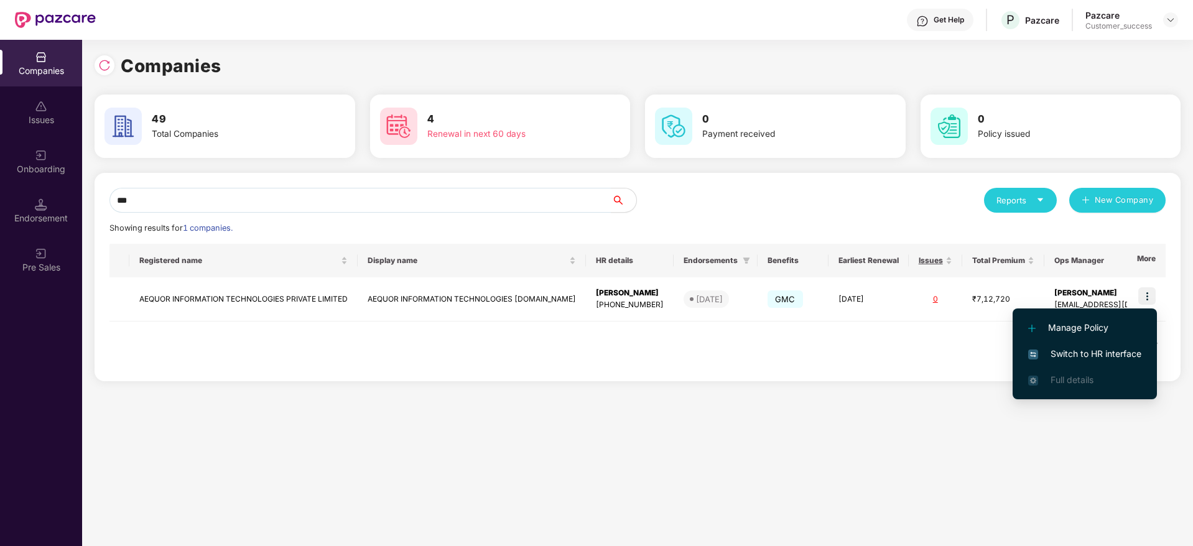
click at [1095, 352] on span "Switch to HR interface" at bounding box center [1084, 354] width 113 height 14
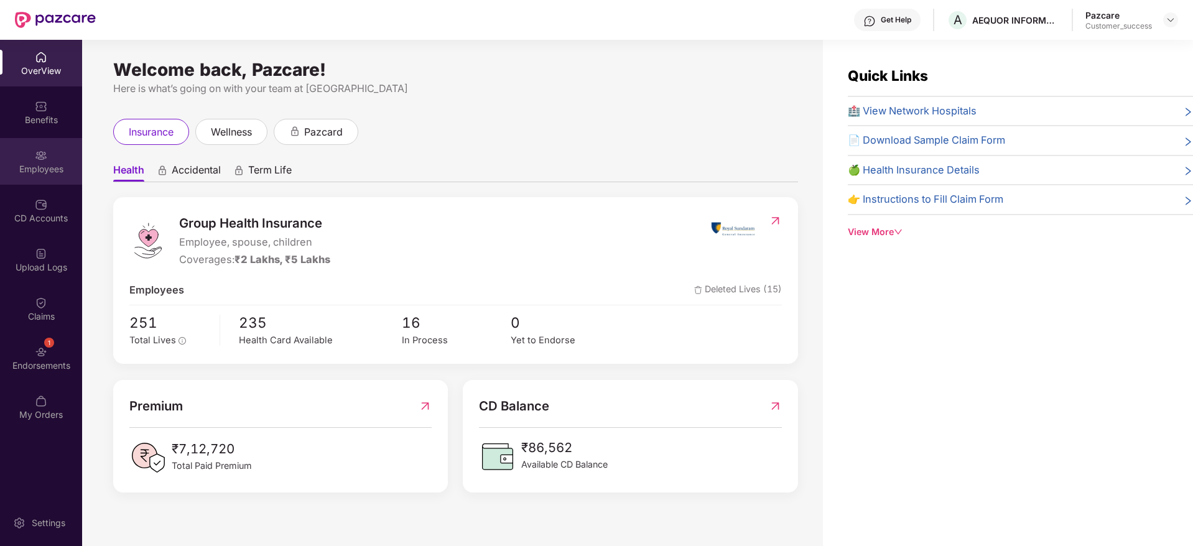
click at [48, 164] on div "Employees" at bounding box center [41, 169] width 82 height 12
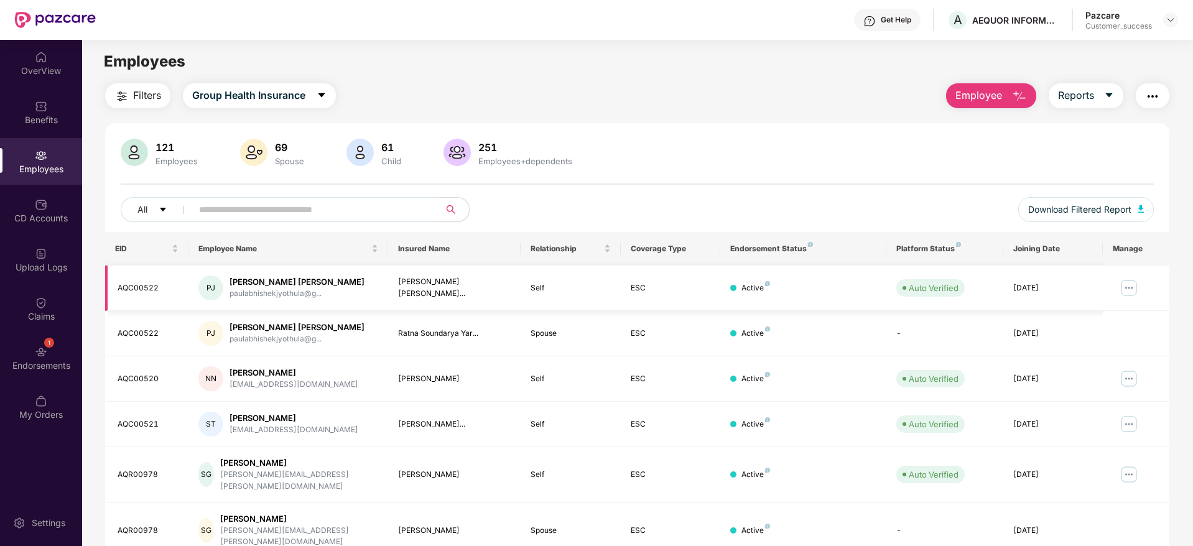
click at [1133, 279] on img at bounding box center [1129, 288] width 20 height 20
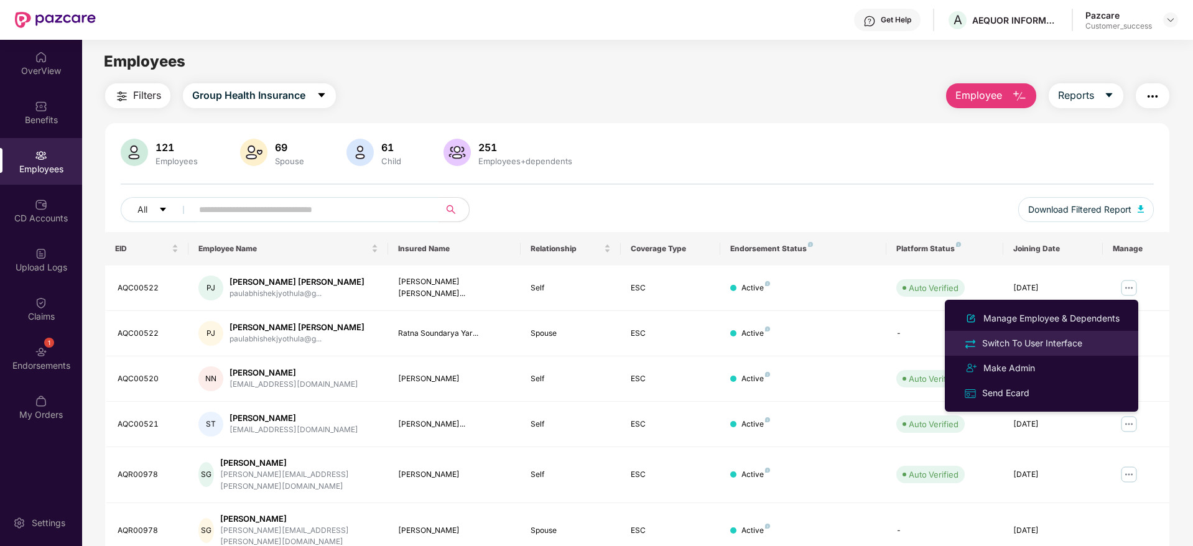
click at [1028, 338] on div "Switch To User Interface" at bounding box center [1032, 344] width 105 height 14
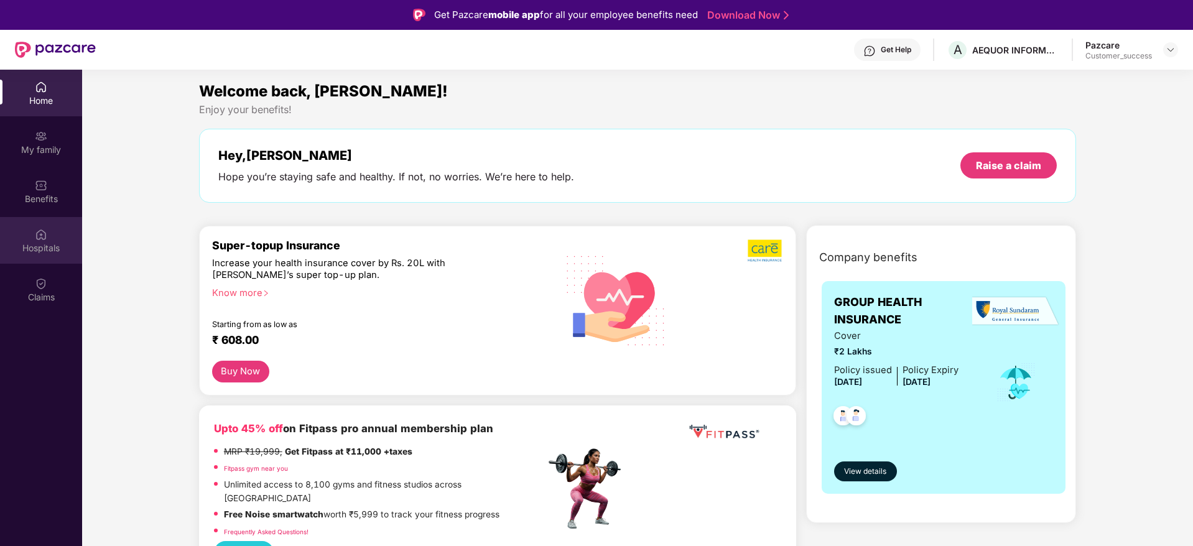
click at [53, 233] on div "Hospitals" at bounding box center [41, 240] width 82 height 47
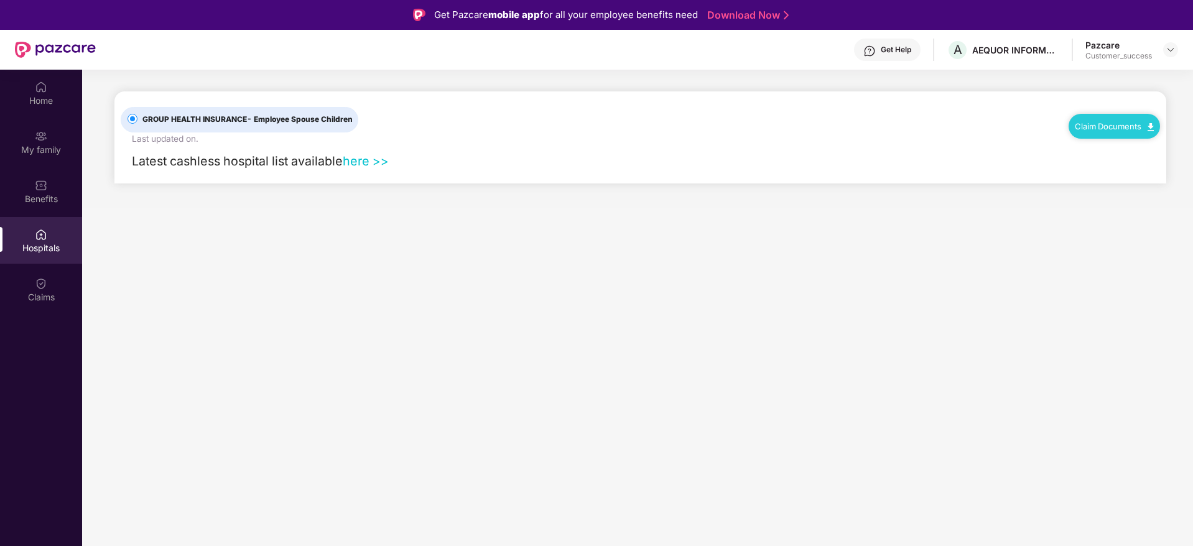
click at [364, 164] on link "here >>" at bounding box center [366, 161] width 46 height 15
